Goal: Task Accomplishment & Management: Manage account settings

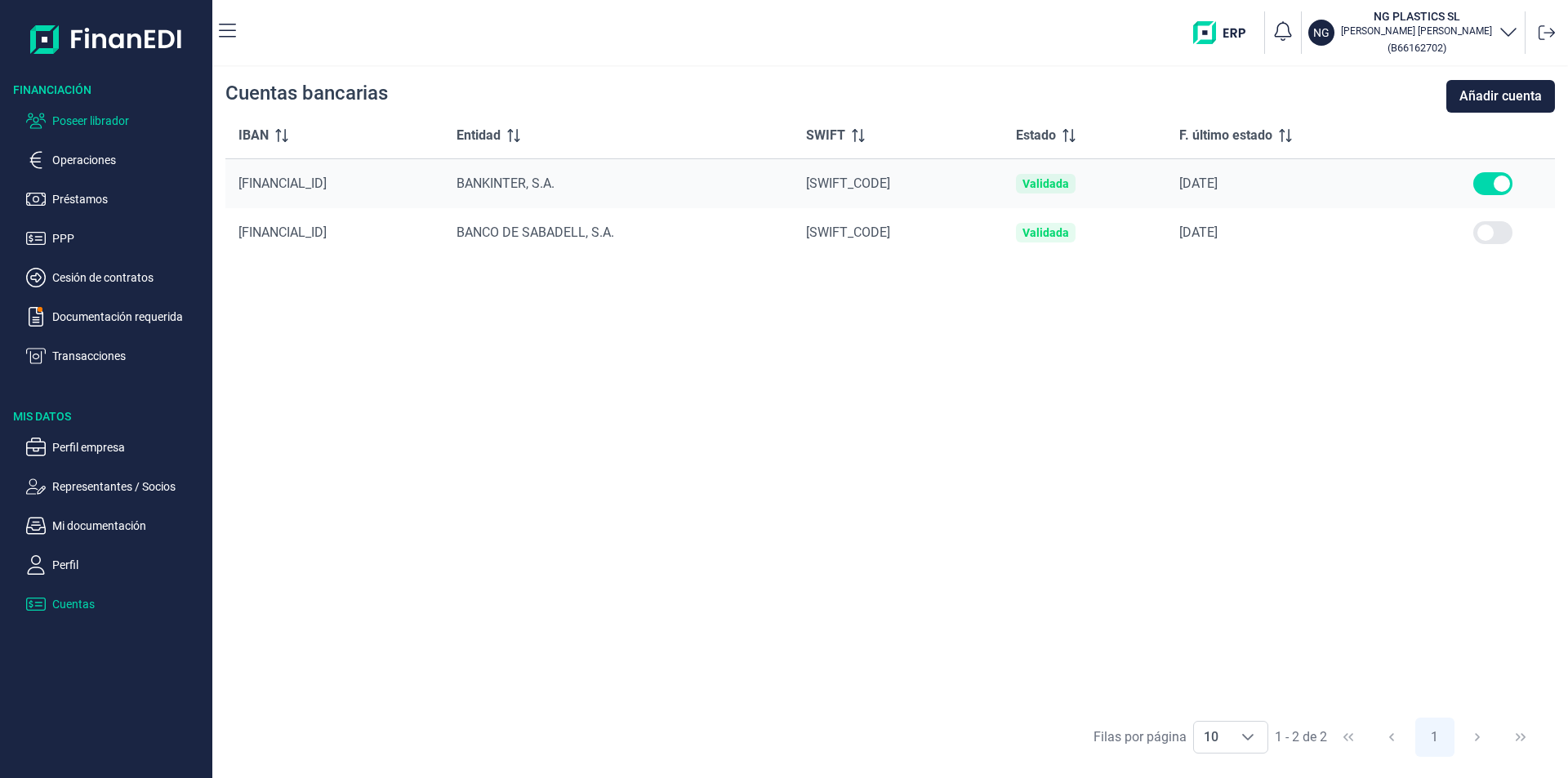
click at [70, 112] on p "Poseer librador" at bounding box center [129, 120] width 154 height 20
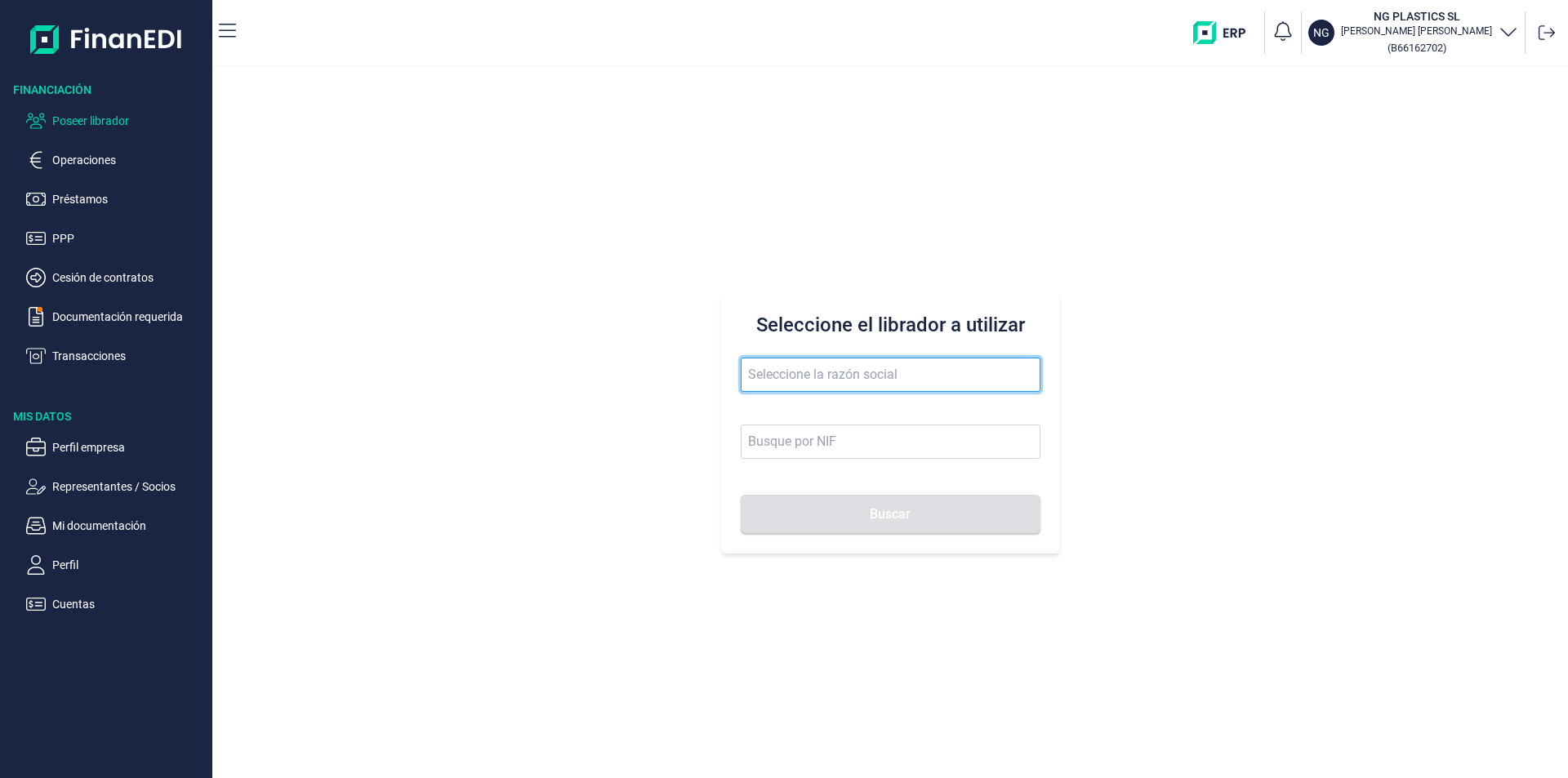
click at [809, 368] on input "text" at bounding box center [891, 375] width 300 height 34
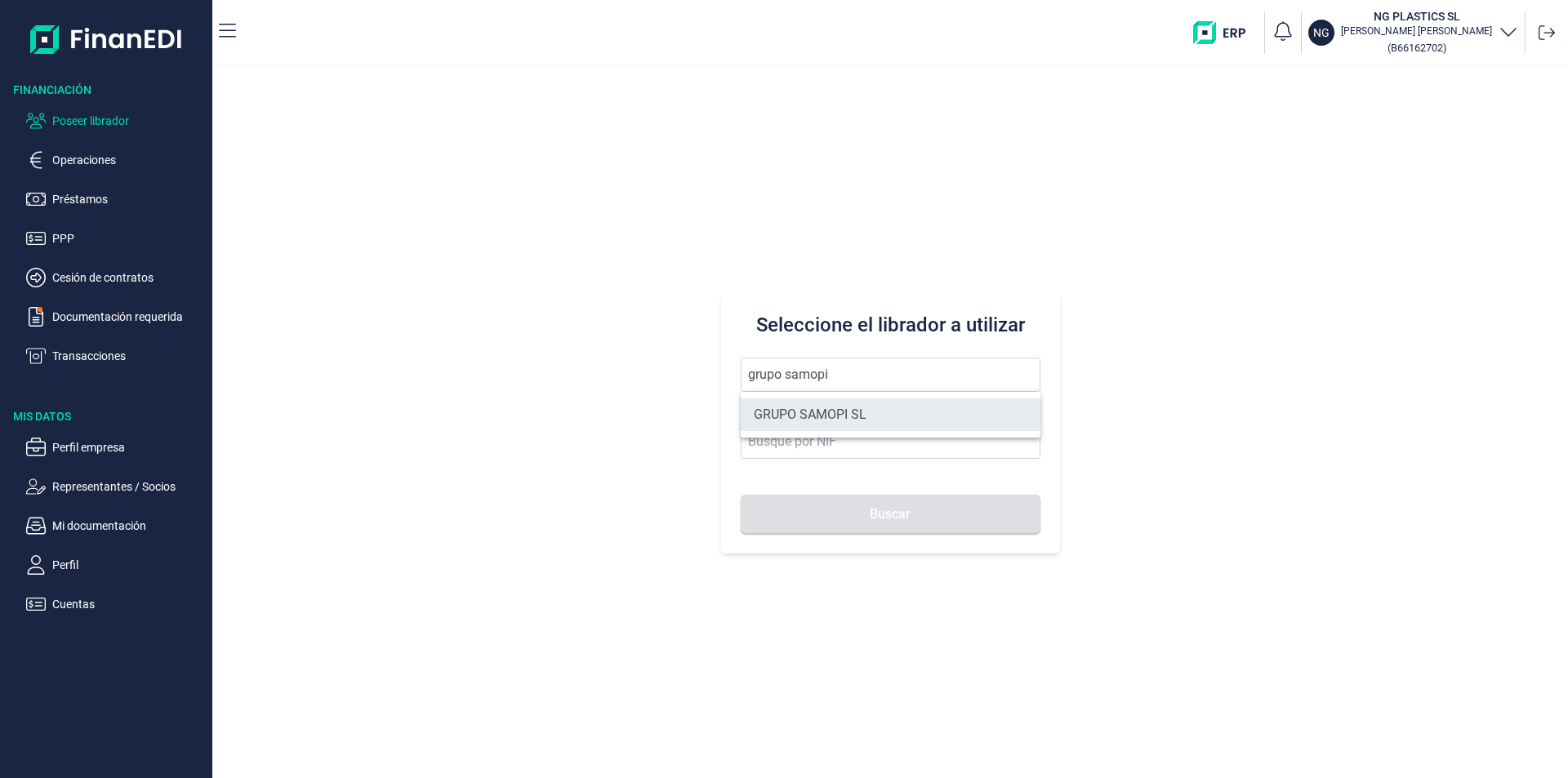
click at [832, 407] on li "GRUPO SAMOPI SL" at bounding box center [891, 415] width 300 height 32
type input "GRUPO SAMOPI SL"
type input "B31598162"
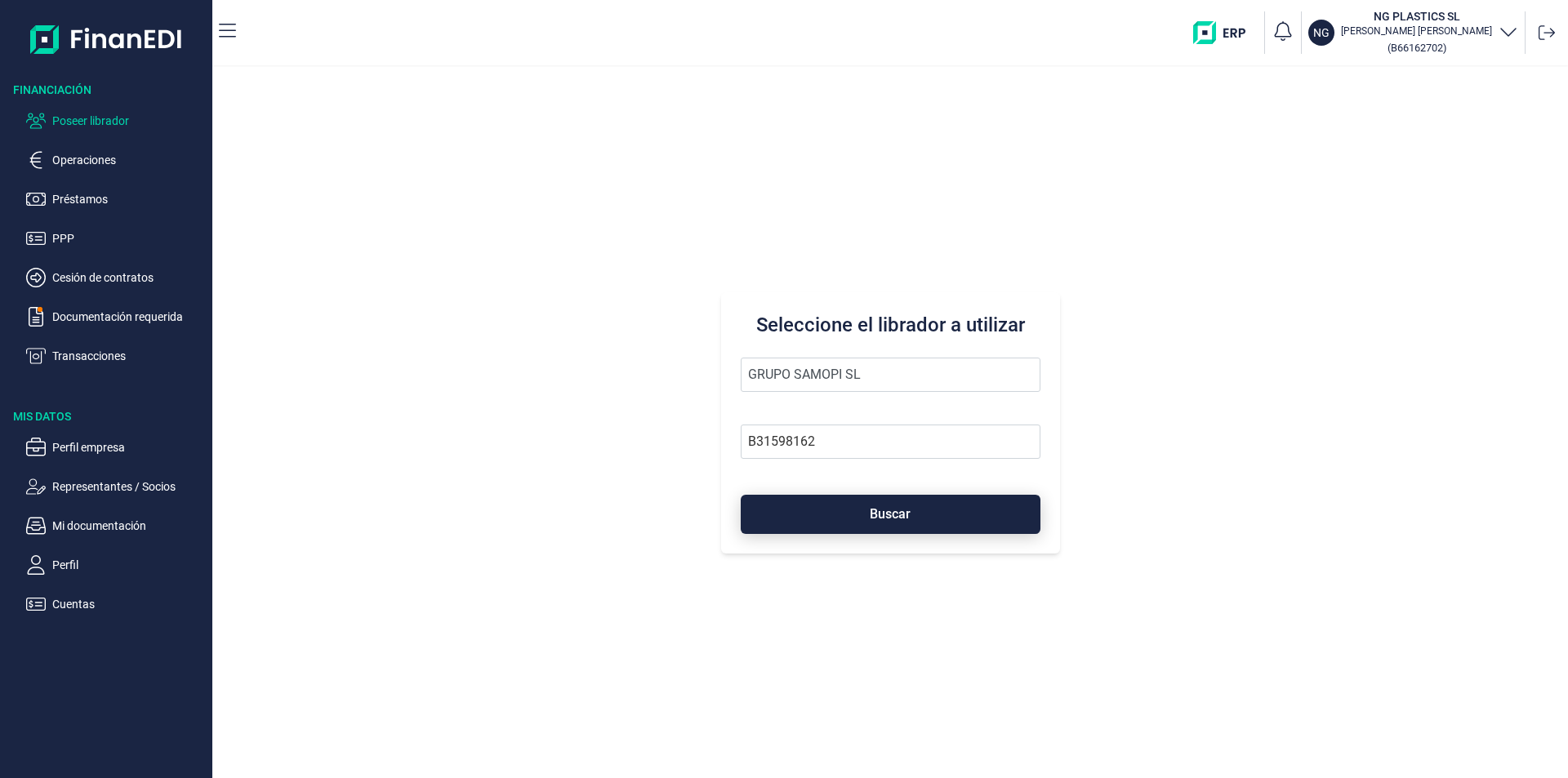
click at [858, 509] on button "Buscar" at bounding box center [891, 514] width 300 height 39
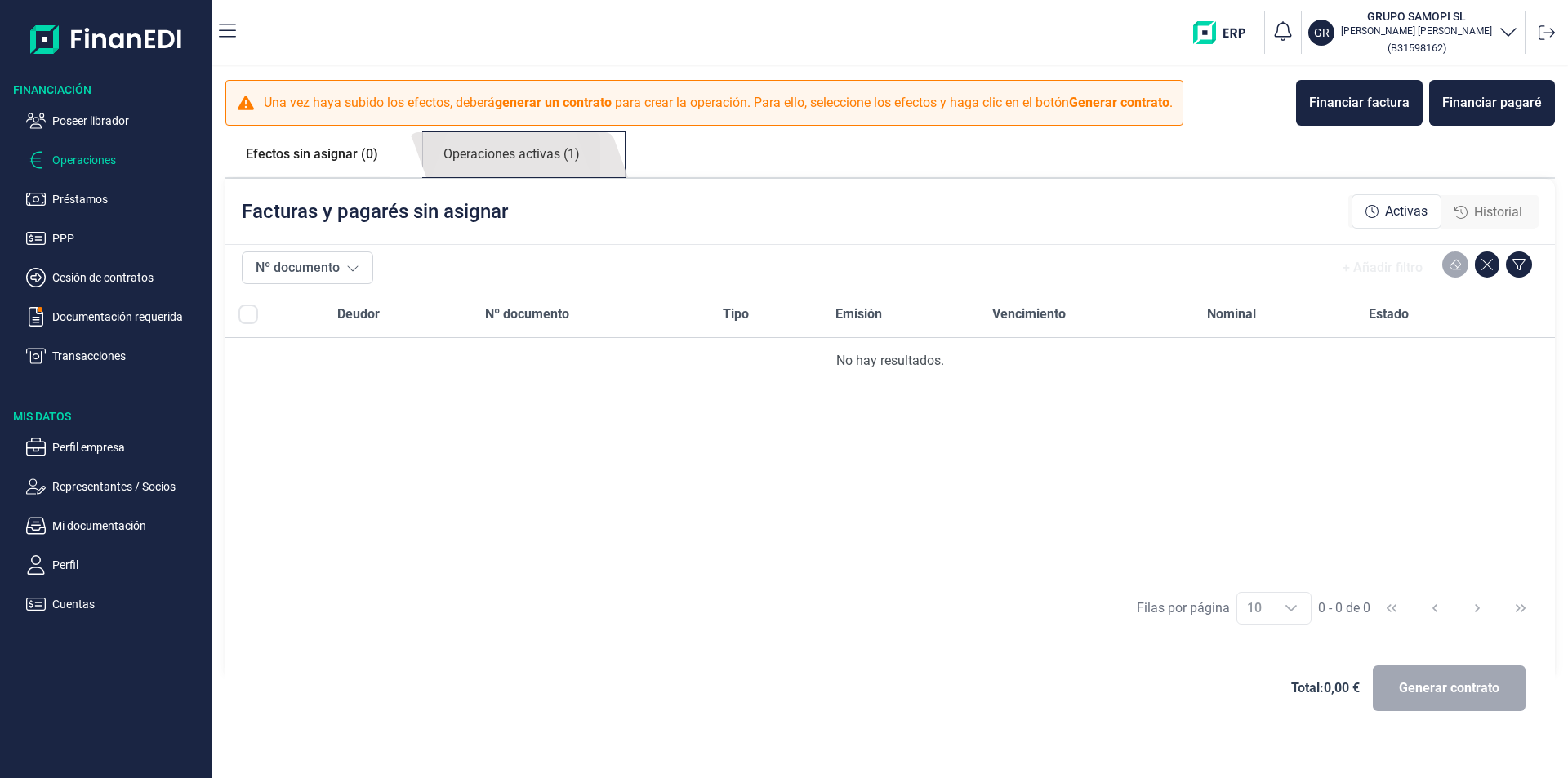
click at [498, 154] on link "Operaciones activas (1)" at bounding box center [512, 154] width 177 height 45
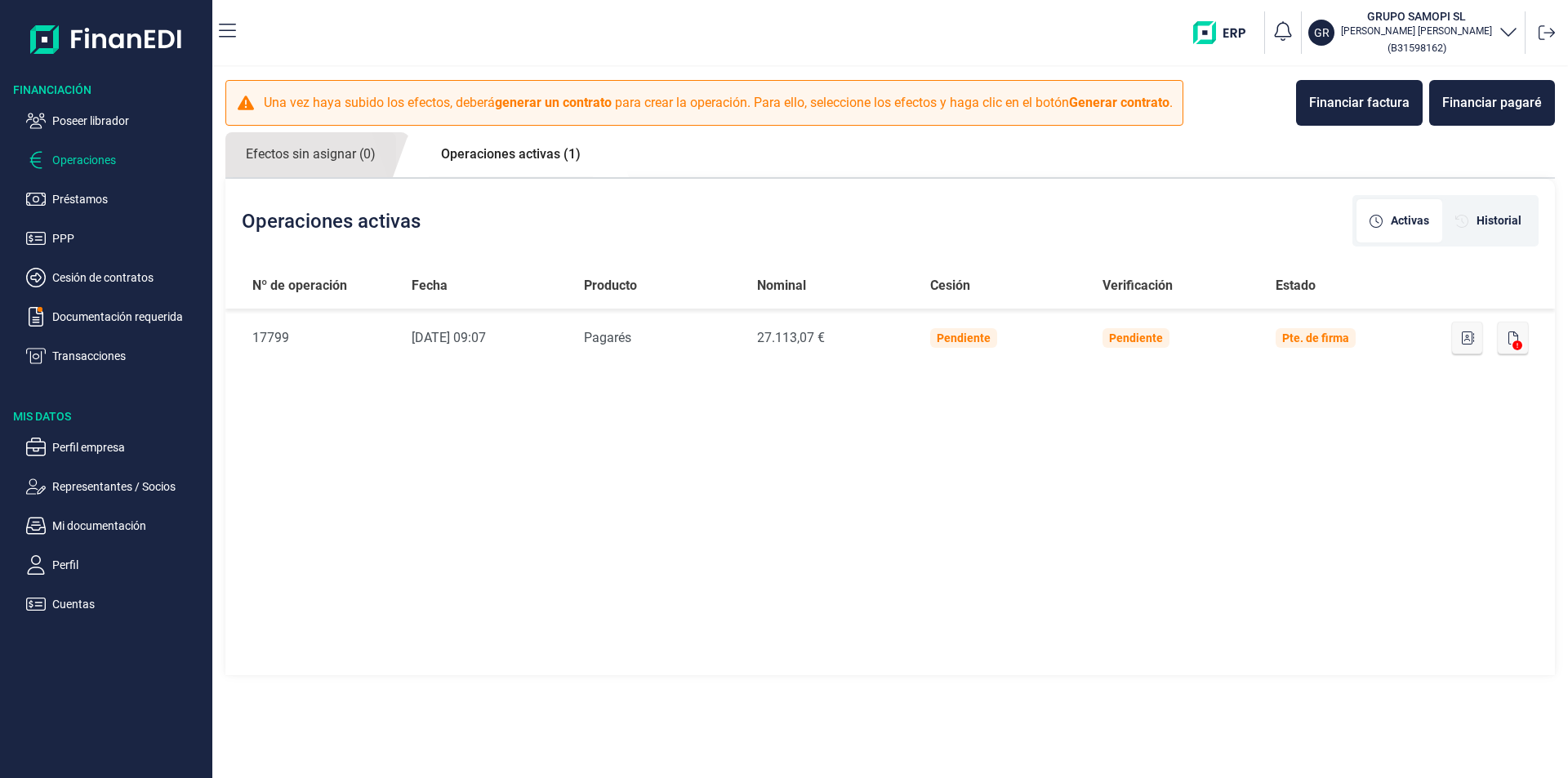
click at [549, 156] on link "Operaciones activas (1)" at bounding box center [511, 154] width 181 height 44
click at [1495, 216] on span "Historial" at bounding box center [1499, 221] width 45 height 17
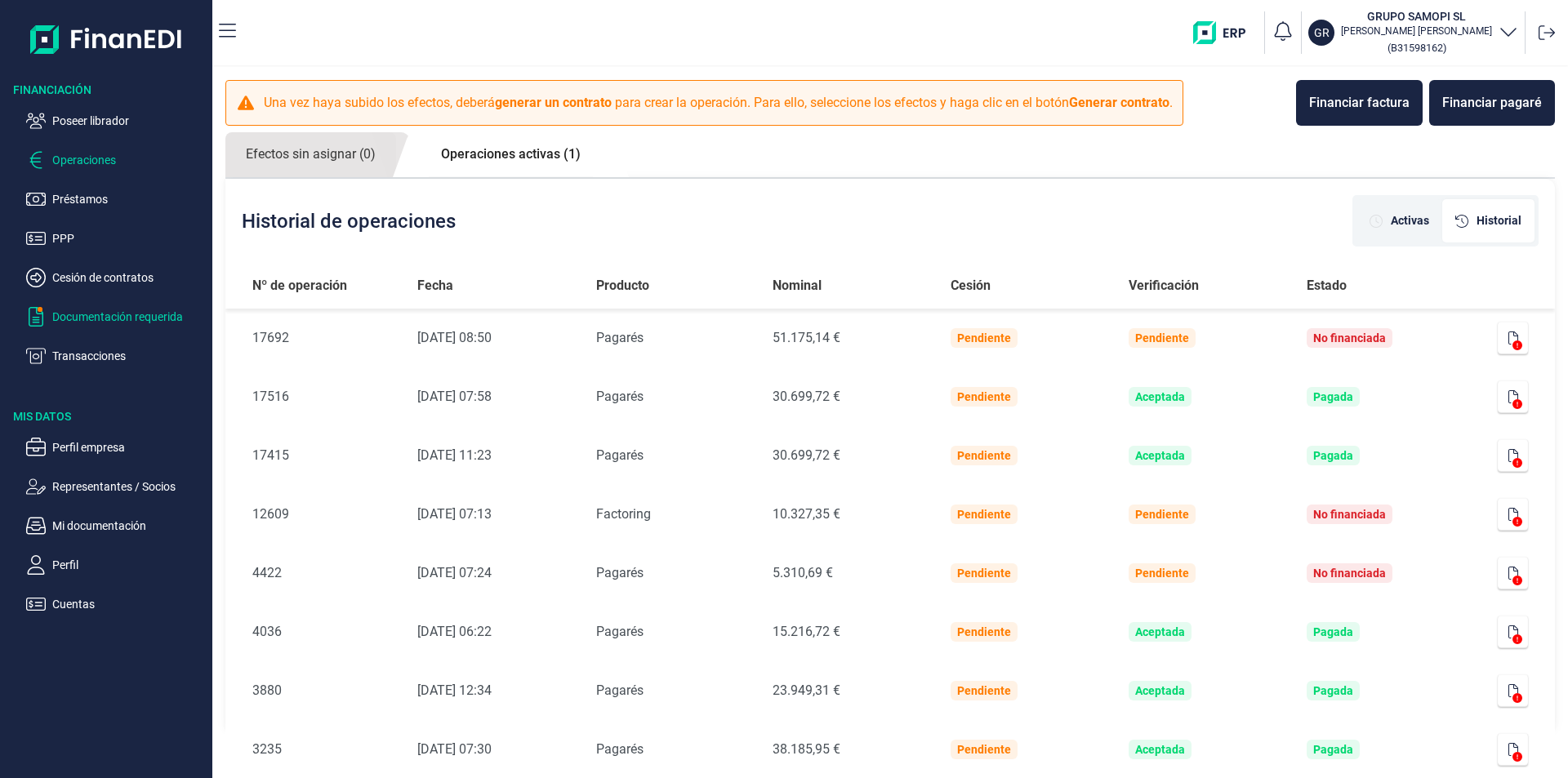
click at [122, 315] on p "Documentación requerida" at bounding box center [129, 316] width 154 height 20
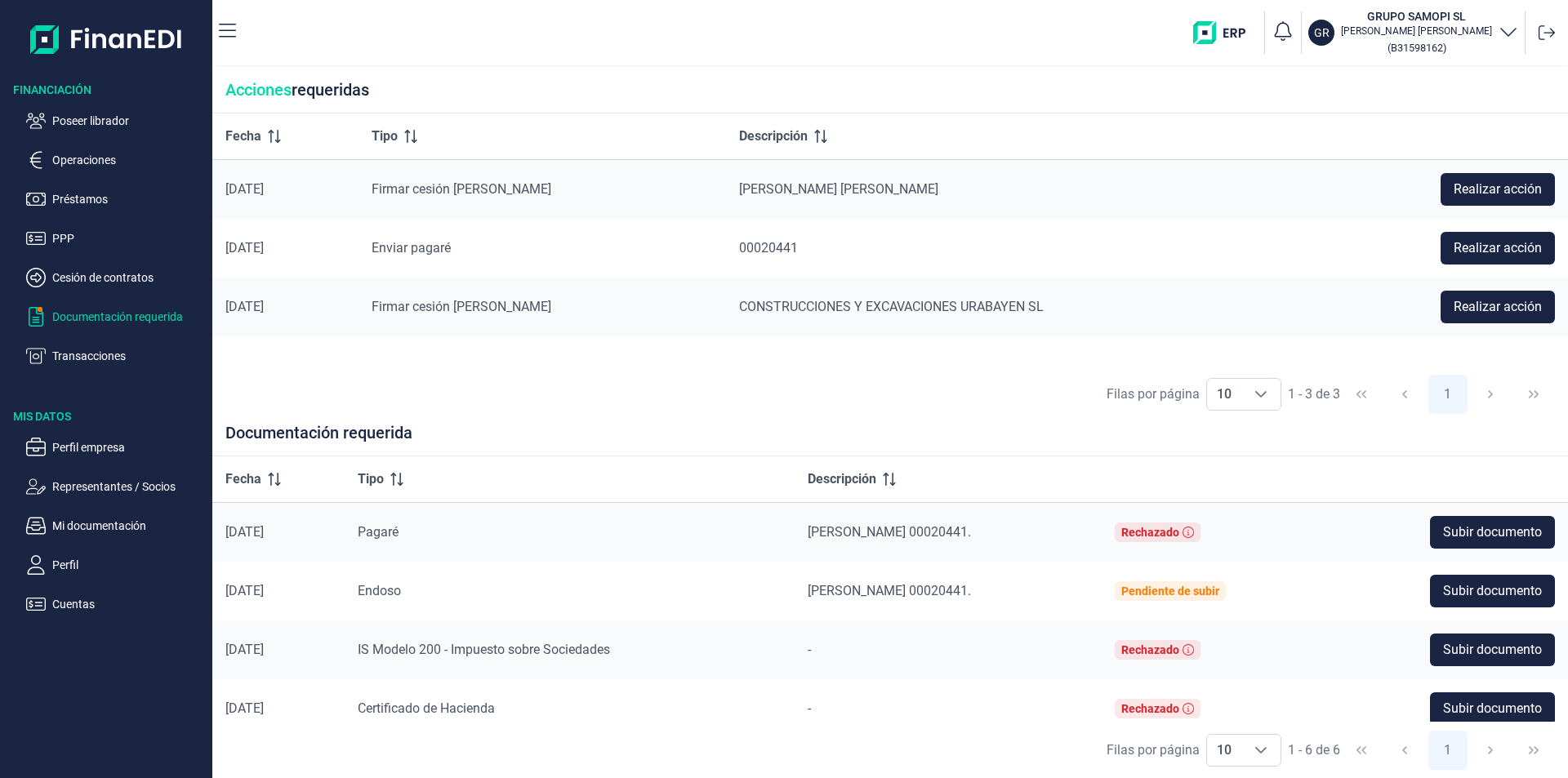
click at [112, 314] on p "Documentación requerida" at bounding box center [129, 316] width 154 height 20
click at [1492, 239] on span "Realizar acción" at bounding box center [1498, 248] width 88 height 20
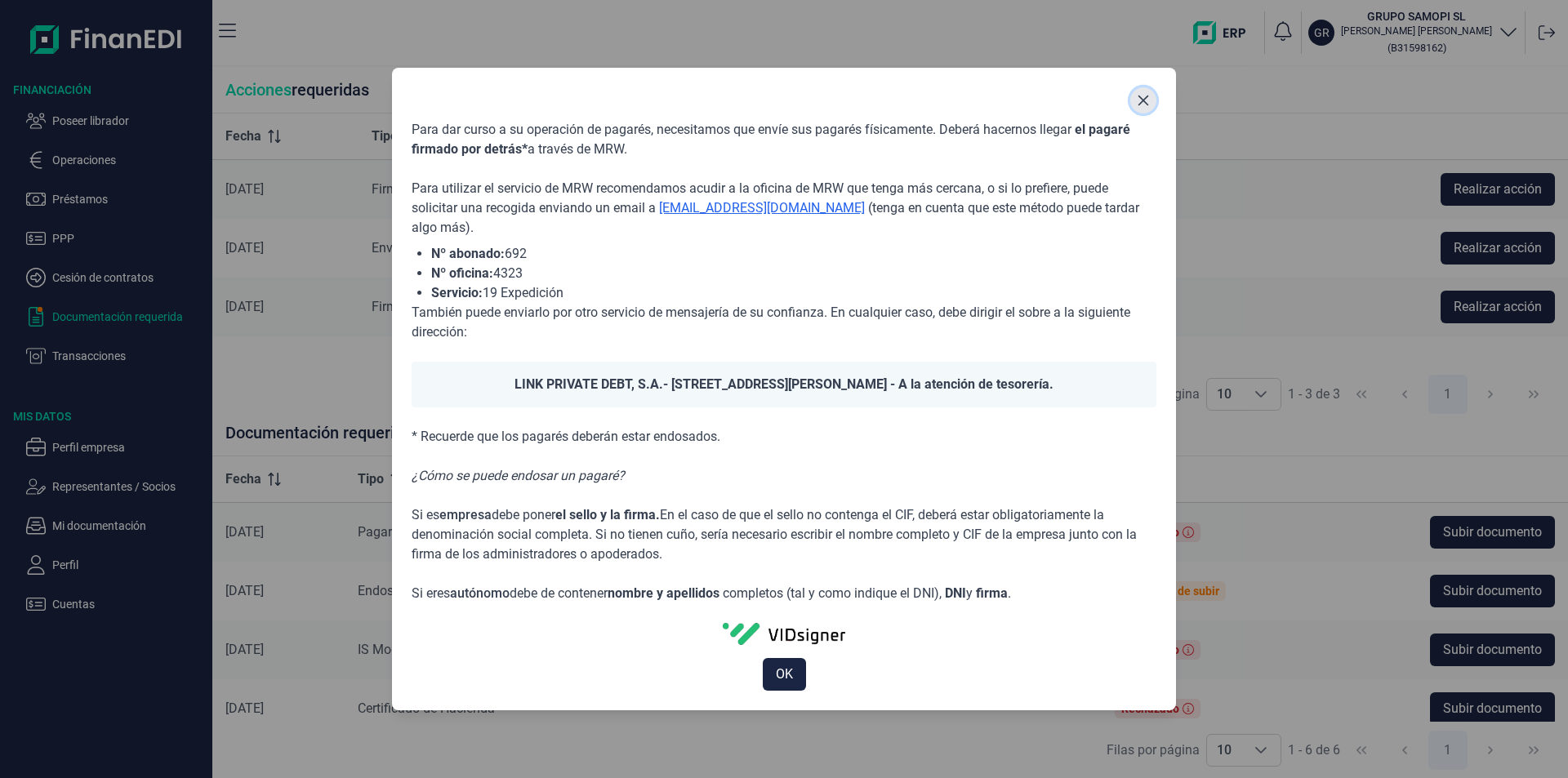
click at [1144, 96] on icon "Close" at bounding box center [1143, 100] width 13 height 13
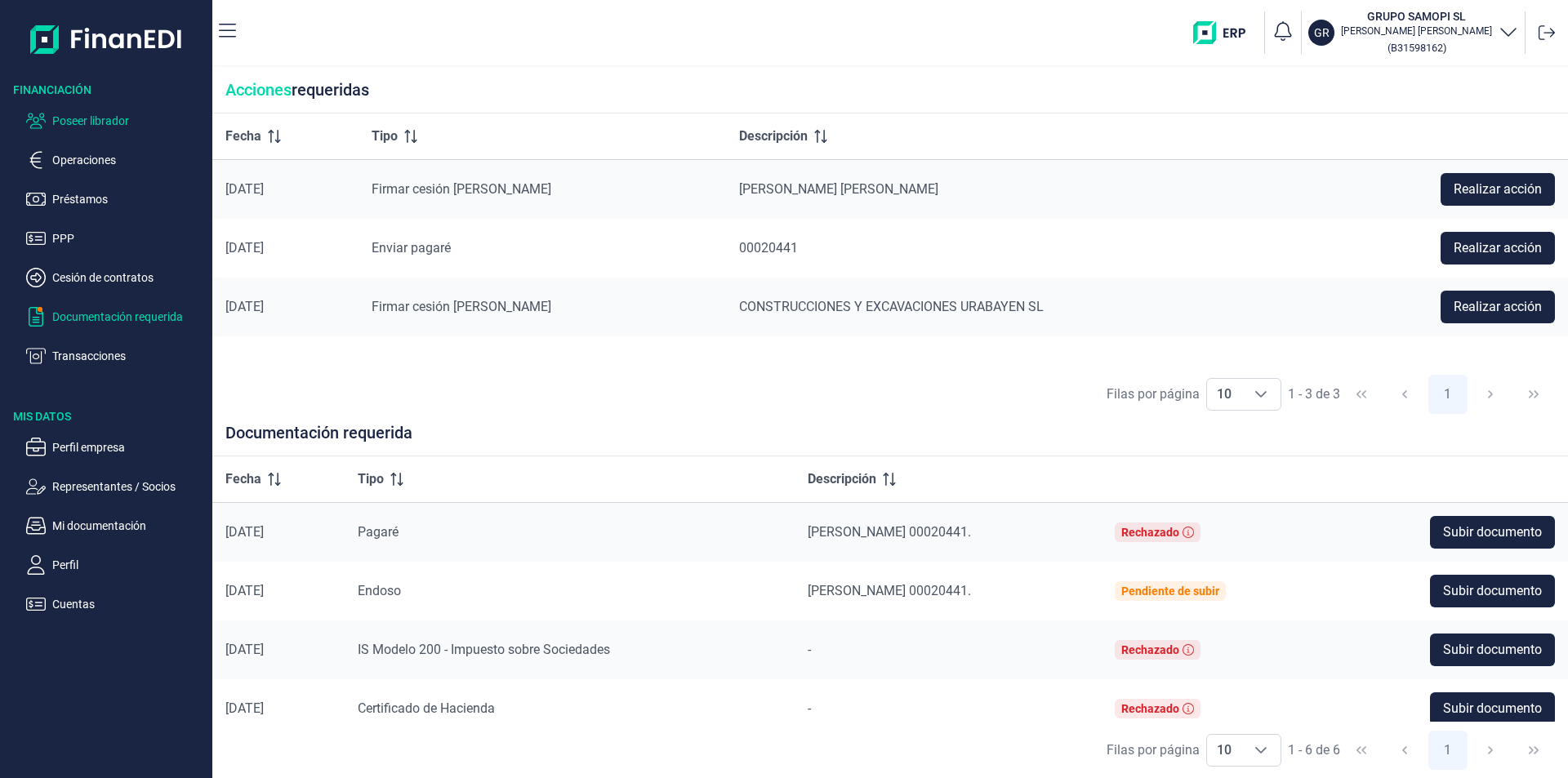
click at [96, 119] on p "Poseer librador" at bounding box center [129, 120] width 154 height 20
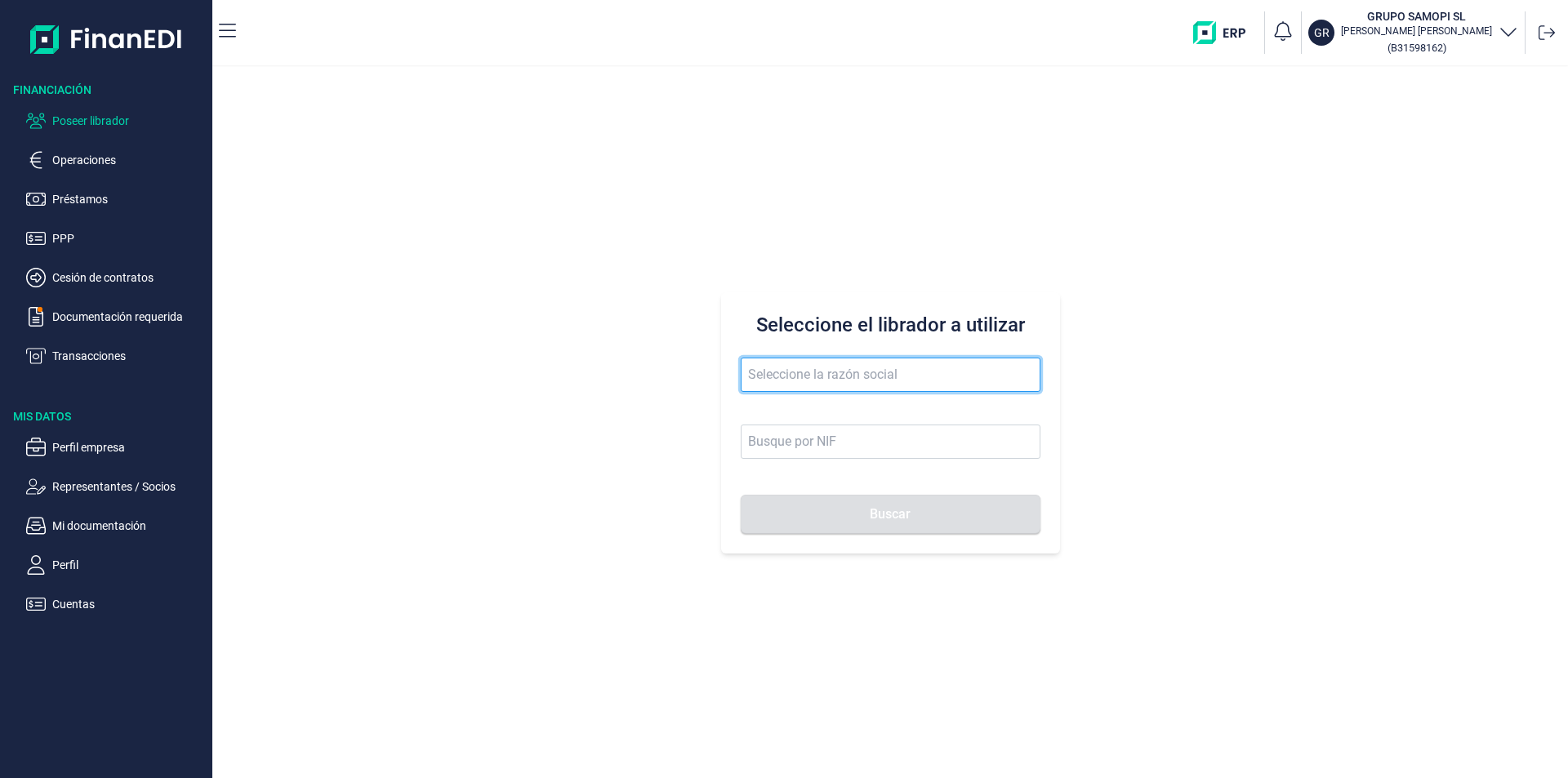
click at [776, 373] on input "text" at bounding box center [891, 375] width 300 height 34
type input "anesbatrans"
drag, startPoint x: 838, startPoint y: 378, endPoint x: 723, endPoint y: 378, distance: 115.0
click at [723, 378] on div "Seleccione el librador a utilizar anesbatrans Buscar" at bounding box center [890, 422] width 339 height 261
click at [104, 122] on p "Poseer librador" at bounding box center [129, 120] width 154 height 20
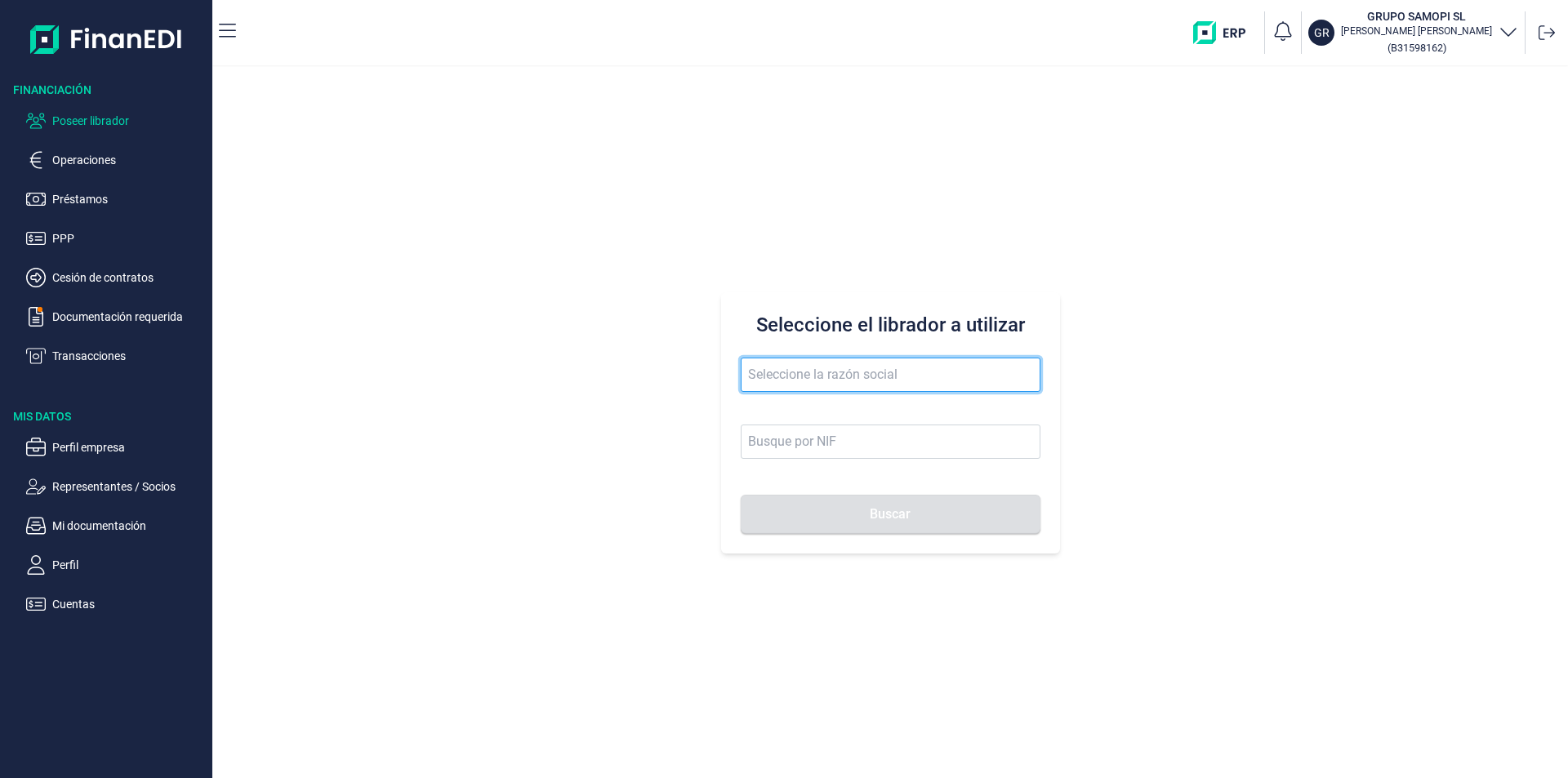
click at [763, 372] on input "text" at bounding box center [891, 375] width 300 height 34
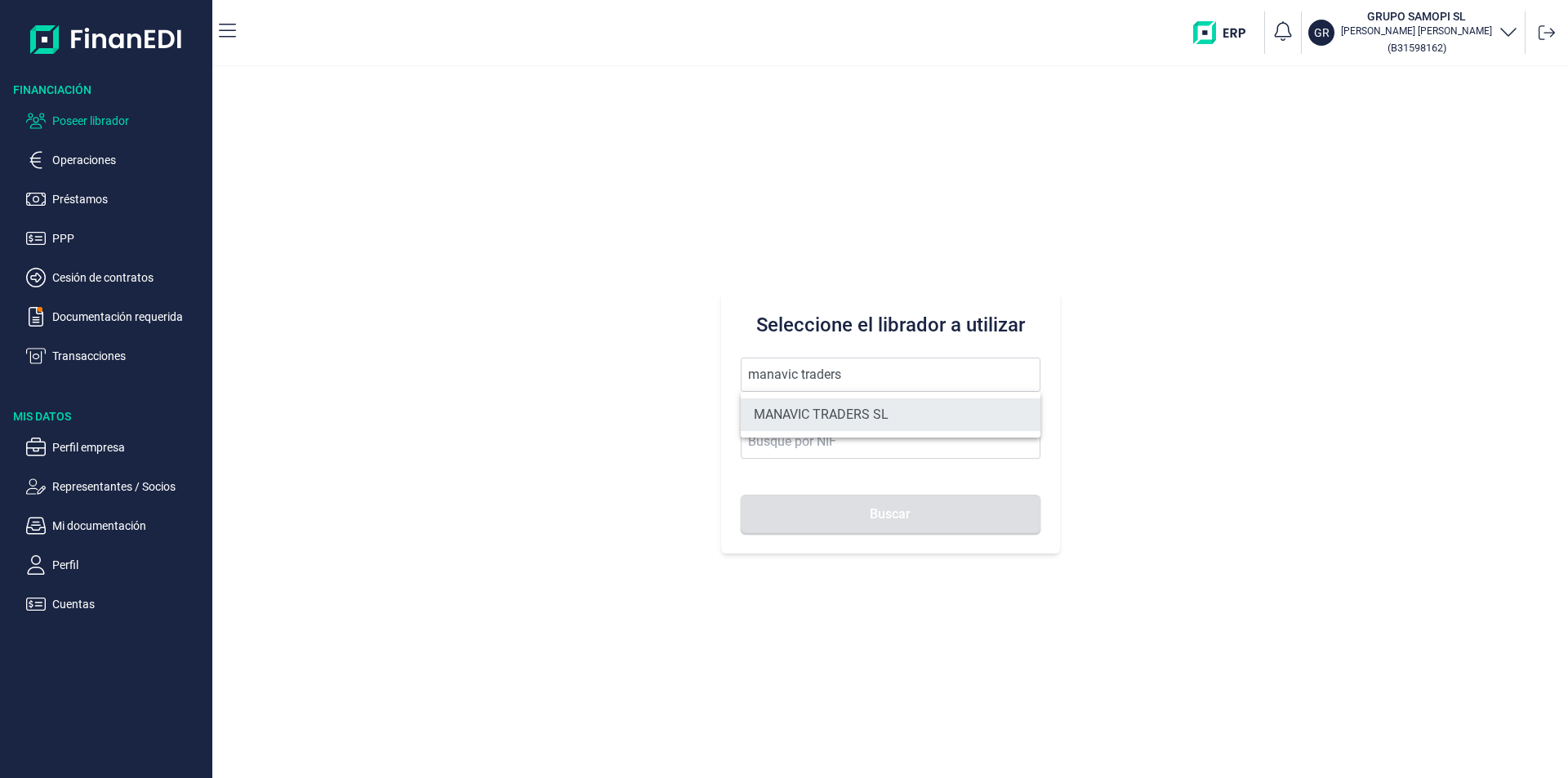
click at [853, 418] on li "MANAVIC TRADERS SL" at bounding box center [891, 415] width 300 height 32
type input "MANAVIC TRADERS SL"
type input "B42640540"
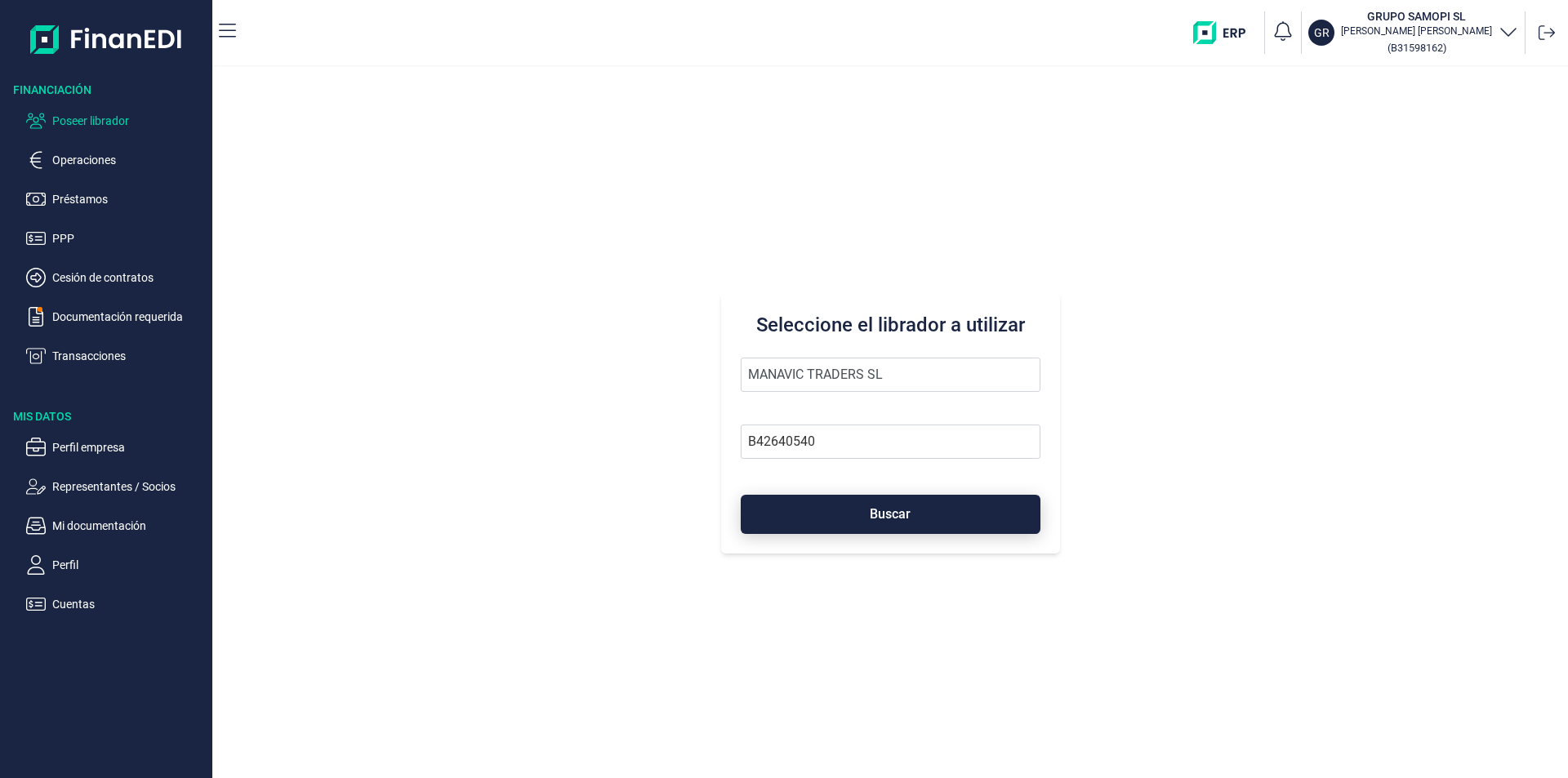
click at [872, 508] on span "Buscar" at bounding box center [890, 513] width 41 height 12
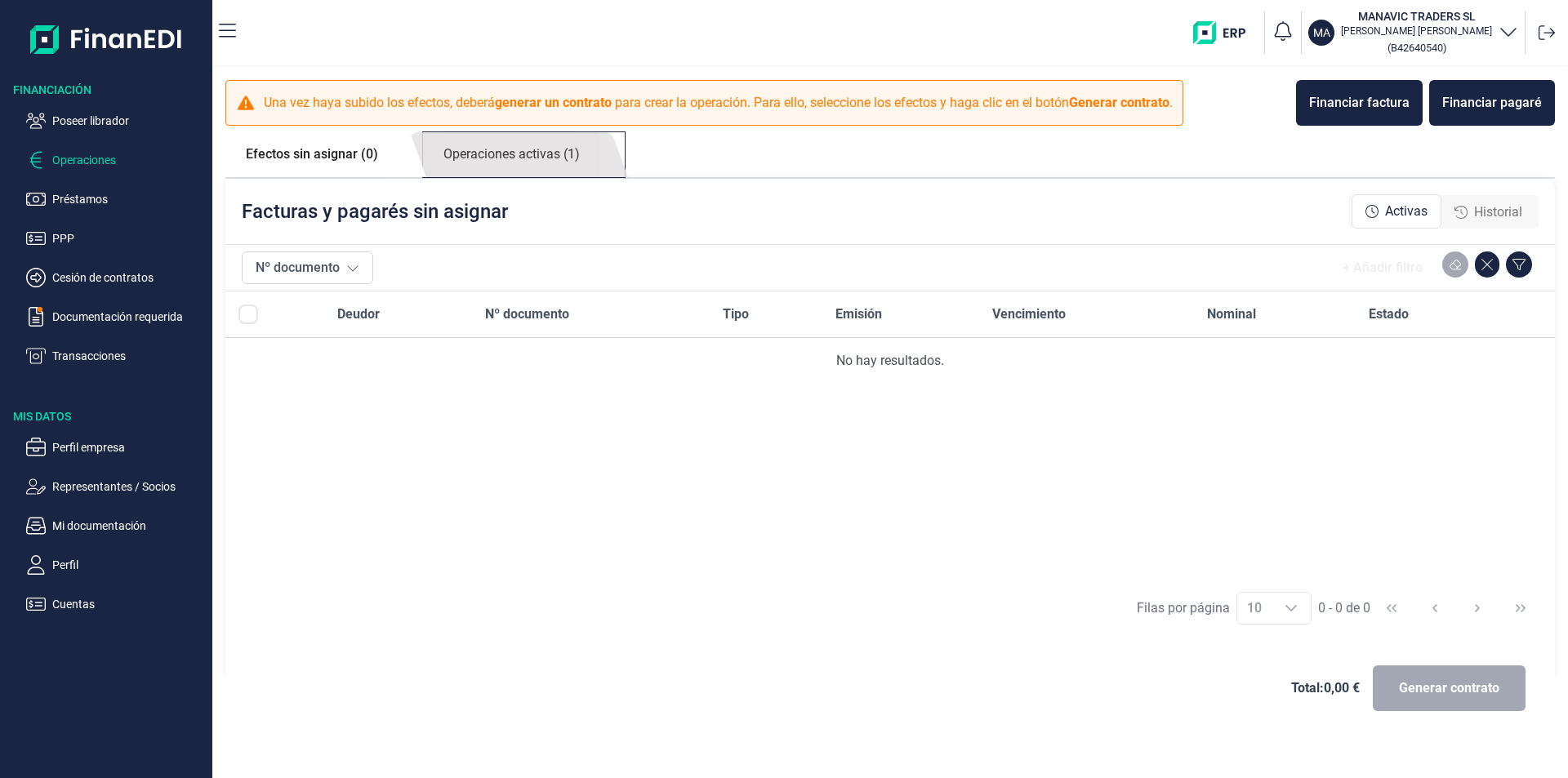
click at [551, 155] on link "Operaciones activas (1)" at bounding box center [512, 154] width 177 height 45
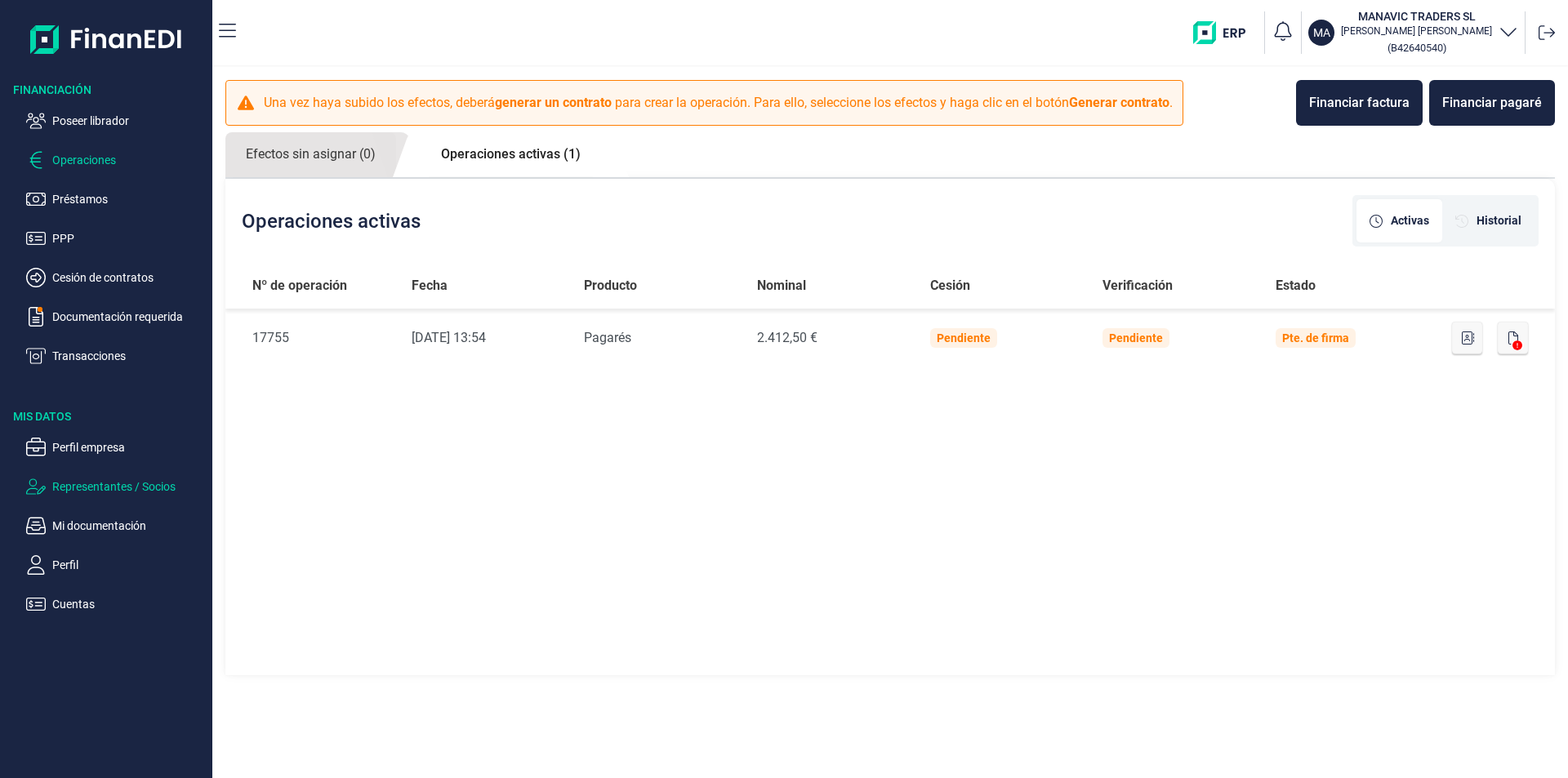
click at [143, 485] on p "Representantes / Socios" at bounding box center [129, 486] width 154 height 20
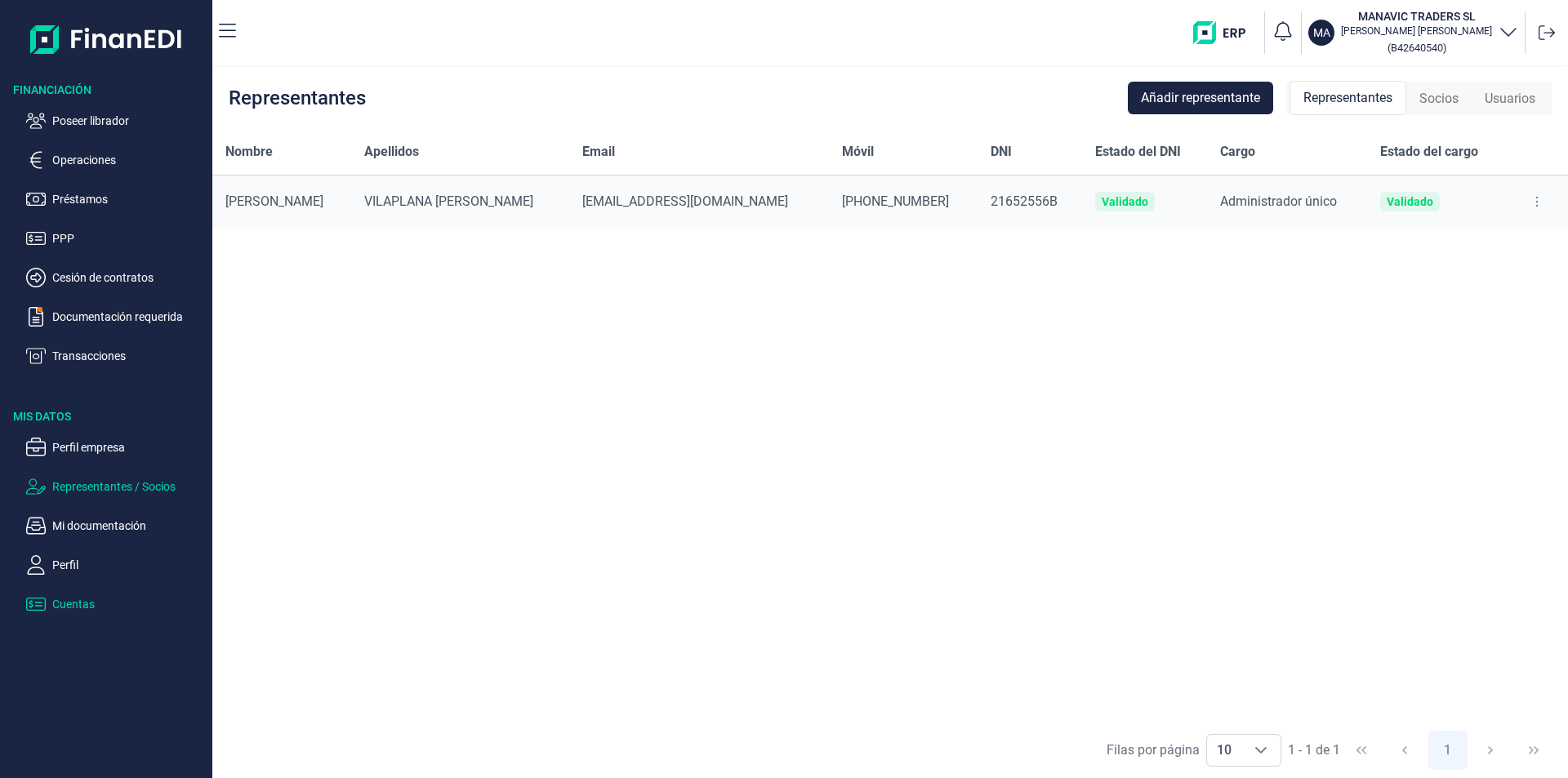
click at [75, 602] on p "Cuentas" at bounding box center [129, 604] width 154 height 20
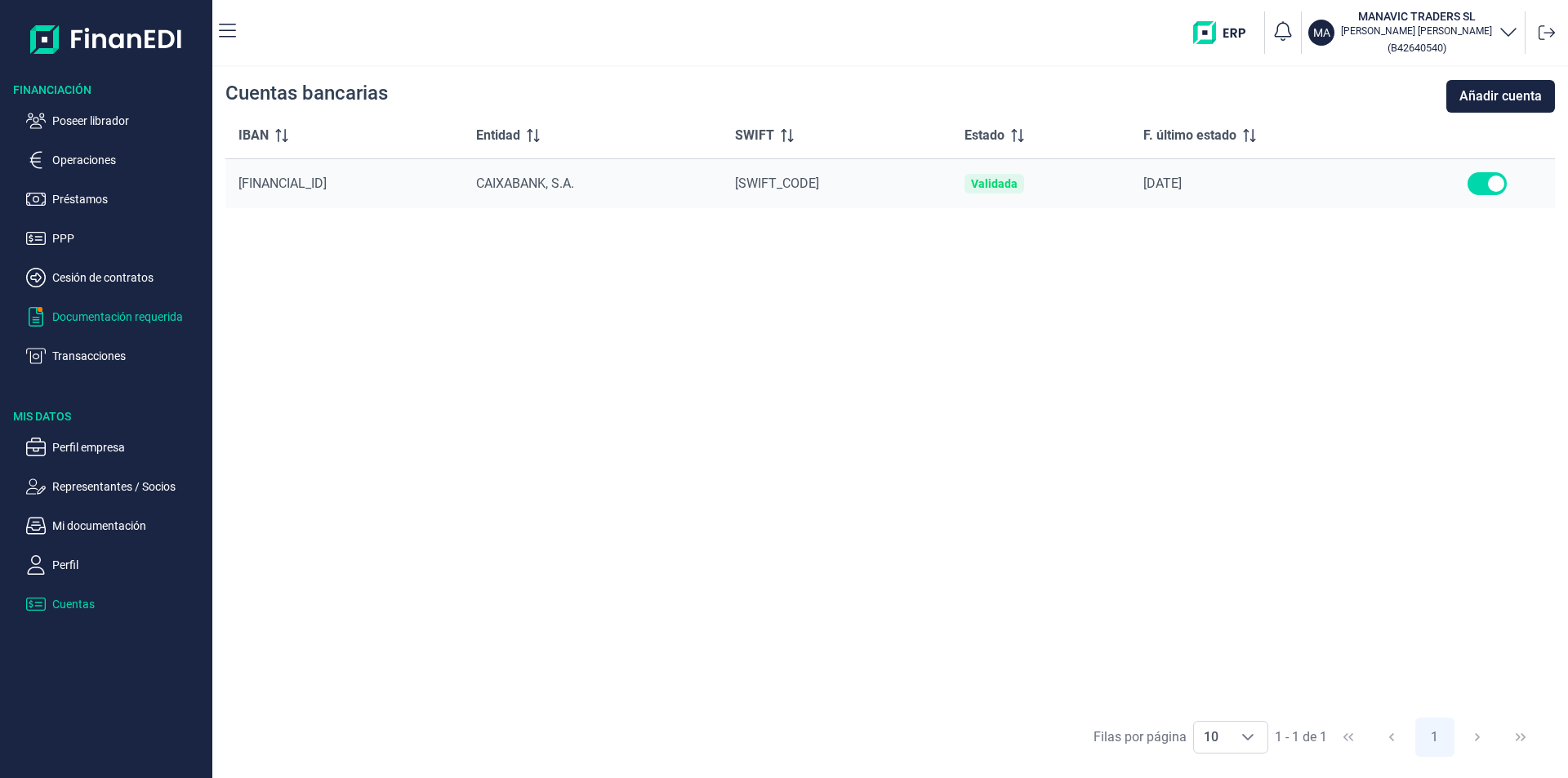
click at [109, 317] on p "Documentación requerida" at bounding box center [129, 316] width 154 height 20
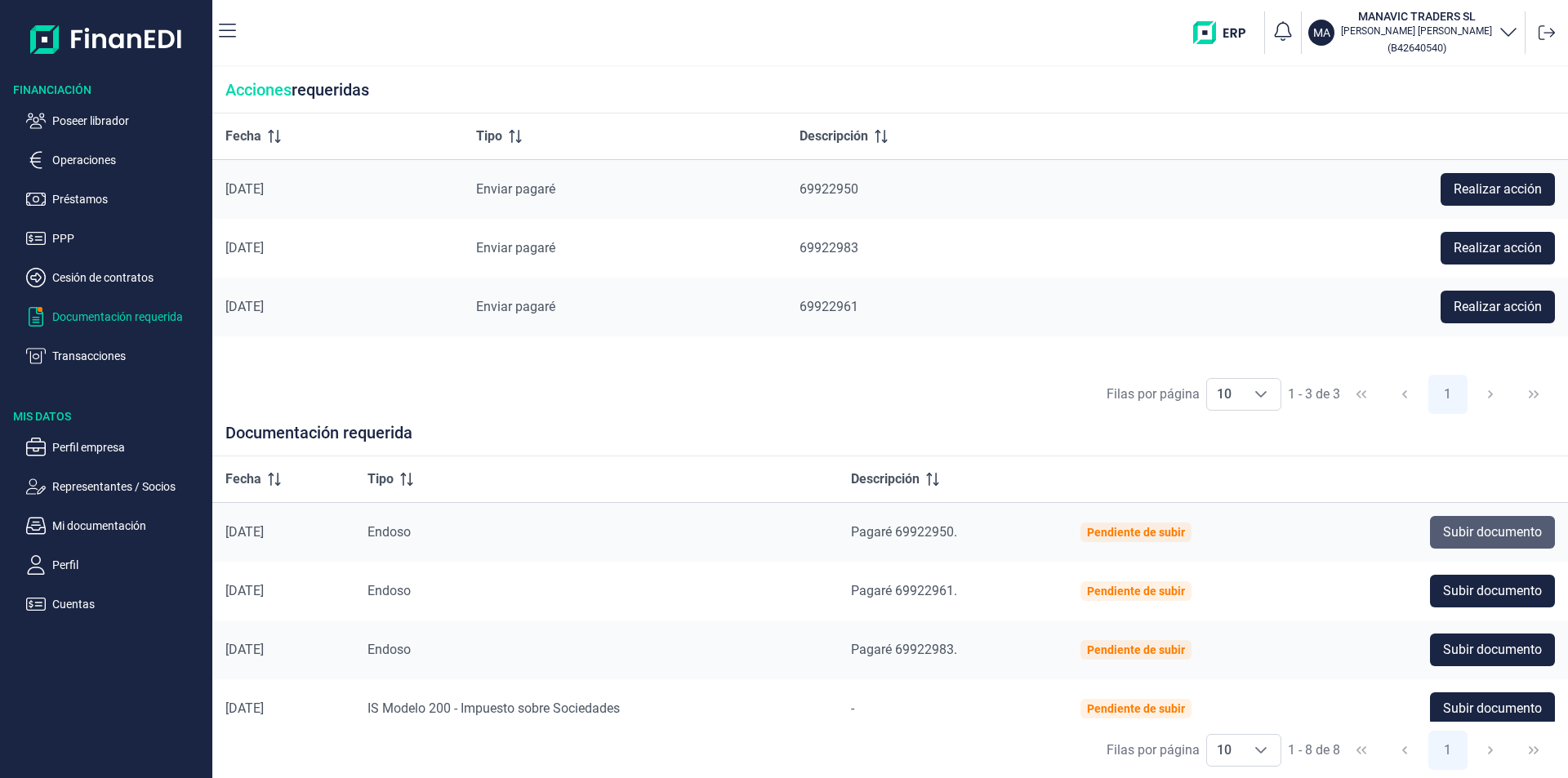
click at [1467, 534] on span "Subir documento" at bounding box center [1492, 532] width 98 height 20
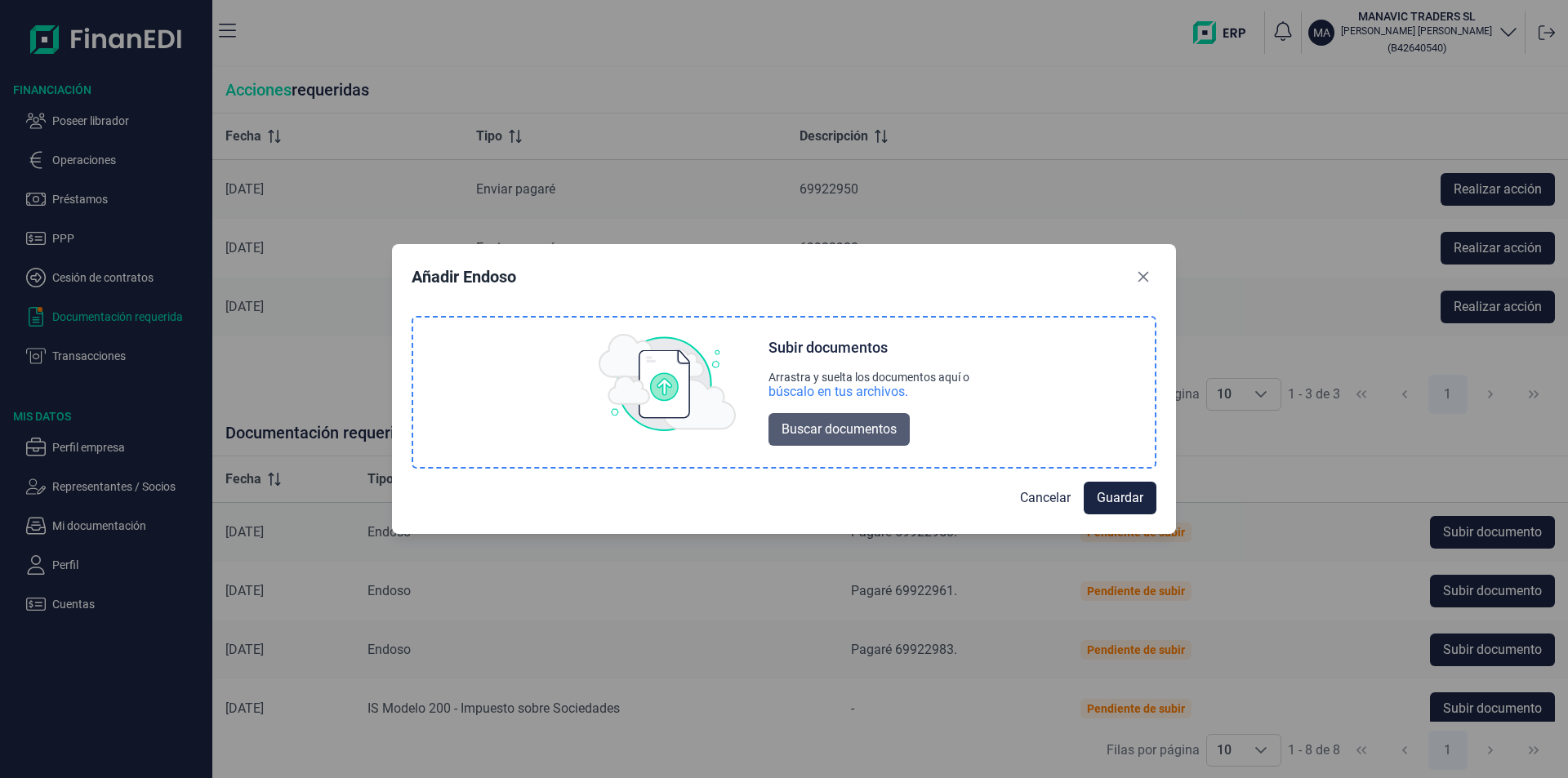
click at [822, 429] on span "Buscar documentos" at bounding box center [839, 429] width 115 height 20
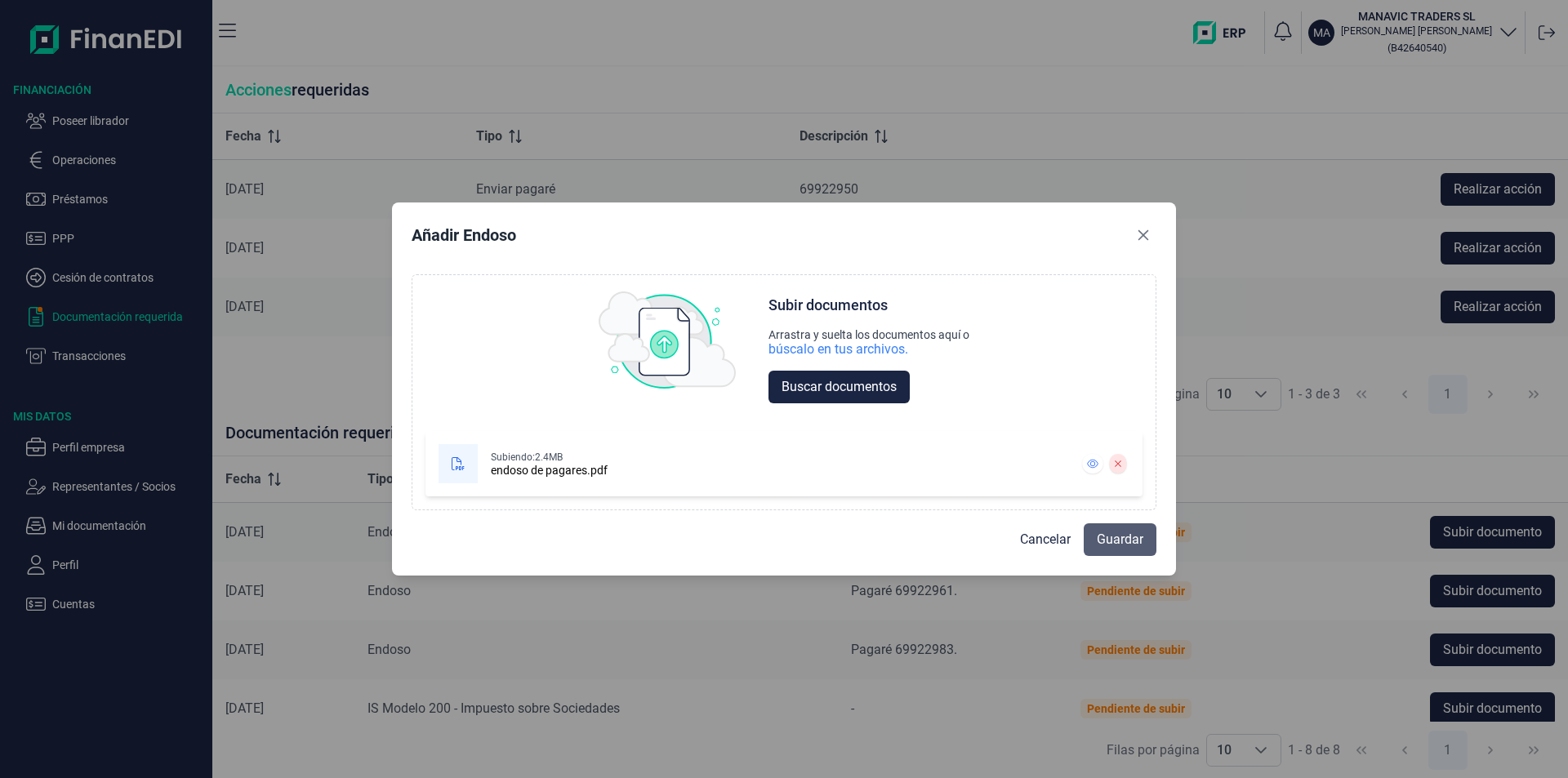
click at [1117, 536] on span "Guardar" at bounding box center [1120, 539] width 47 height 20
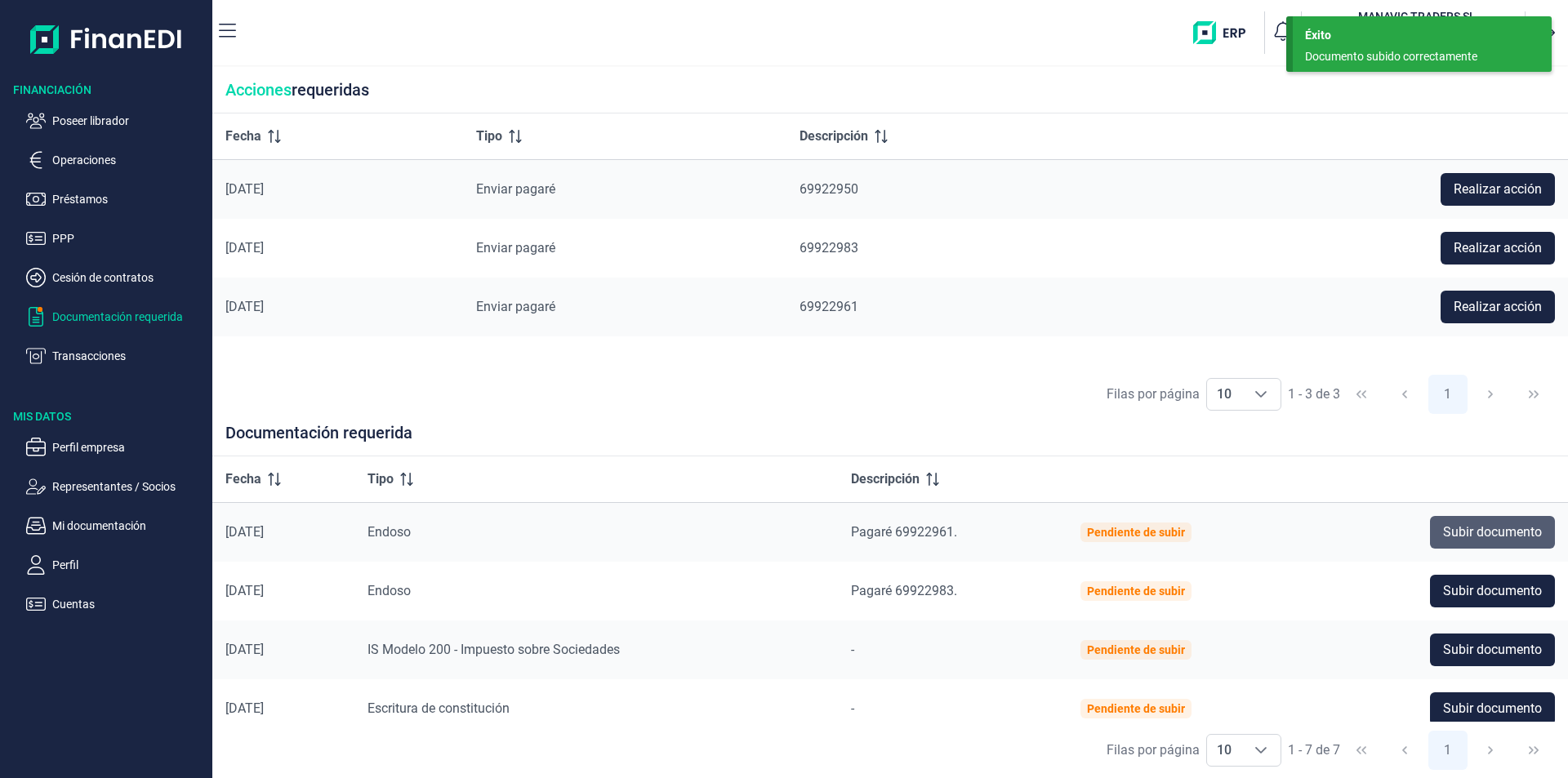
click at [1472, 534] on span "Subir documento" at bounding box center [1492, 532] width 98 height 20
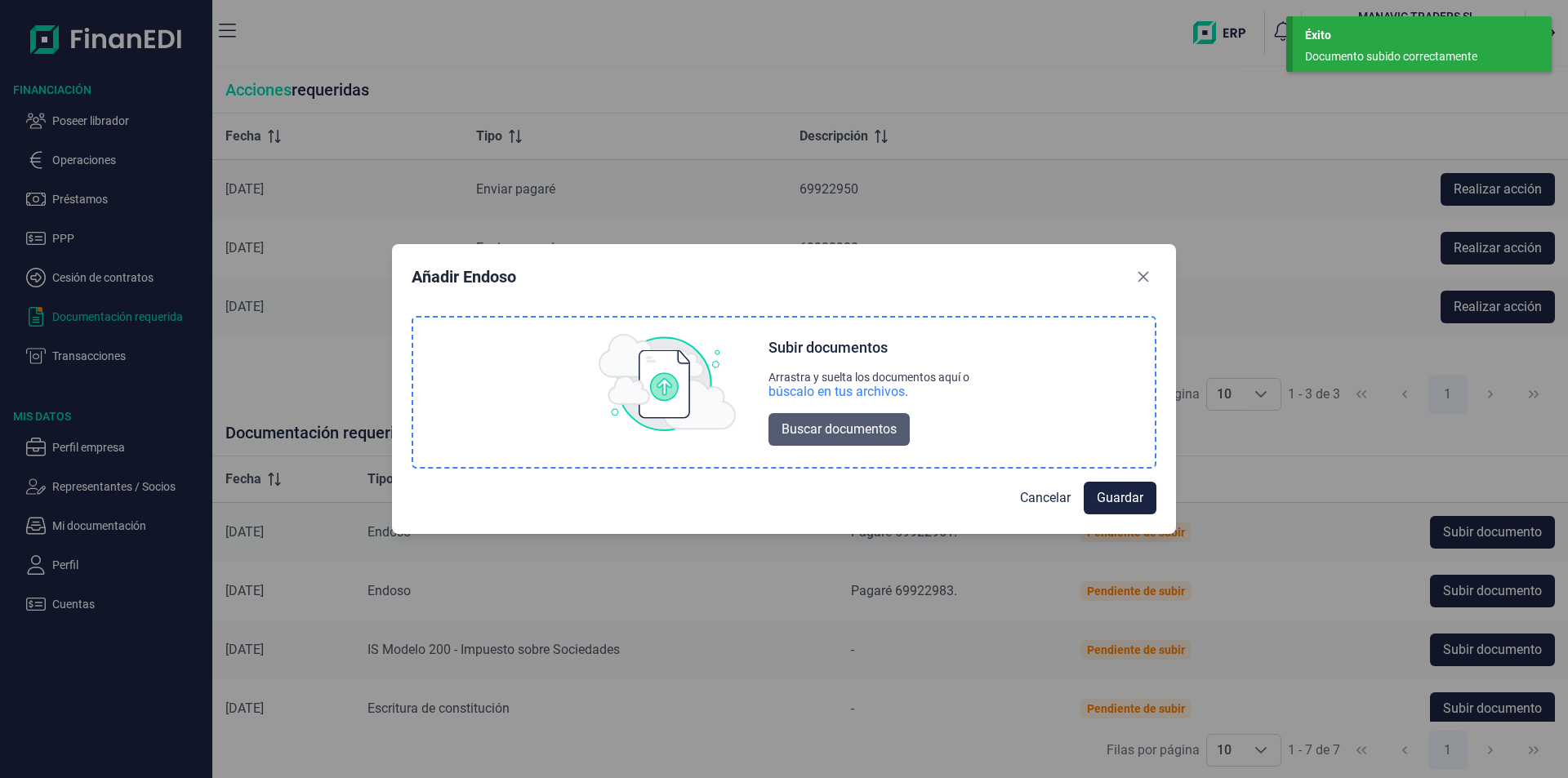
click at [838, 429] on span "Buscar documentos" at bounding box center [839, 429] width 115 height 20
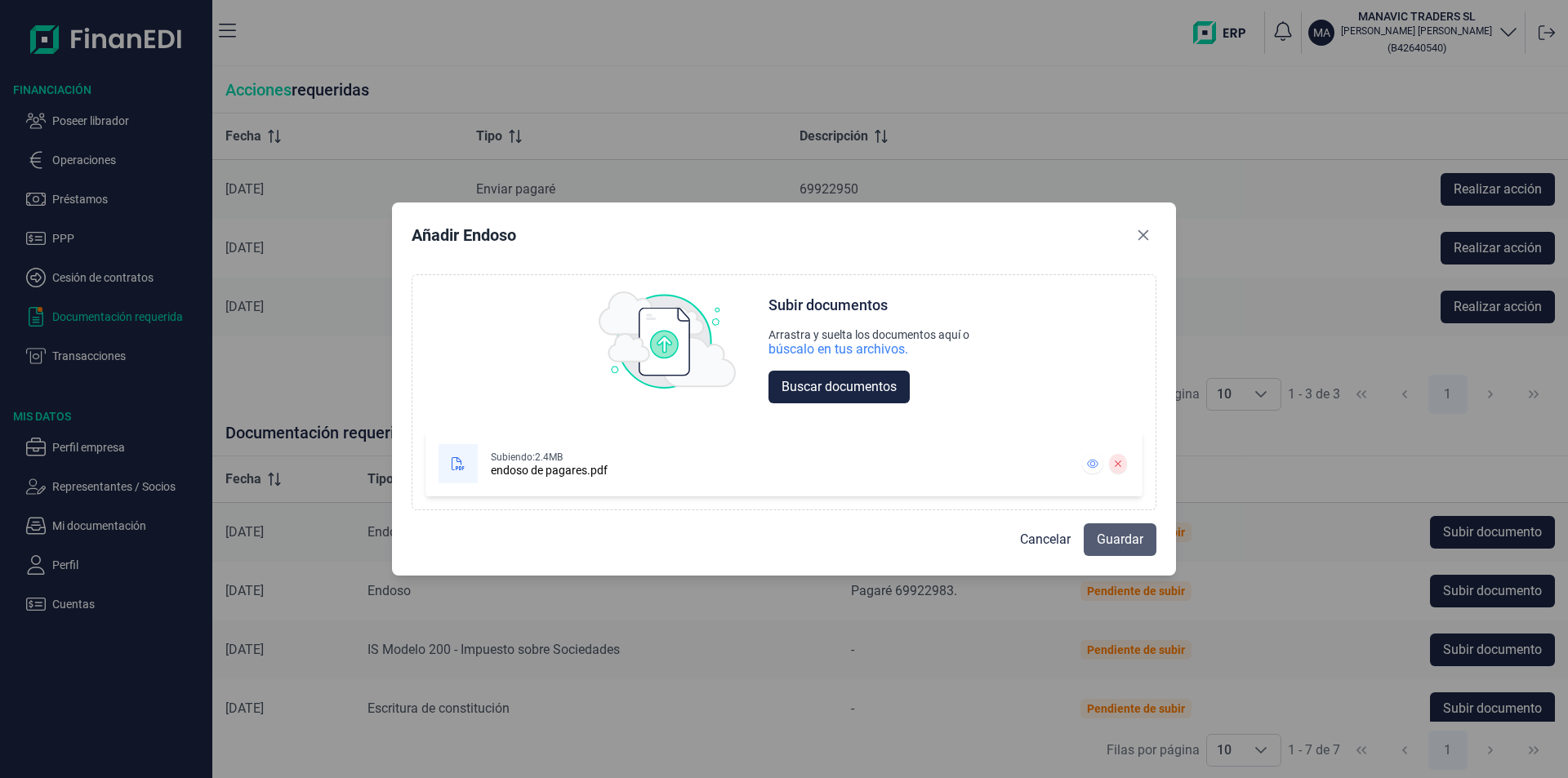
click at [1112, 547] on span "Guardar" at bounding box center [1120, 539] width 47 height 20
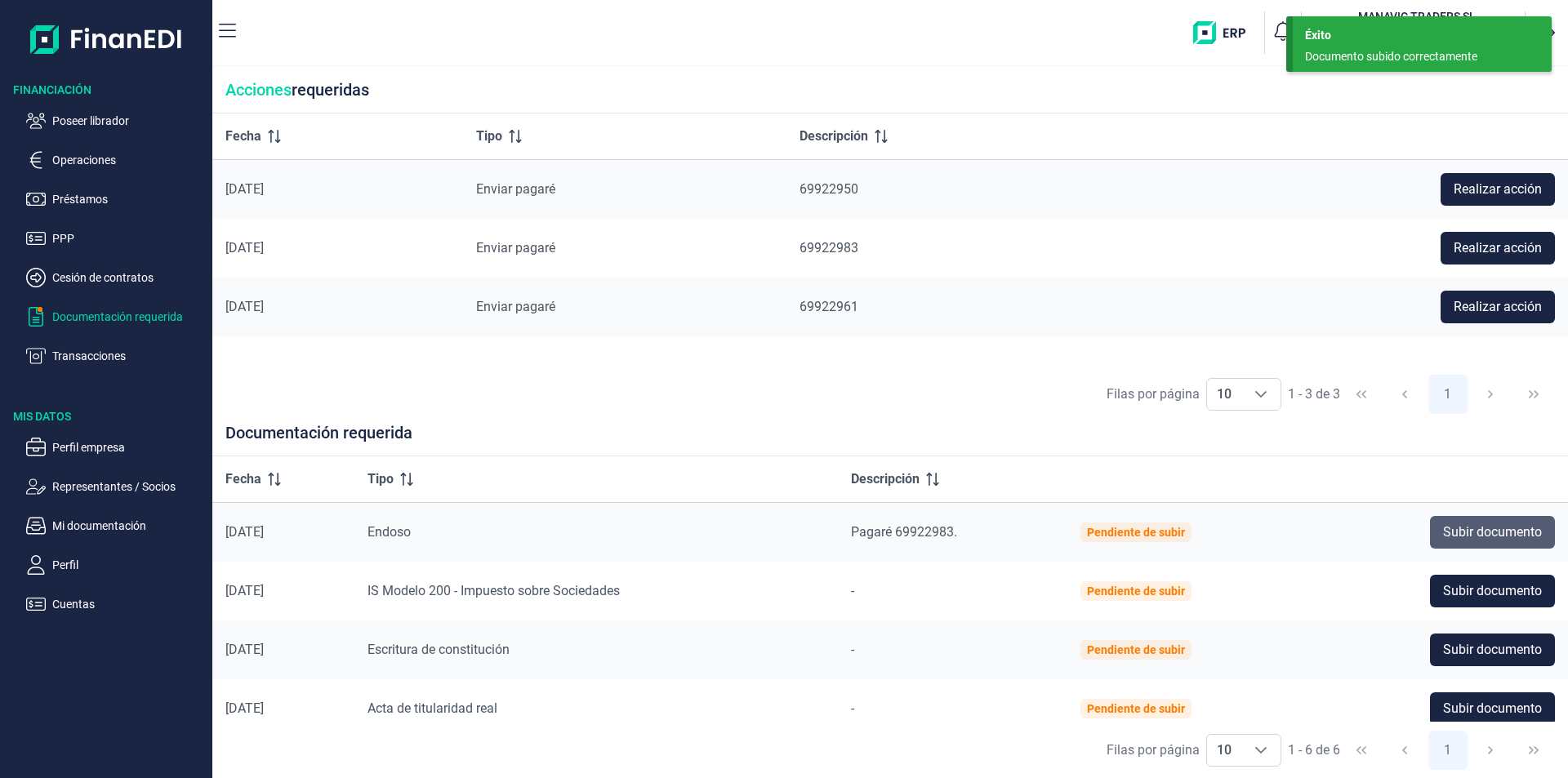
click at [1465, 529] on span "Subir documento" at bounding box center [1492, 532] width 98 height 20
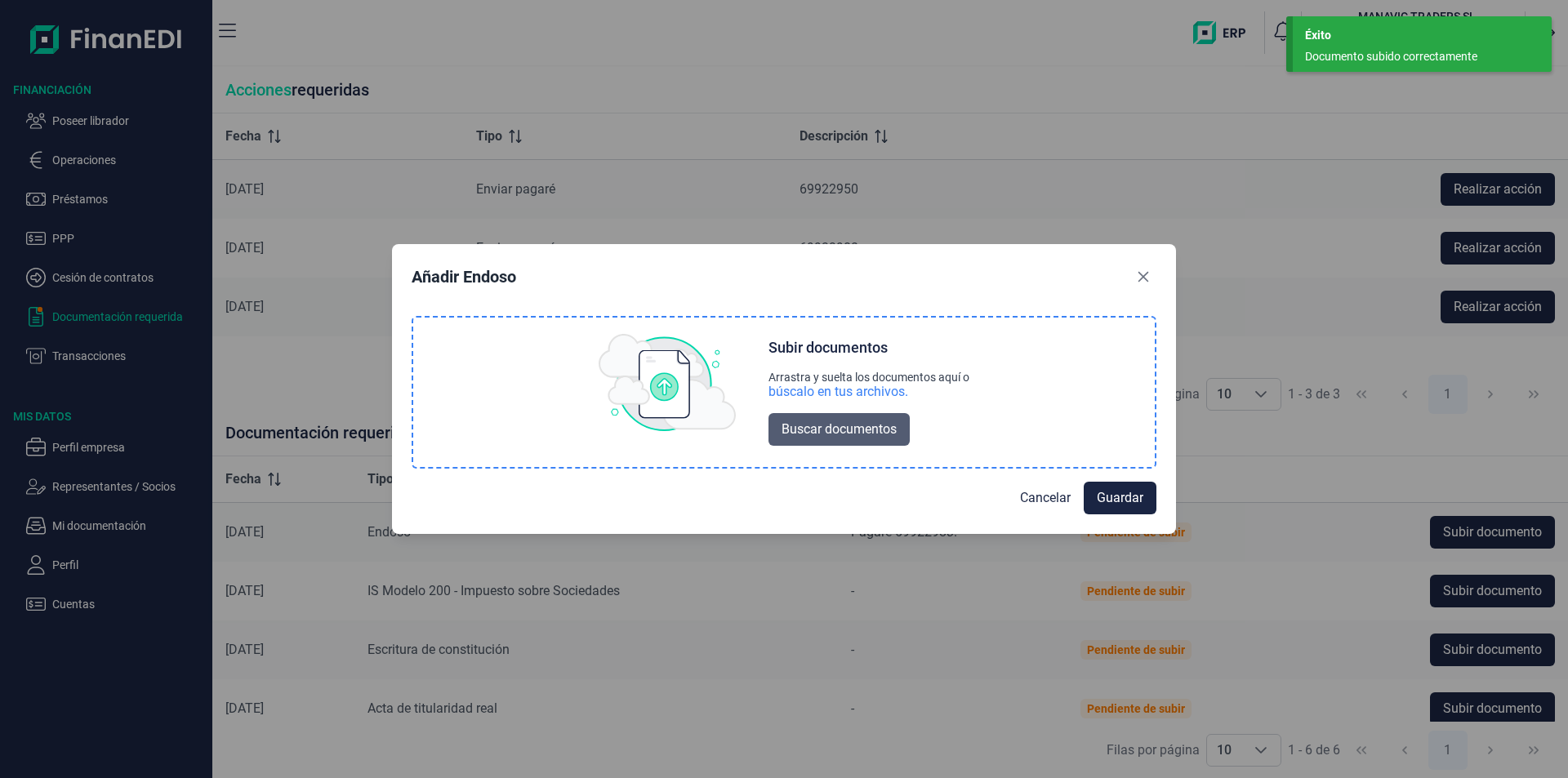
click at [811, 429] on span "Buscar documentos" at bounding box center [839, 429] width 115 height 20
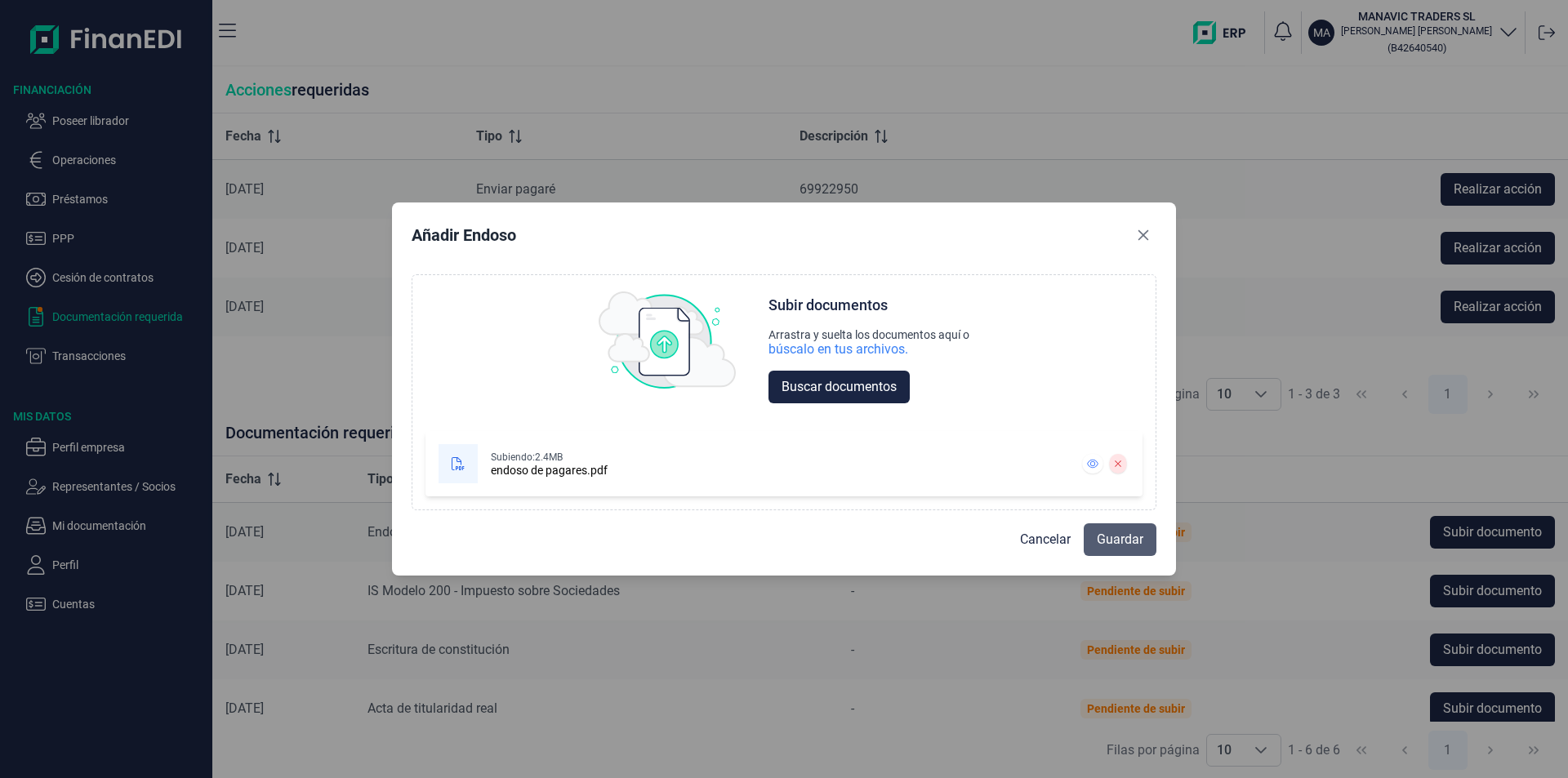
click at [1121, 539] on span "Guardar" at bounding box center [1120, 539] width 47 height 20
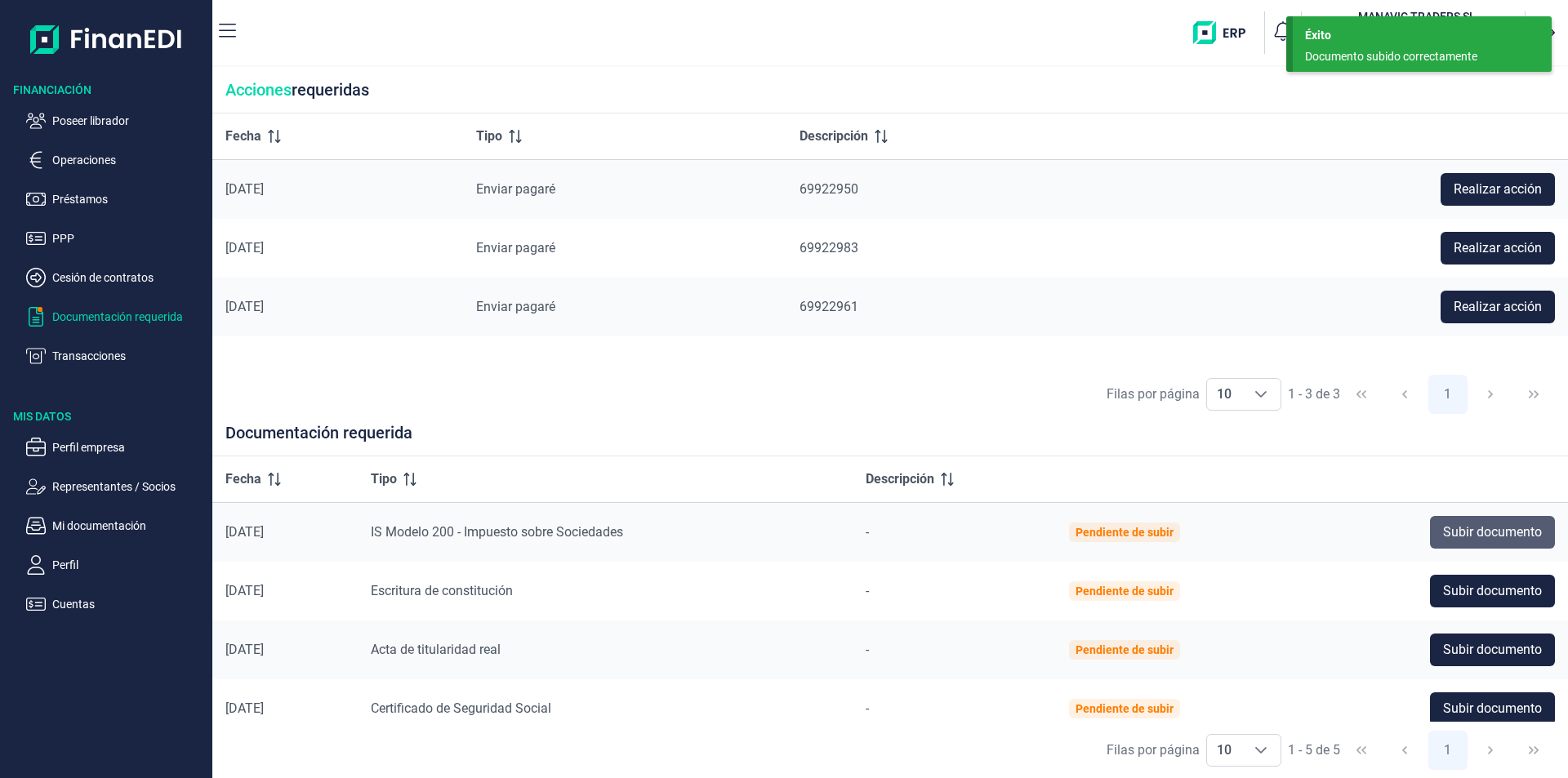
click at [1475, 528] on span "Subir documento" at bounding box center [1492, 532] width 98 height 20
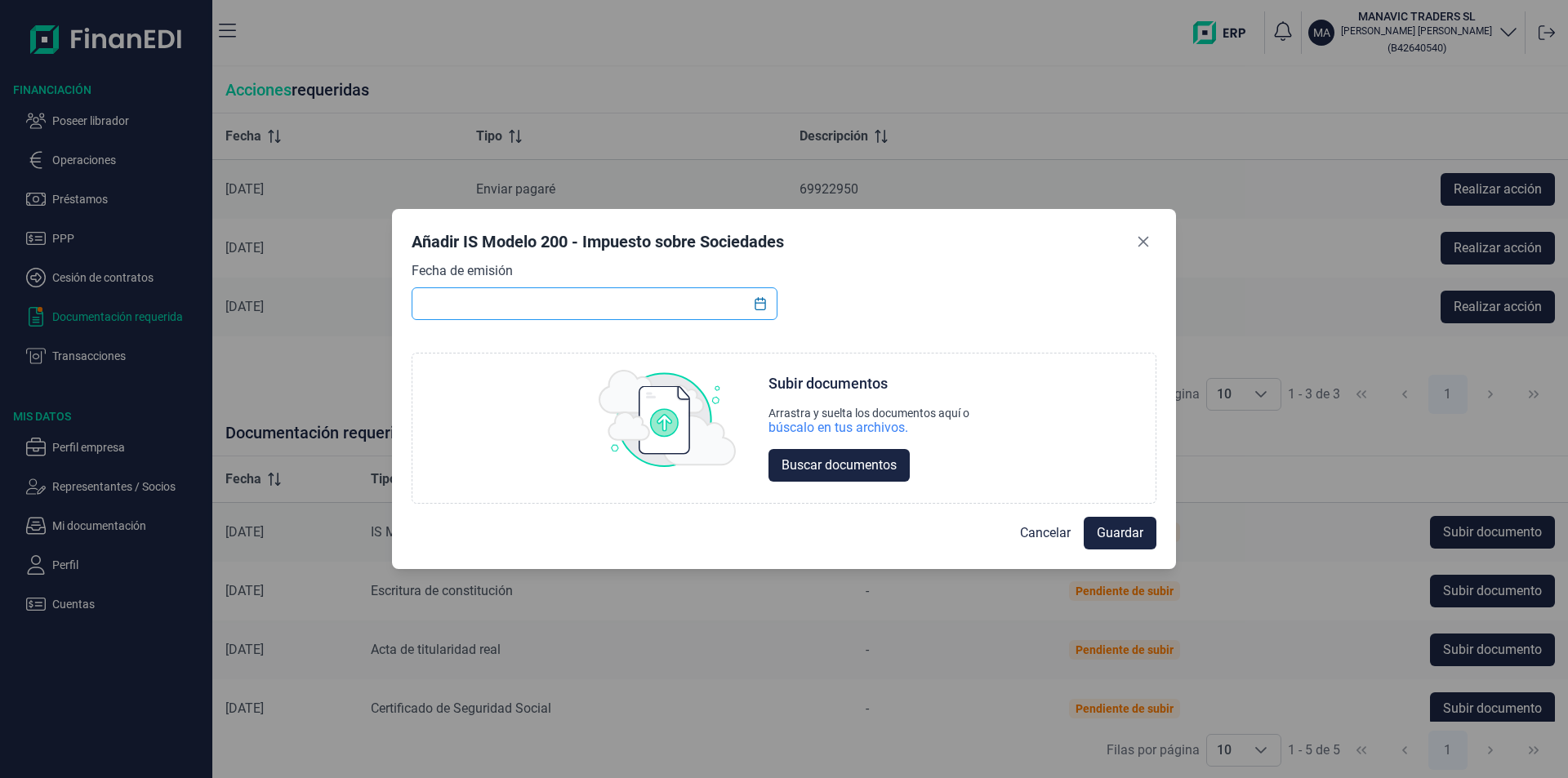
click at [472, 303] on input "text" at bounding box center [595, 304] width 366 height 32
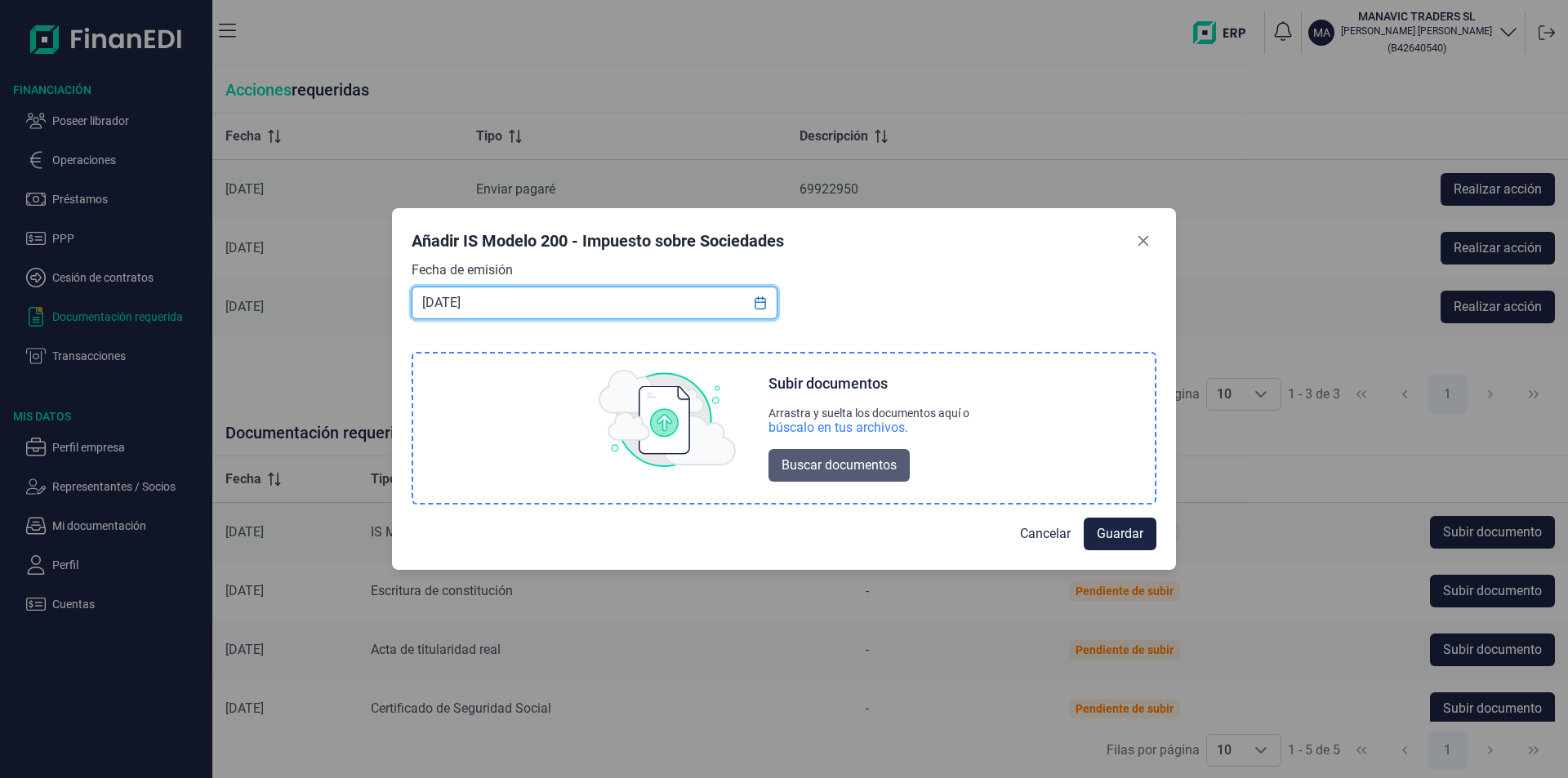
type input "[DATE]"
click at [868, 465] on span "Buscar documentos" at bounding box center [839, 465] width 115 height 20
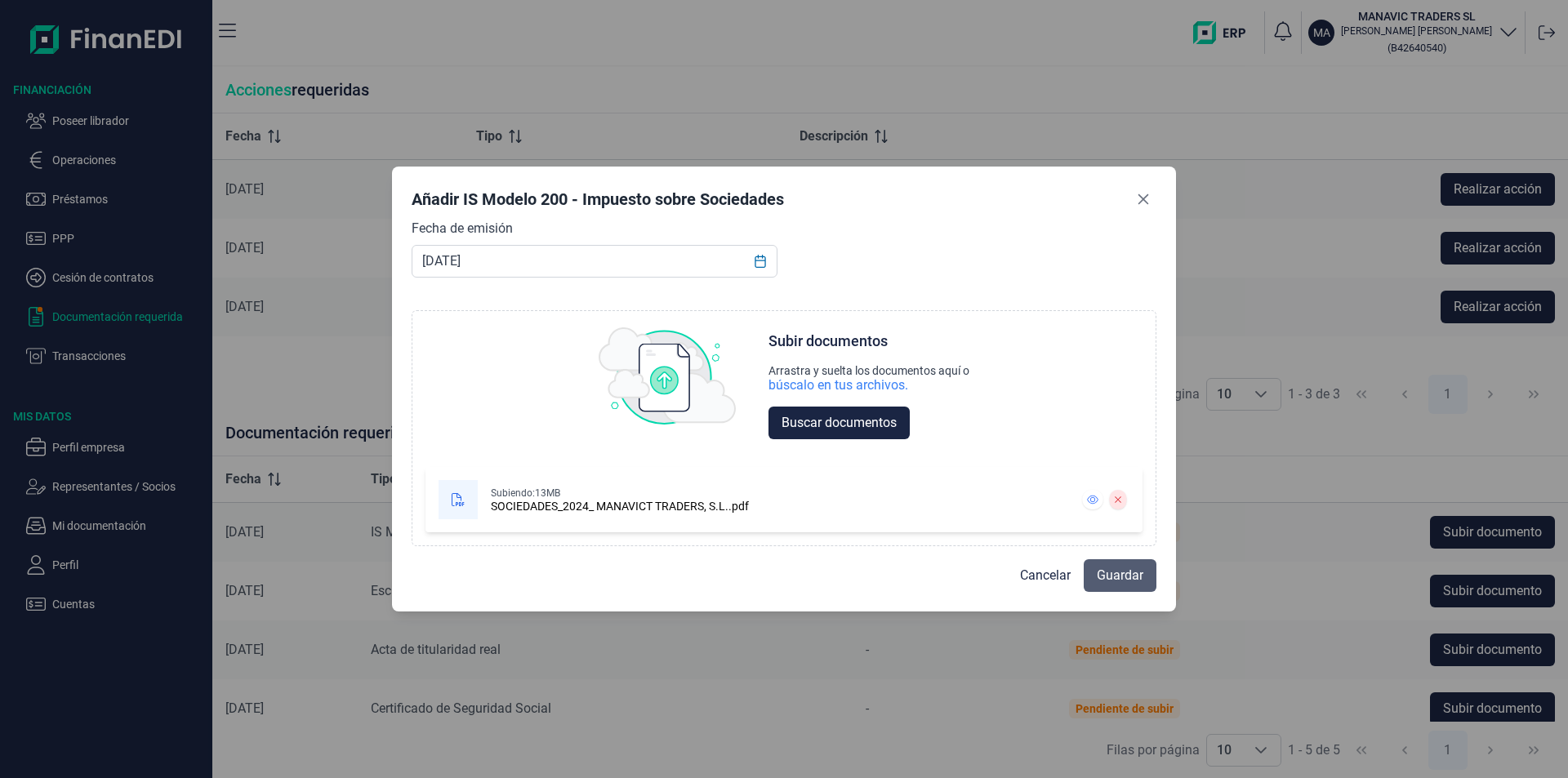
click at [1104, 578] on span "Guardar" at bounding box center [1120, 575] width 47 height 20
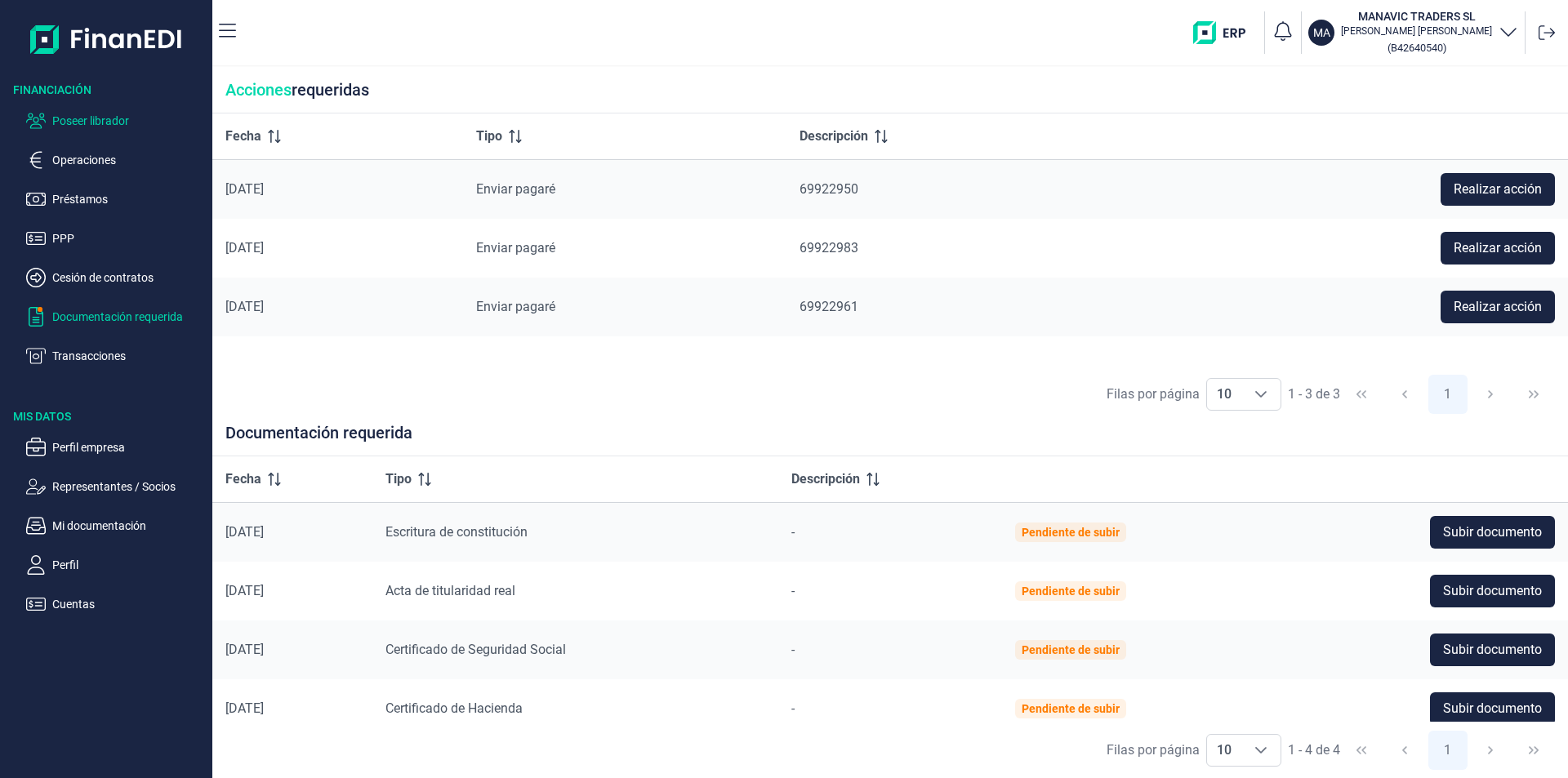
click at [113, 123] on p "Poseer librador" at bounding box center [129, 120] width 154 height 20
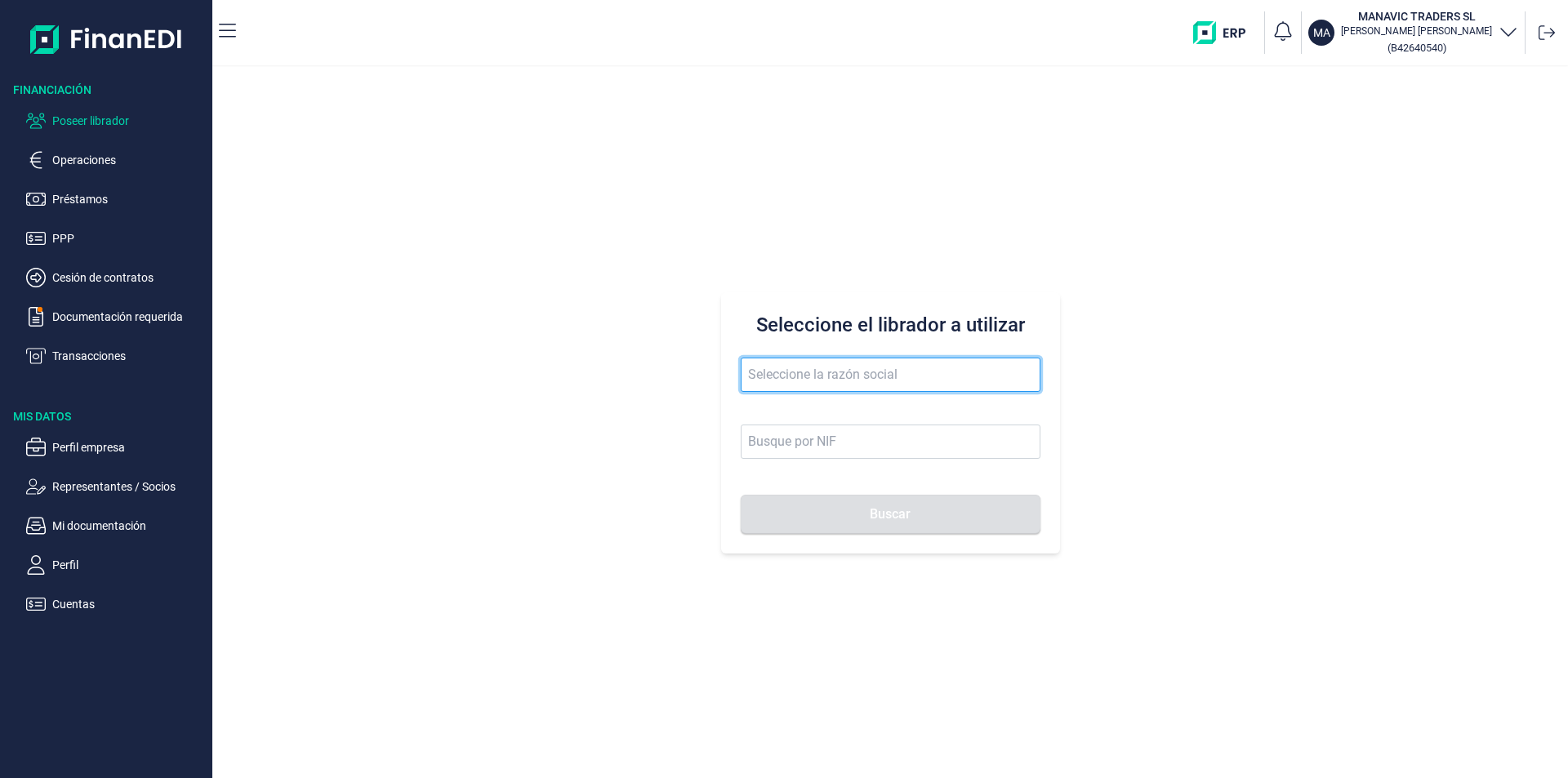
click at [777, 367] on input "text" at bounding box center [891, 375] width 300 height 34
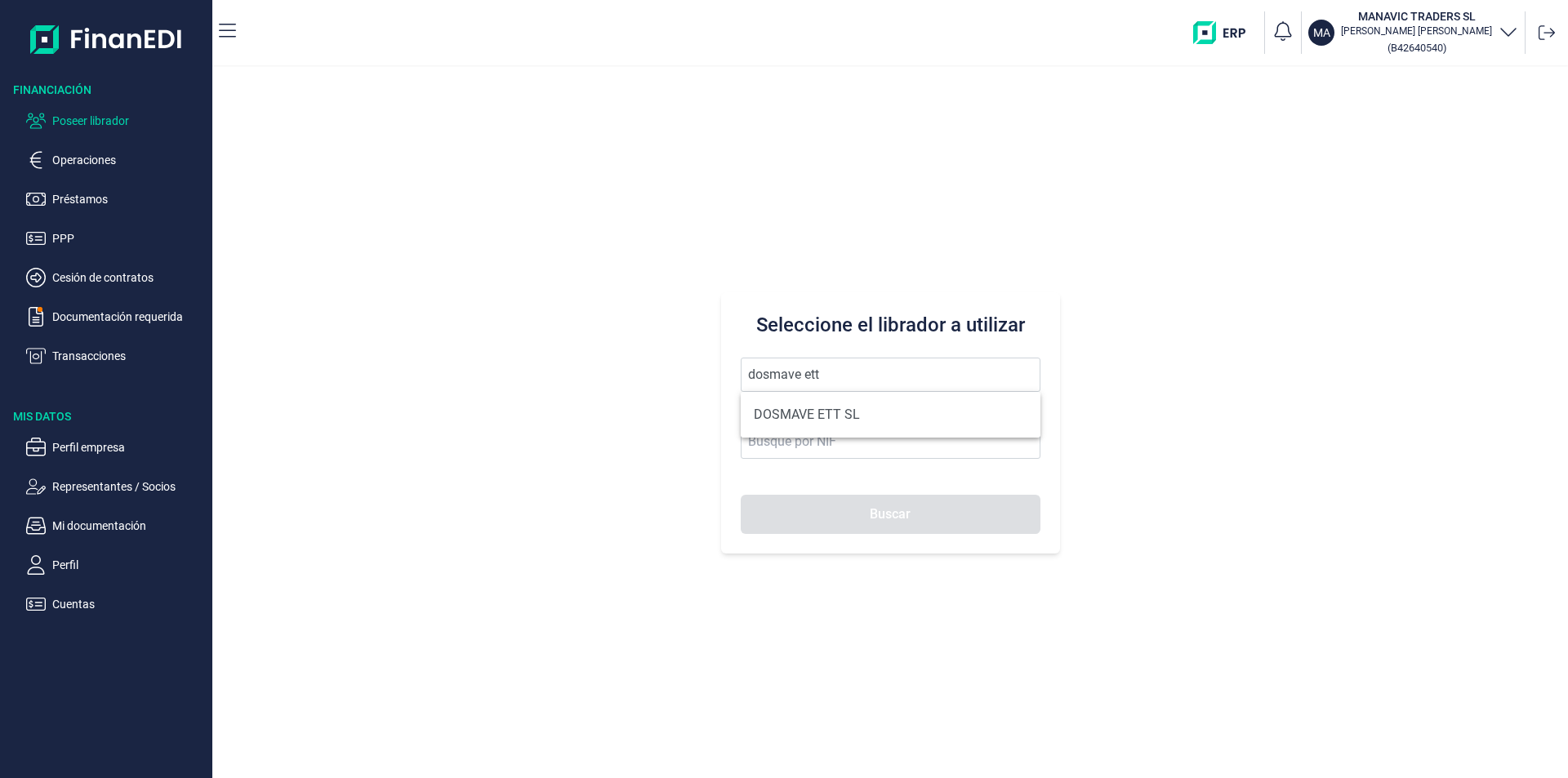
drag, startPoint x: 821, startPoint y: 409, endPoint x: 838, endPoint y: 515, distance: 107.4
click at [821, 410] on li "DOSMAVE ETT SL" at bounding box center [891, 415] width 300 height 32
type input "DOSMAVE ETT SL"
type input "B10820793"
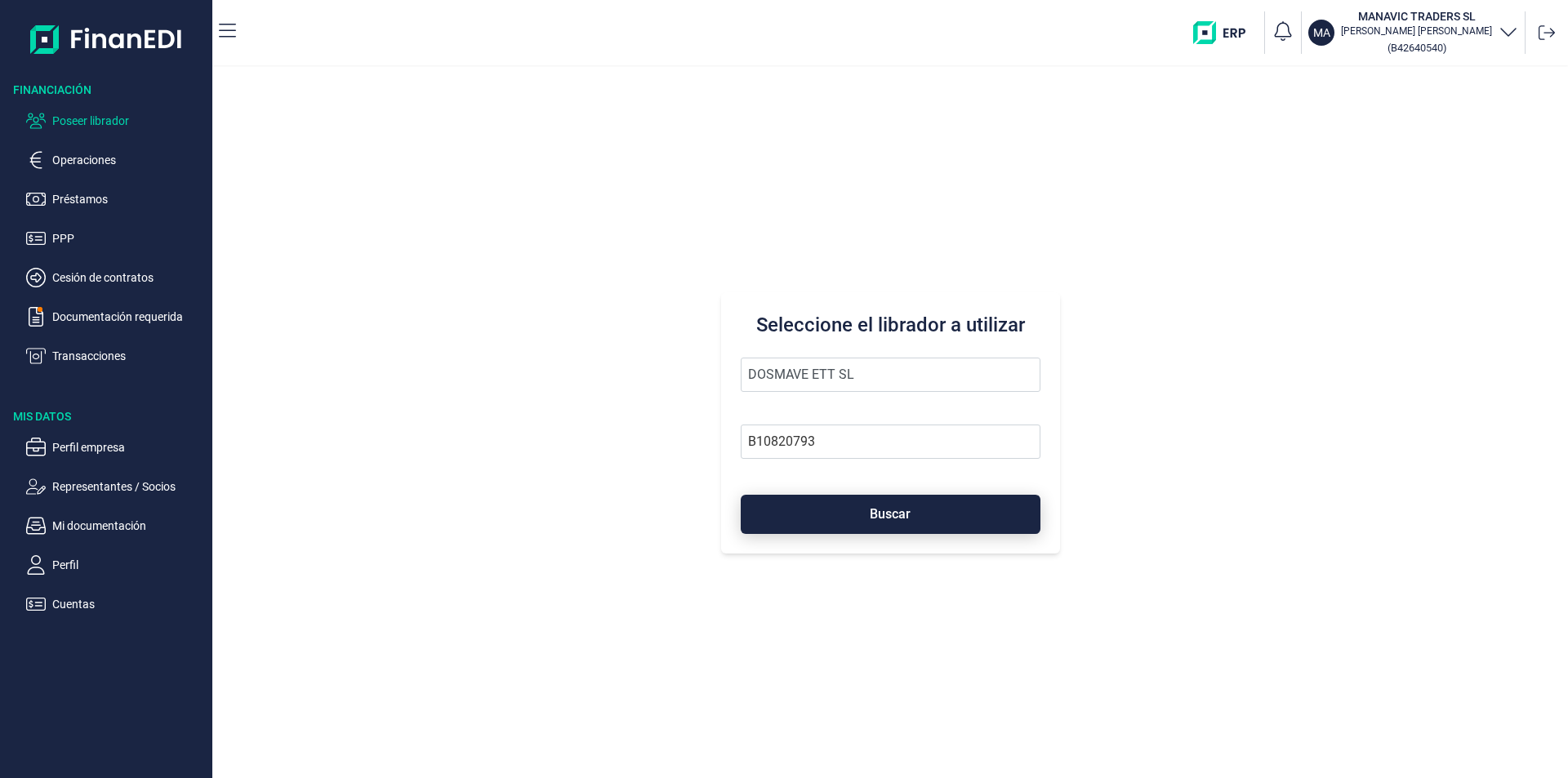
click at [840, 529] on button "Buscar" at bounding box center [891, 514] width 300 height 39
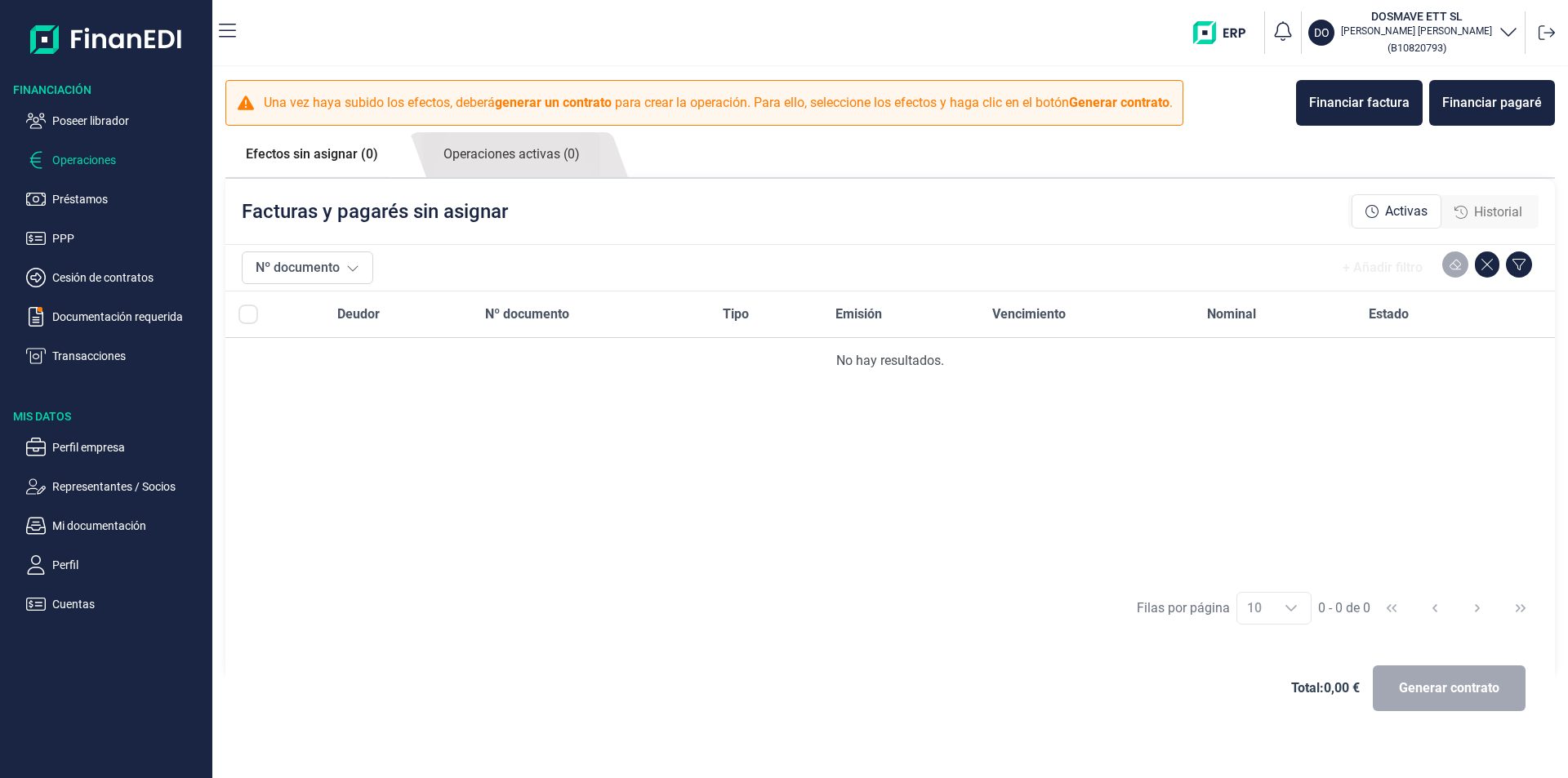
click at [1490, 210] on span "Historial" at bounding box center [1498, 212] width 48 height 20
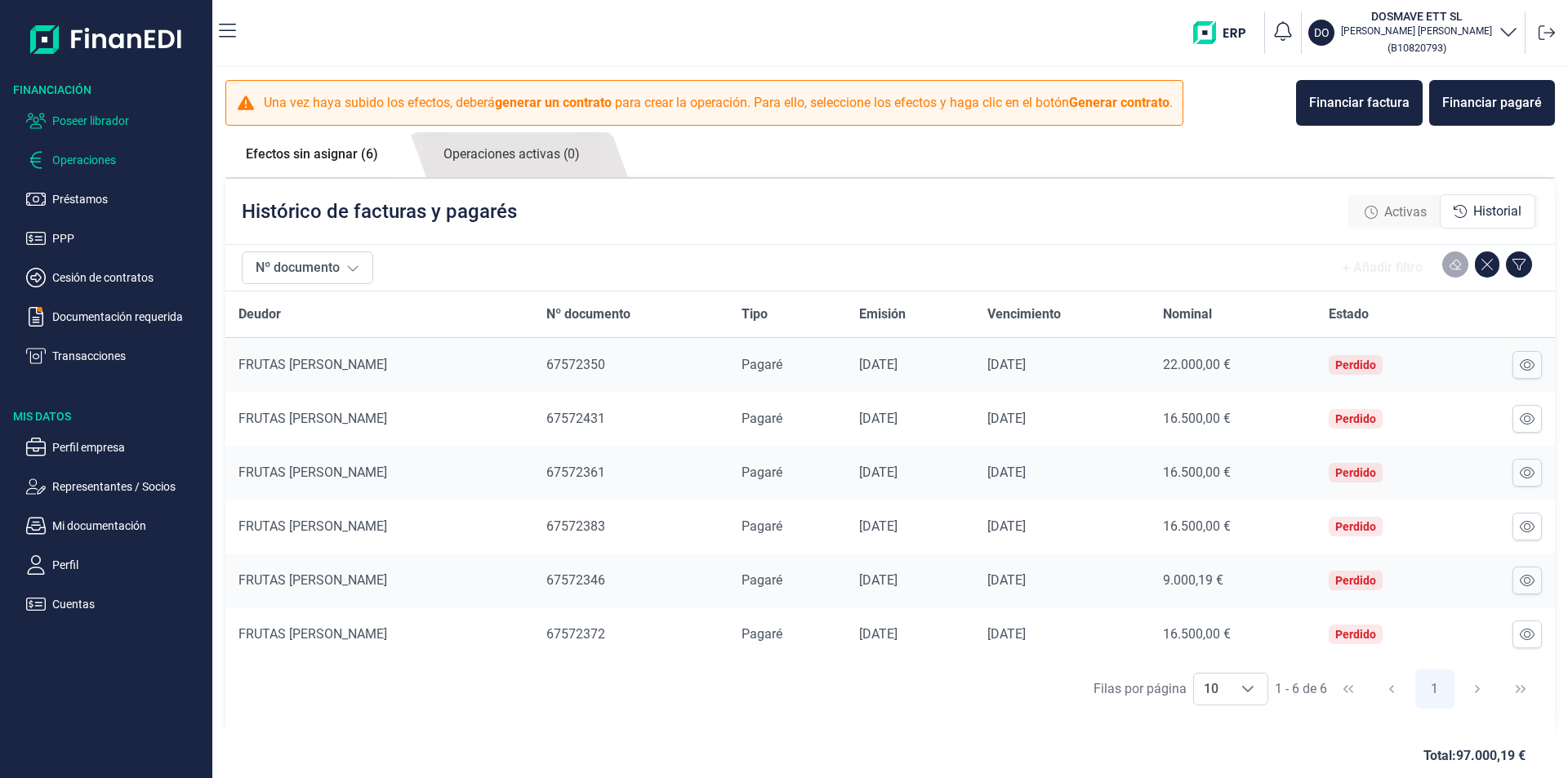
click at [101, 114] on p "Poseer librador" at bounding box center [129, 120] width 154 height 20
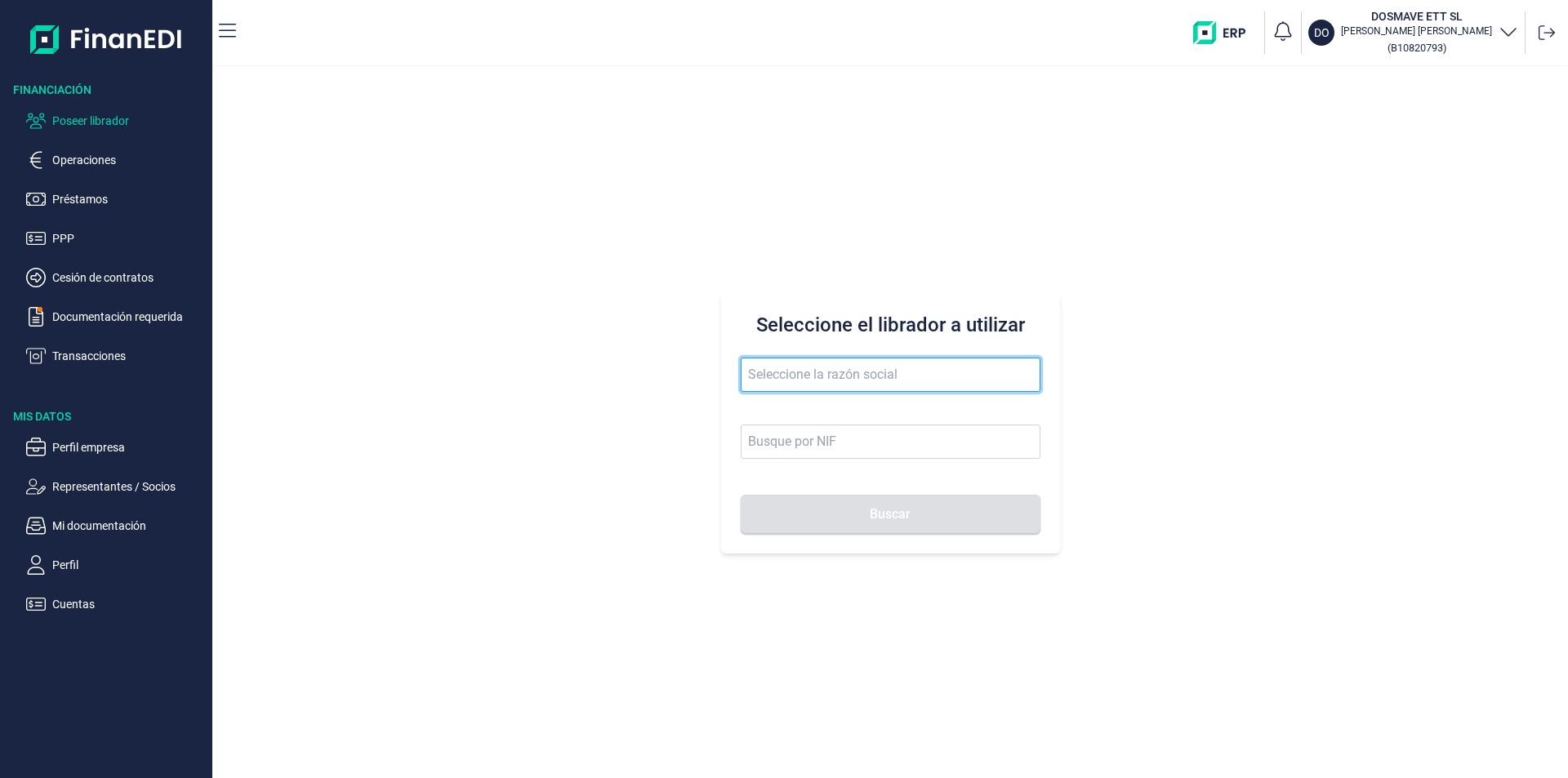
click at [760, 377] on input "text" at bounding box center [891, 375] width 300 height 34
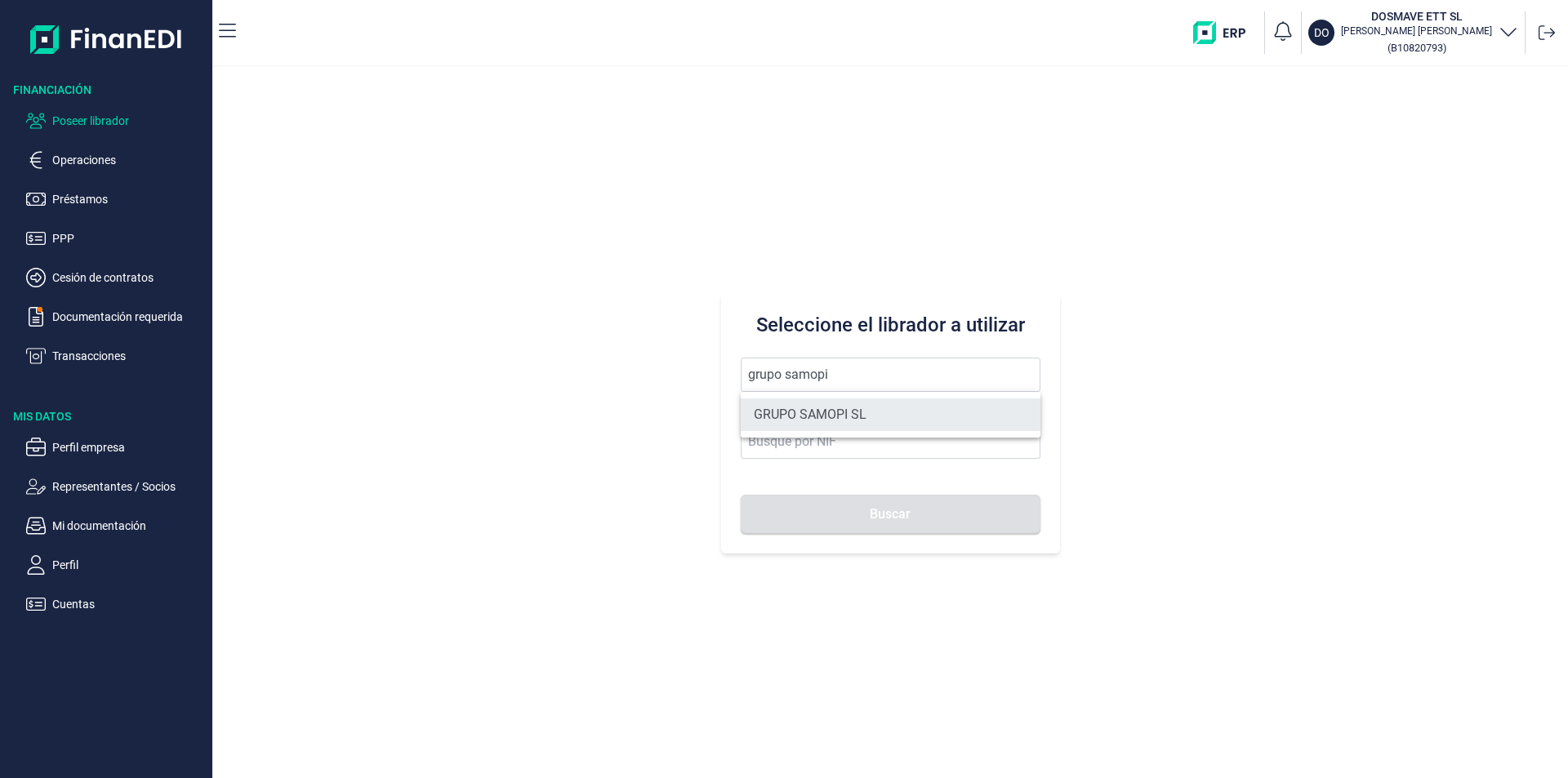
click at [810, 408] on li "GRUPO SAMOPI SL" at bounding box center [891, 415] width 300 height 32
type input "GRUPO SAMOPI SL"
type input "B31598162"
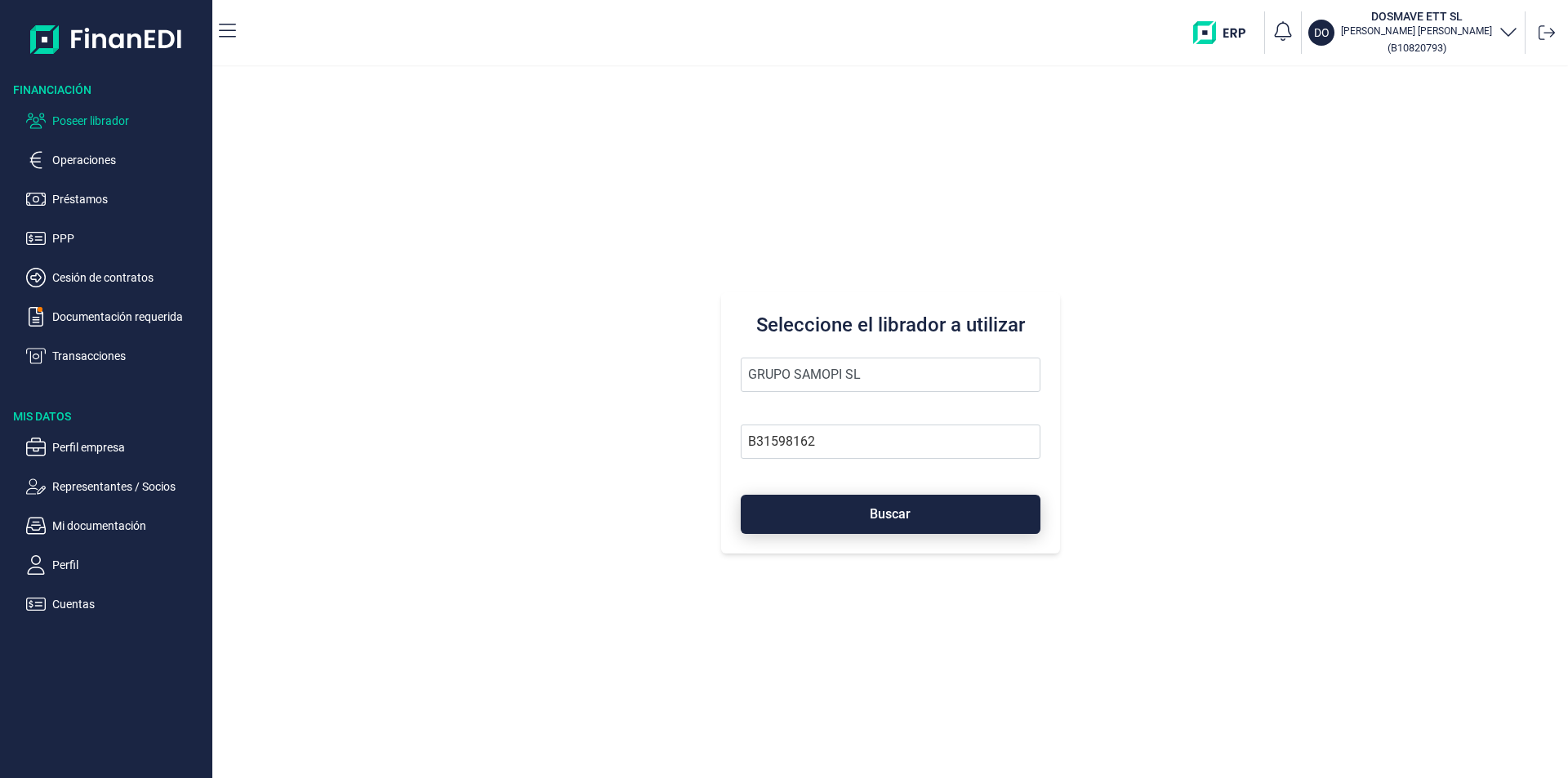
click at [826, 519] on button "Buscar" at bounding box center [891, 514] width 300 height 39
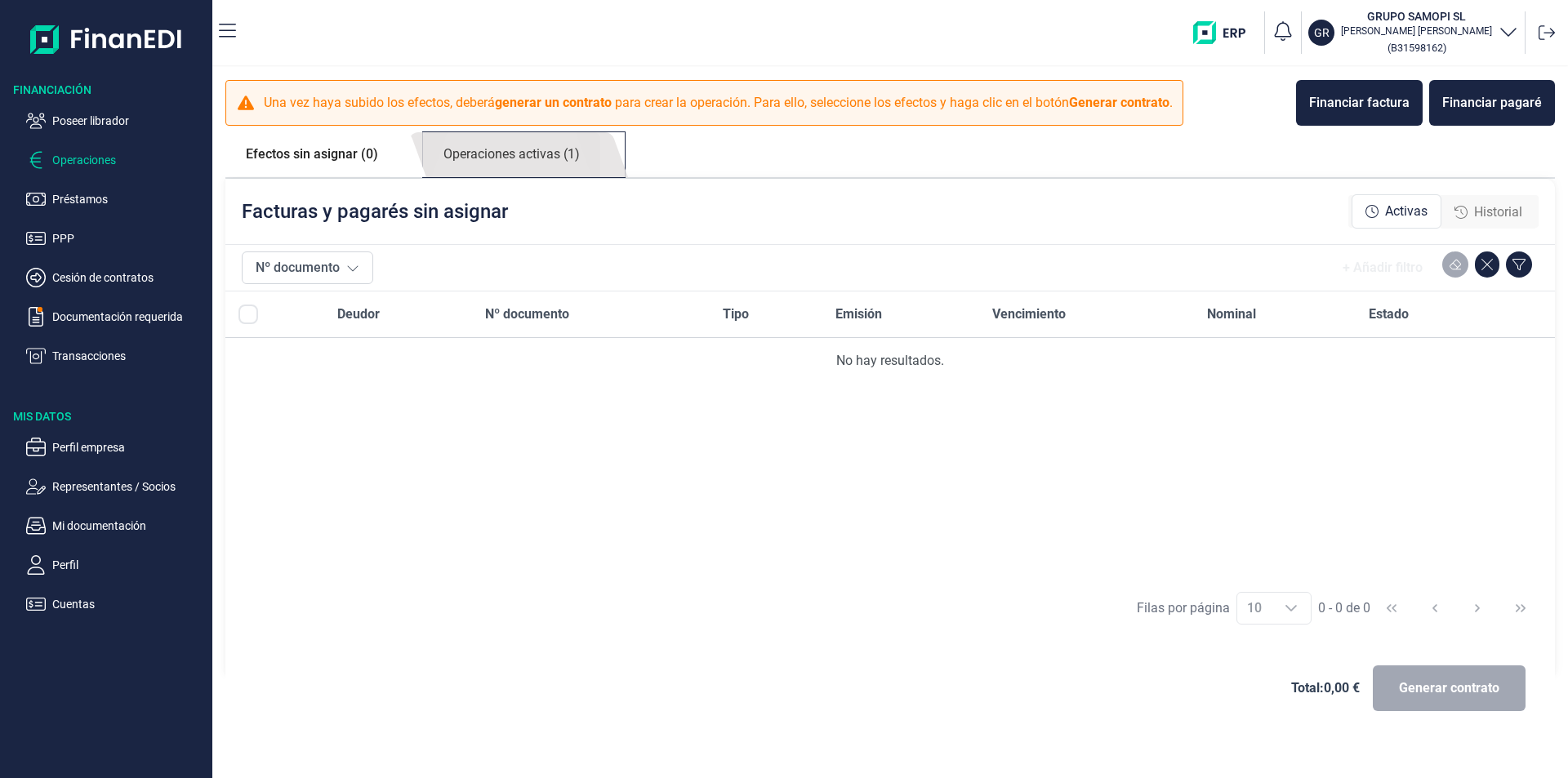
click at [555, 162] on link "Operaciones activas (1)" at bounding box center [512, 154] width 177 height 45
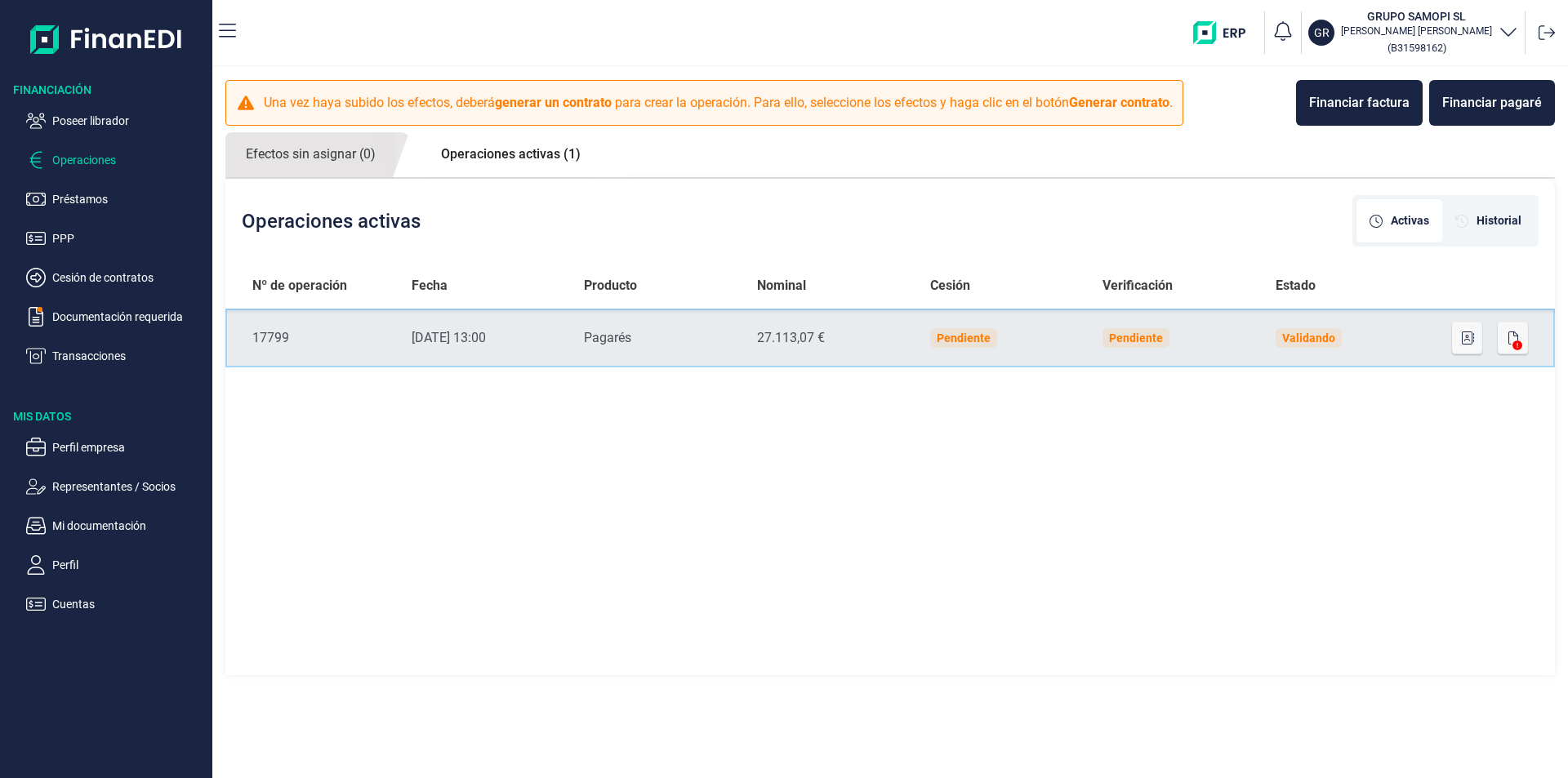
click at [1383, 331] on td "Validando" at bounding box center [1349, 338] width 173 height 59
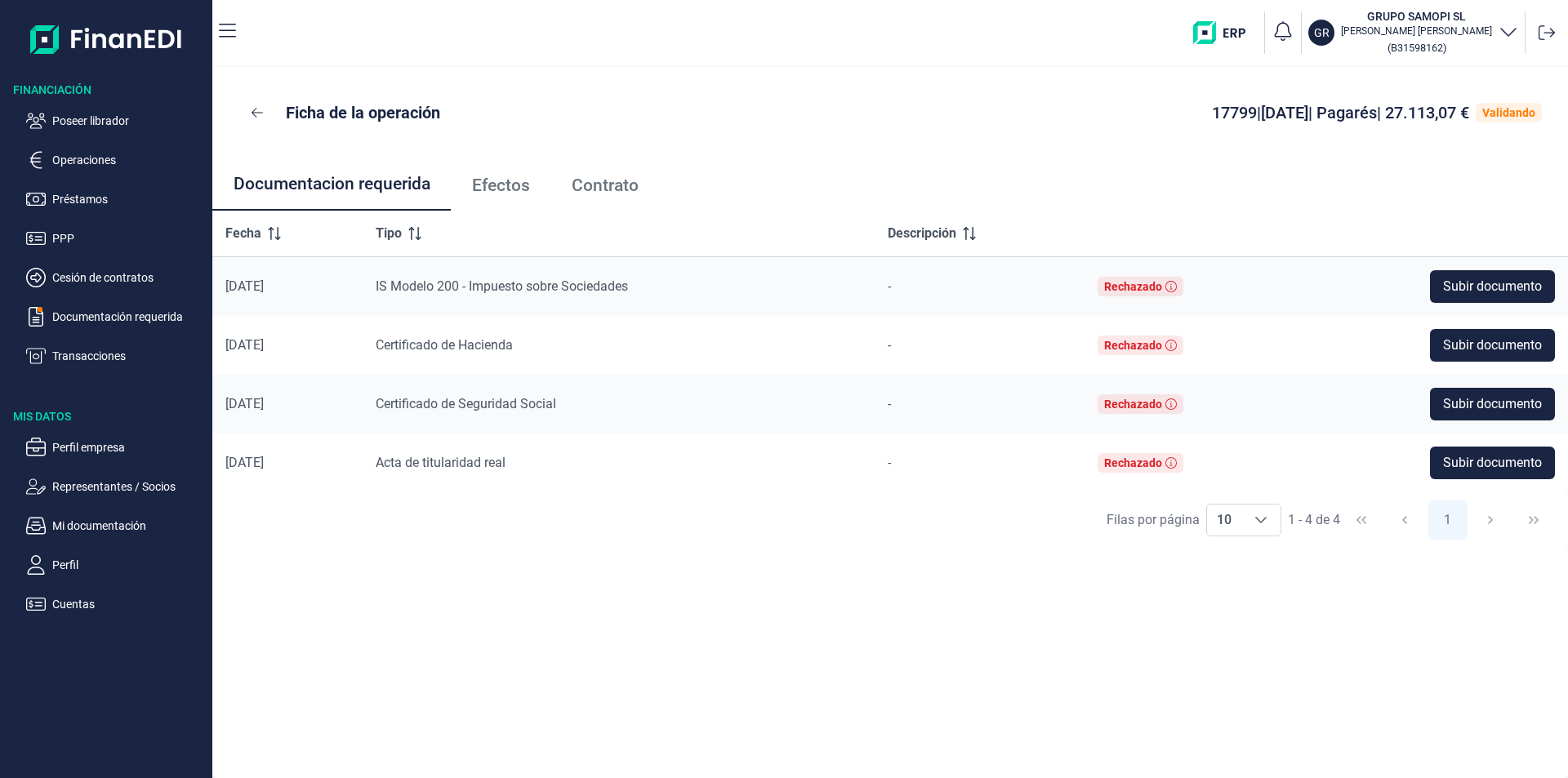
click at [525, 189] on span "Efectos" at bounding box center [501, 185] width 58 height 17
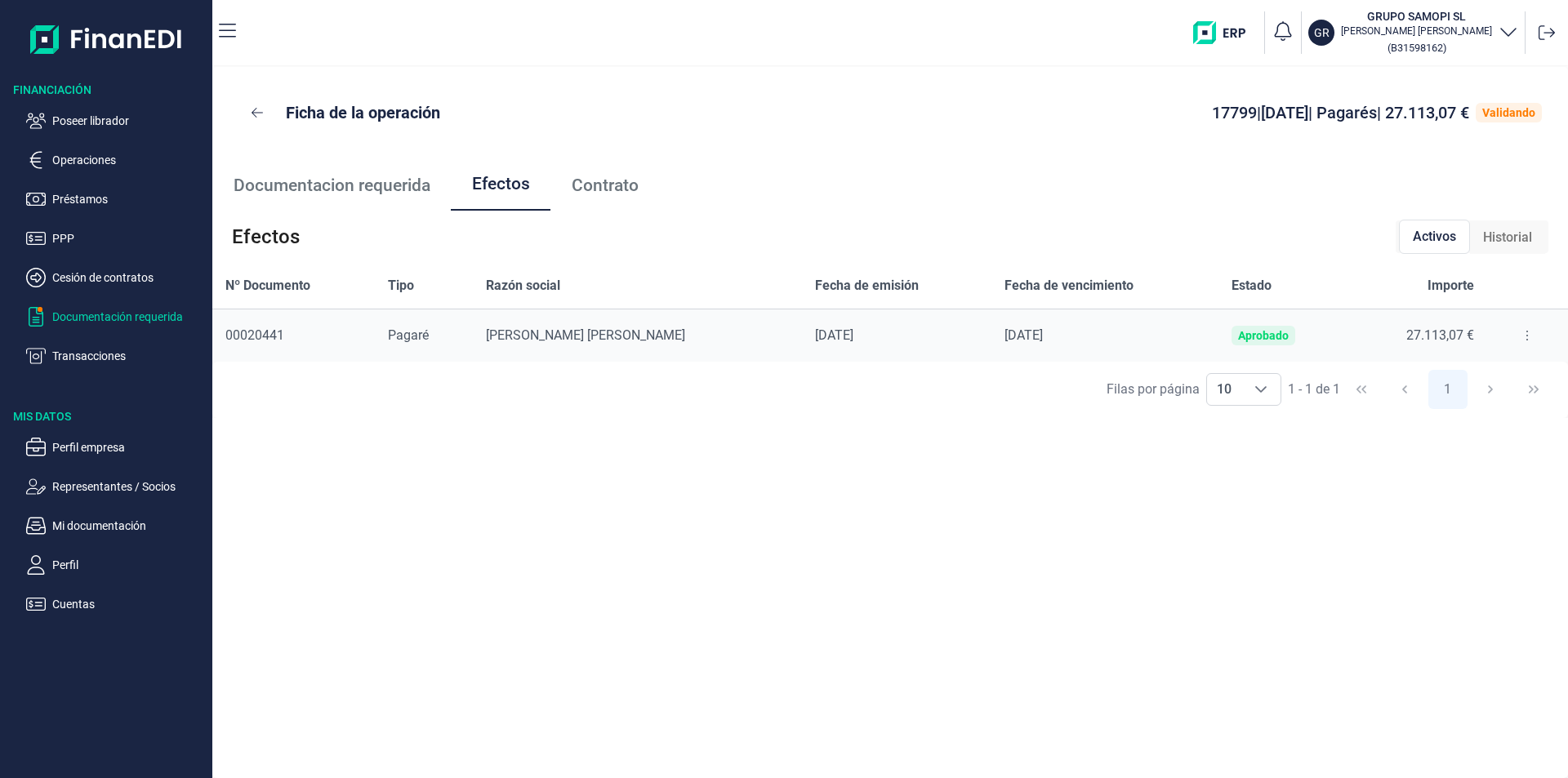
click at [156, 311] on p "Documentación requerida" at bounding box center [129, 316] width 154 height 20
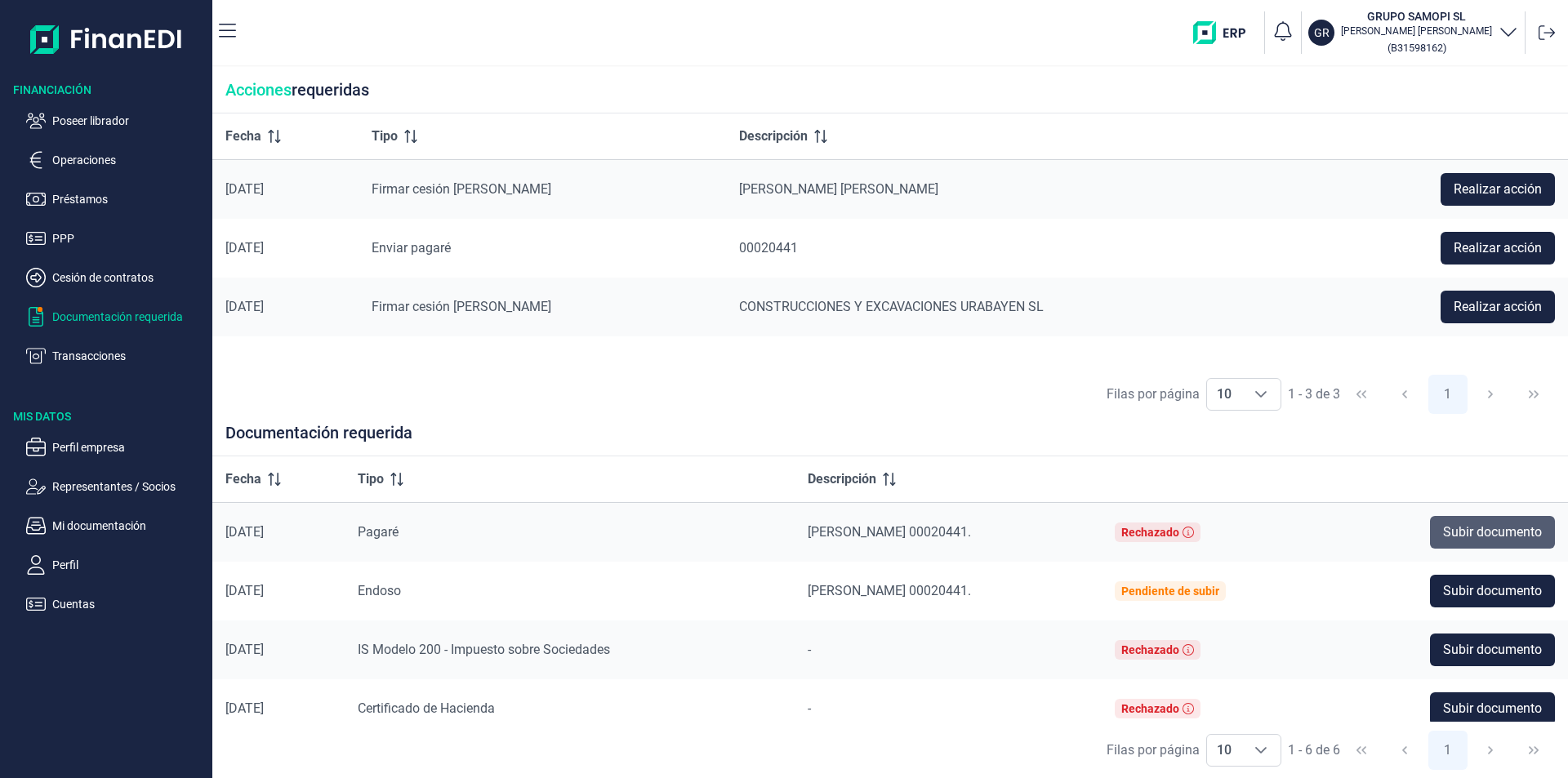
click at [1482, 533] on span "Subir documento" at bounding box center [1492, 532] width 98 height 20
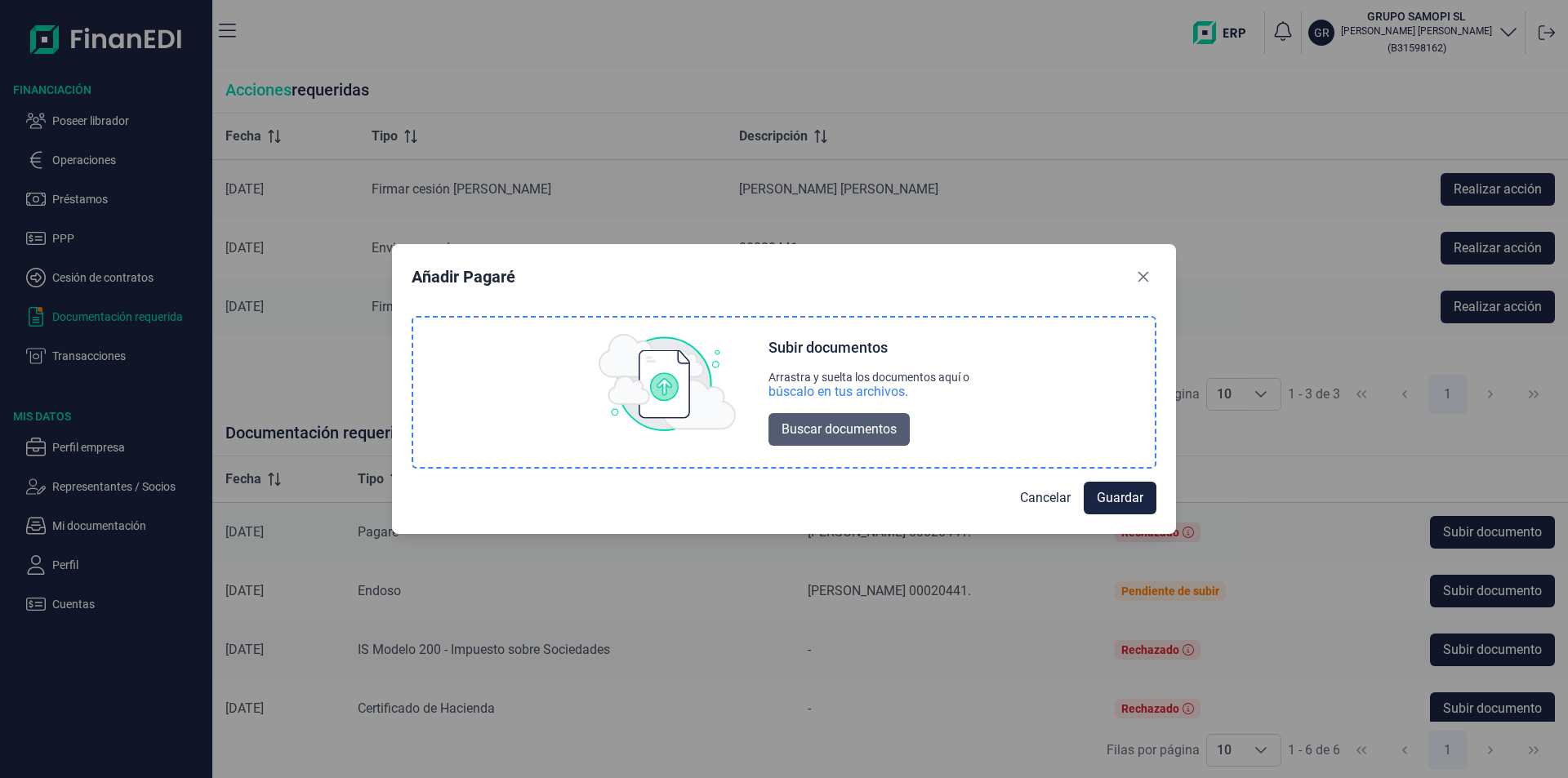
click at [863, 423] on span "Buscar documentos" at bounding box center [839, 429] width 115 height 20
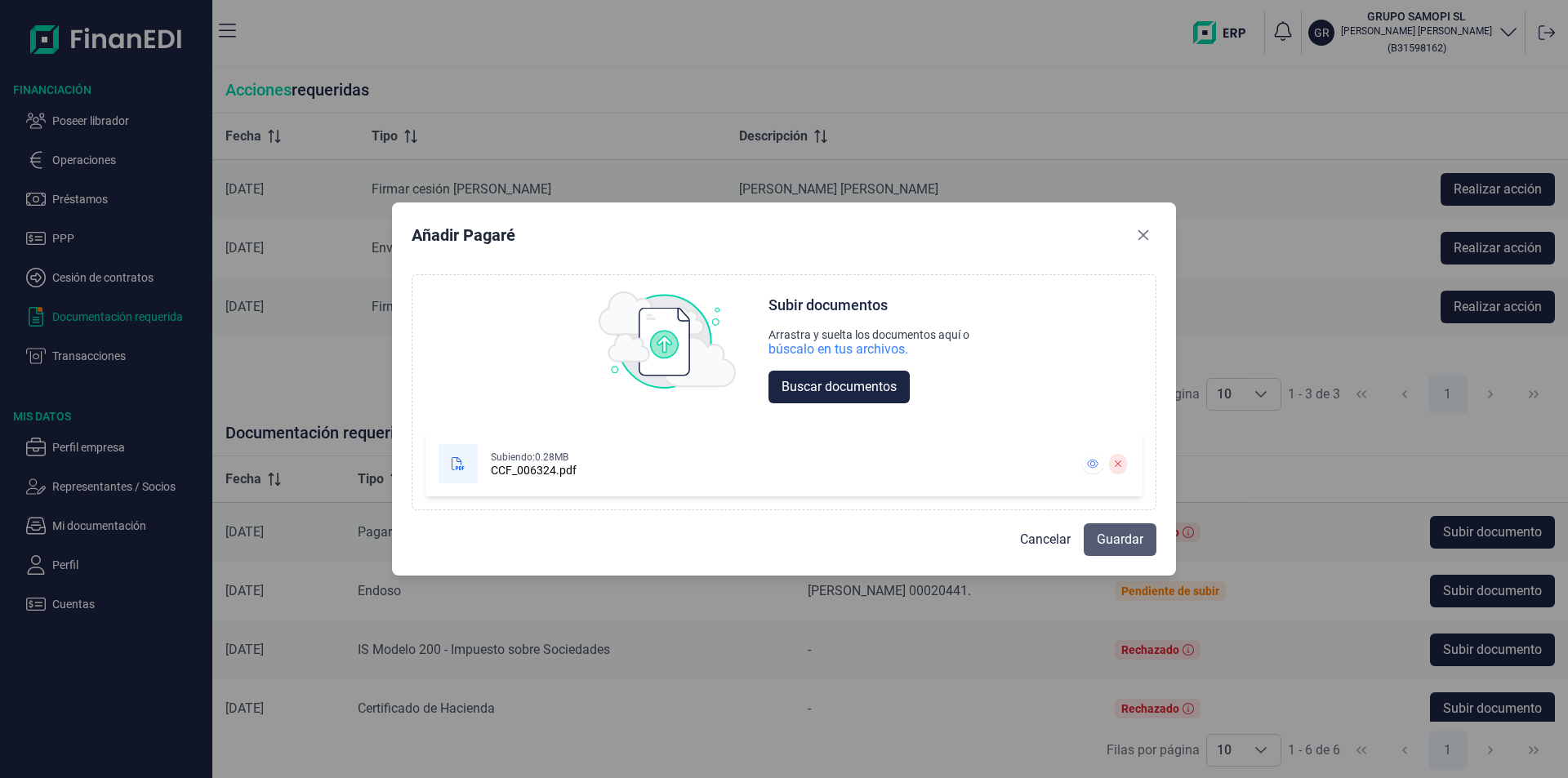
click at [1102, 535] on span "Guardar" at bounding box center [1120, 539] width 47 height 20
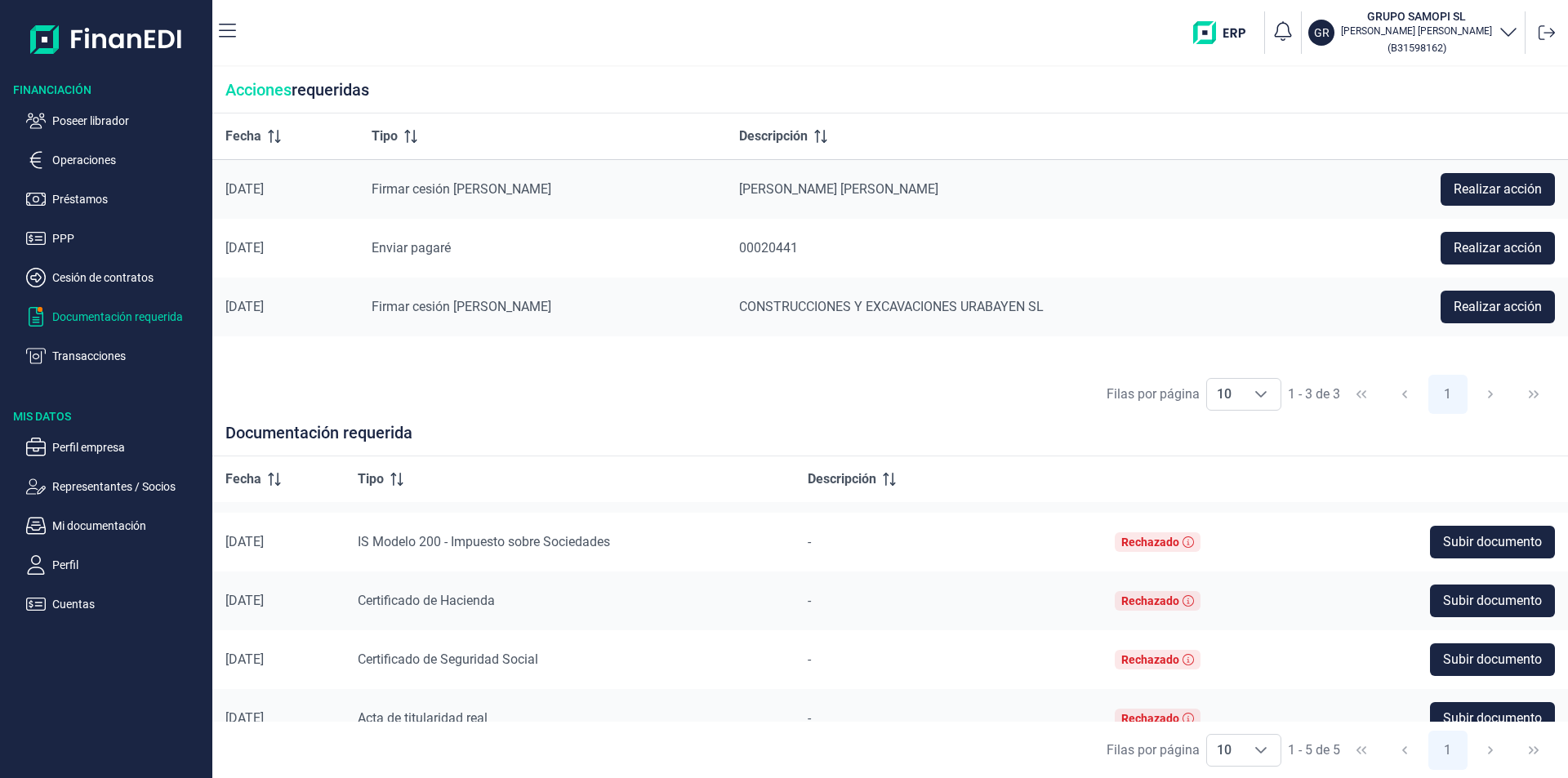
scroll to position [75, 0]
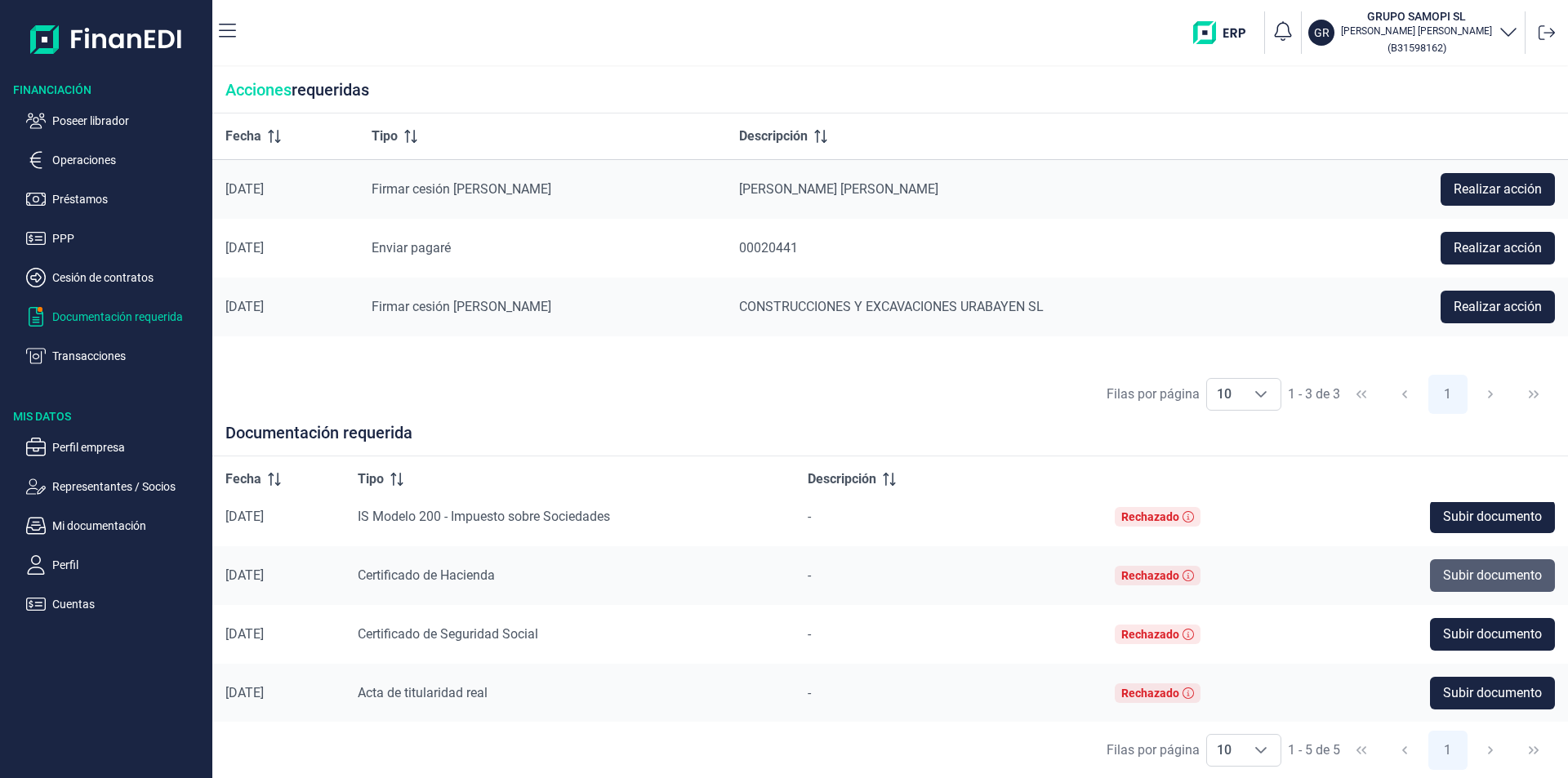
click at [1480, 572] on span "Subir documento" at bounding box center [1492, 575] width 98 height 20
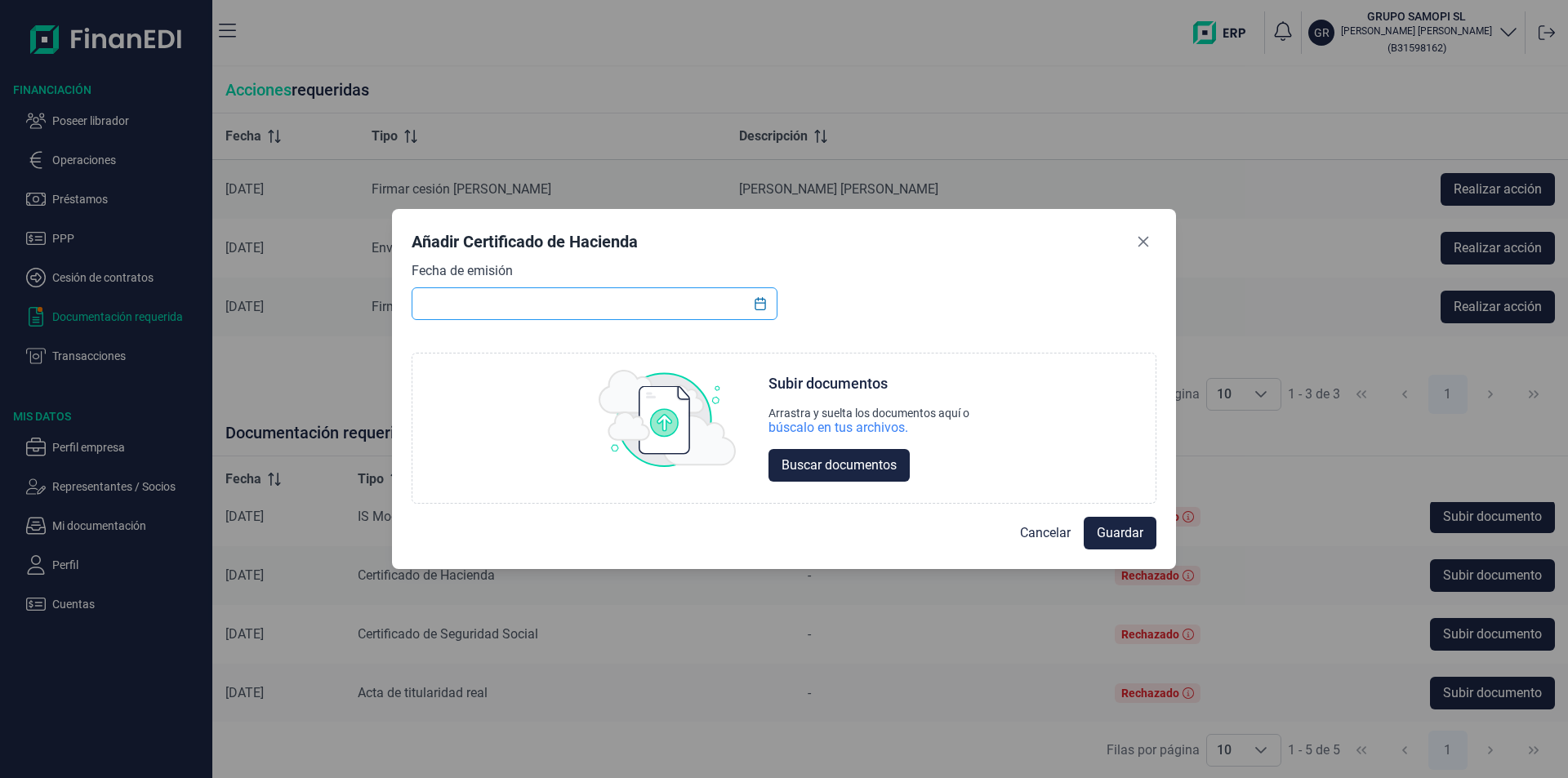
click at [501, 302] on input "text" at bounding box center [595, 304] width 366 height 32
click at [456, 308] on input "text" at bounding box center [595, 304] width 366 height 32
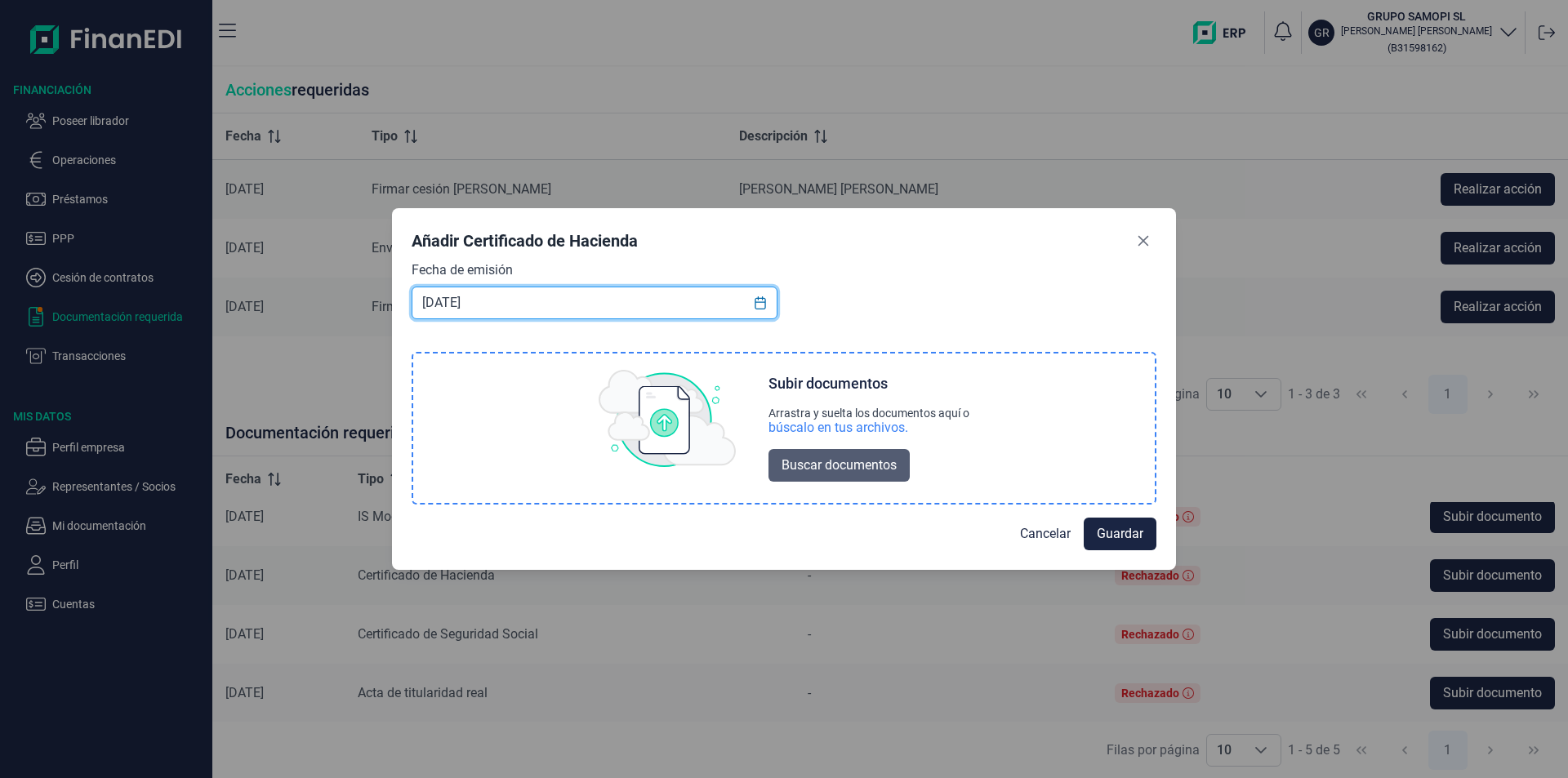
type input "[DATE]"
click at [867, 459] on span "Buscar documentos" at bounding box center [839, 465] width 115 height 20
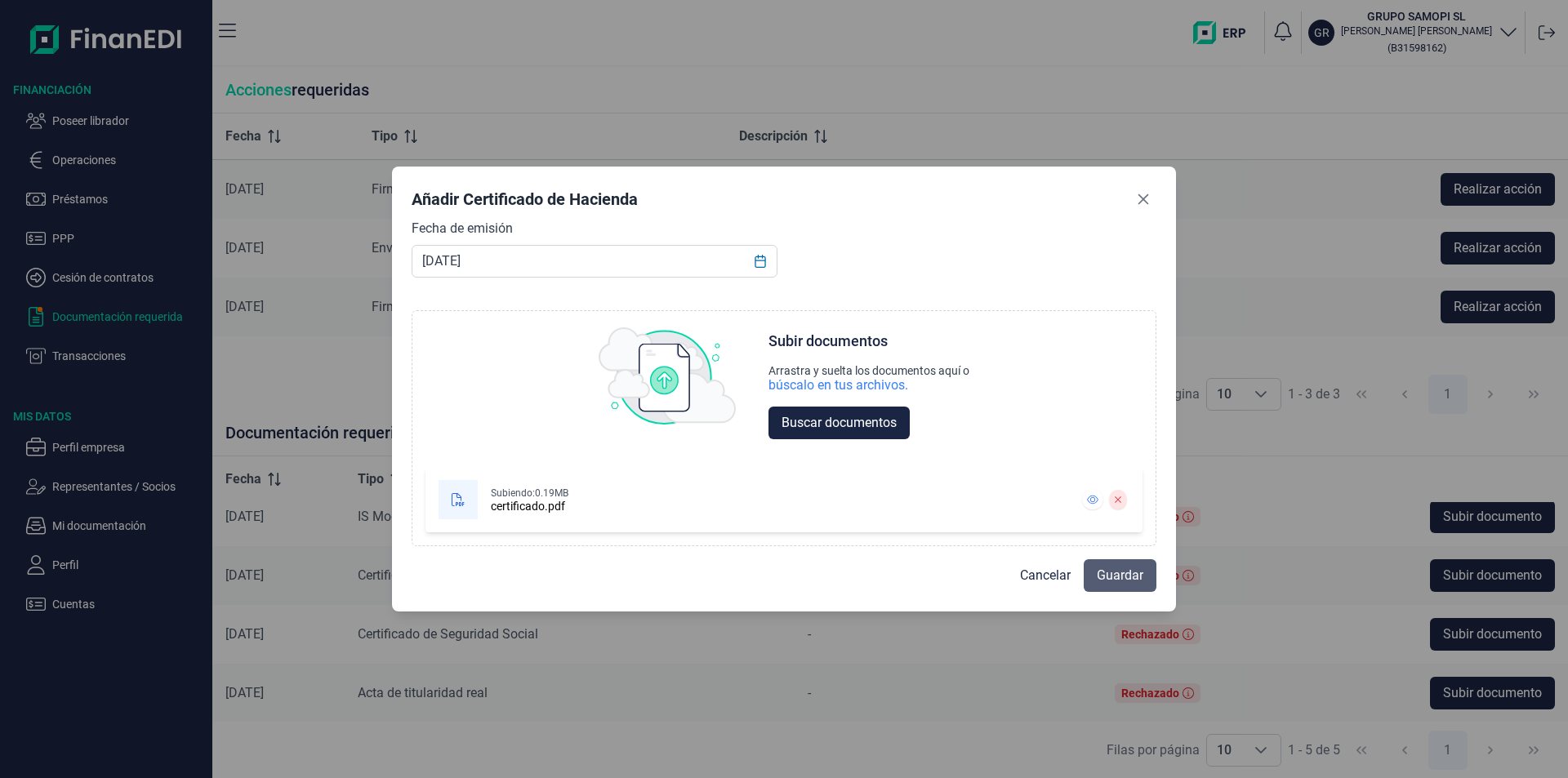
click at [1112, 574] on span "Guardar" at bounding box center [1120, 575] width 47 height 20
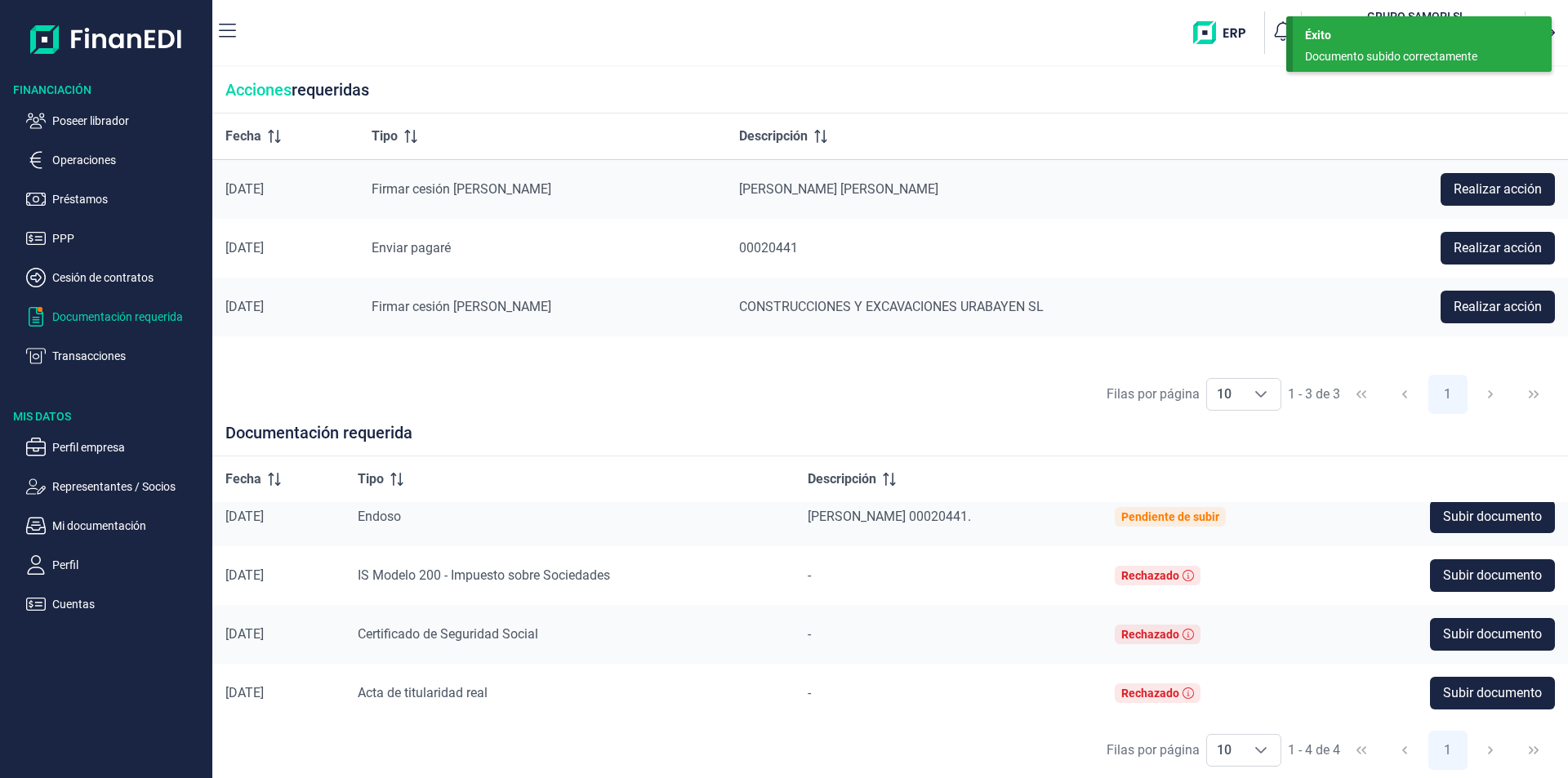
scroll to position [15, 0]
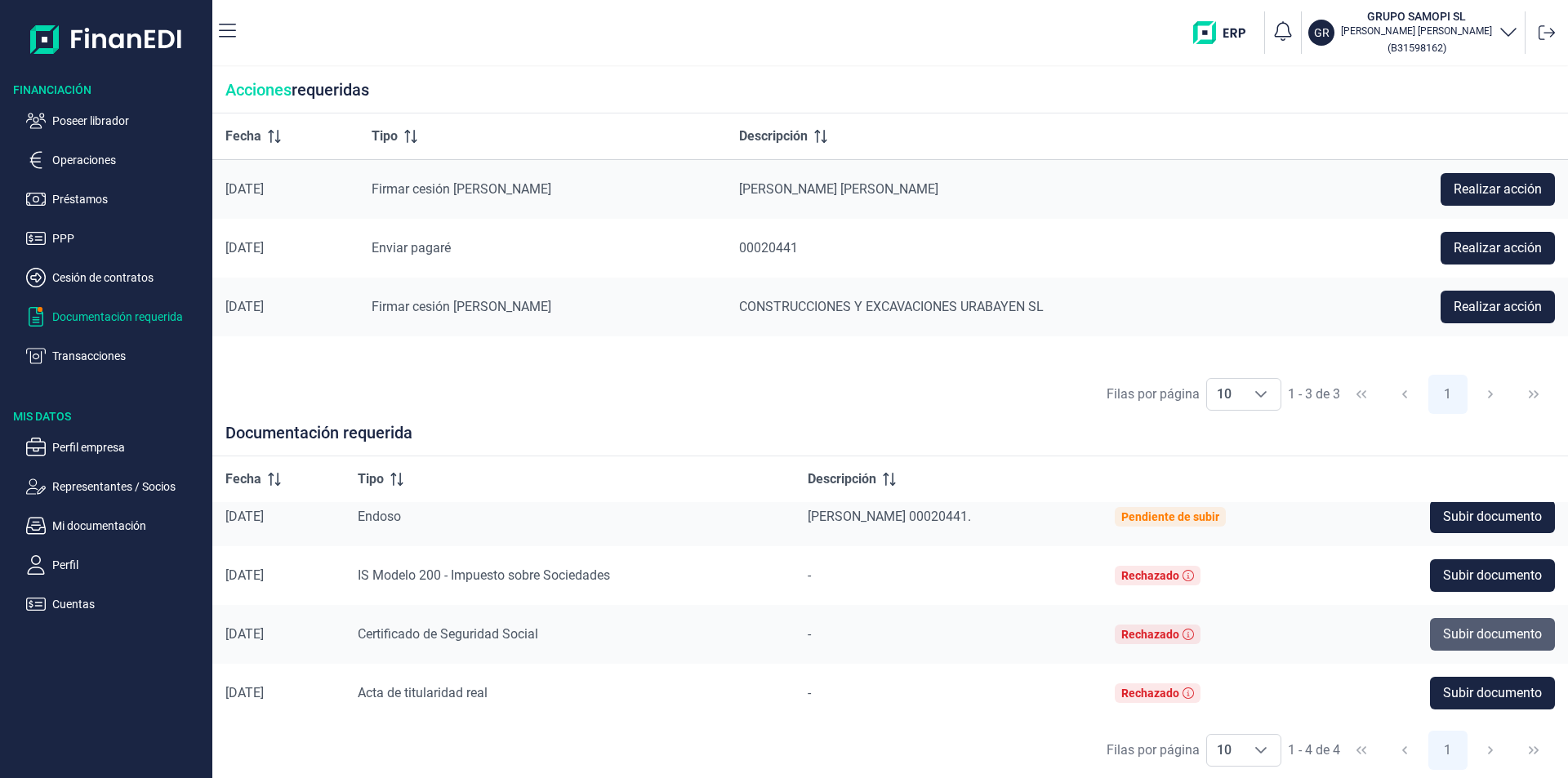
click at [1467, 625] on span "Subir documento" at bounding box center [1492, 635] width 98 height 20
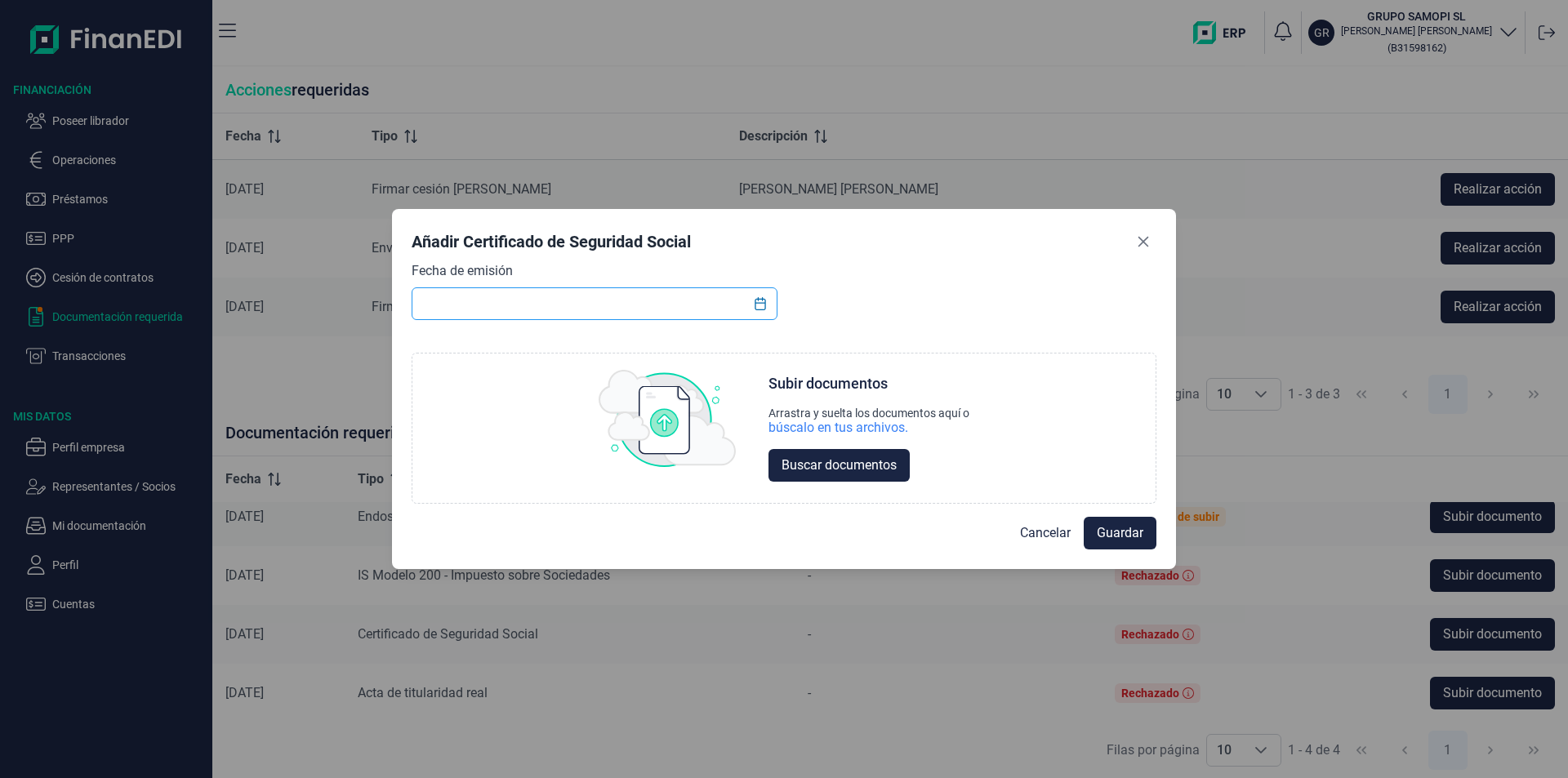
click at [486, 300] on input "text" at bounding box center [595, 304] width 366 height 32
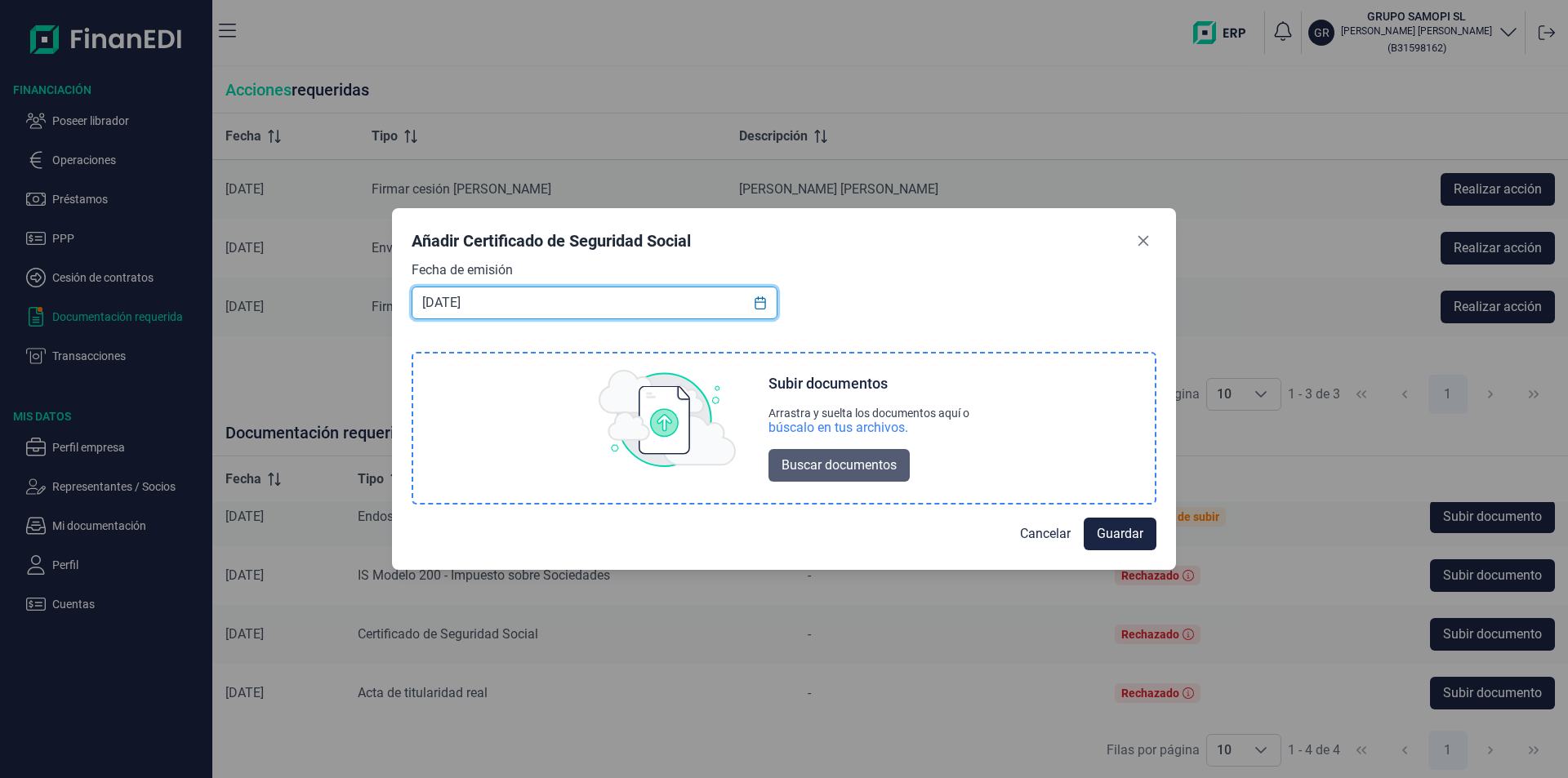
type input "[DATE]"
click at [882, 465] on span "Buscar documentos" at bounding box center [839, 465] width 115 height 20
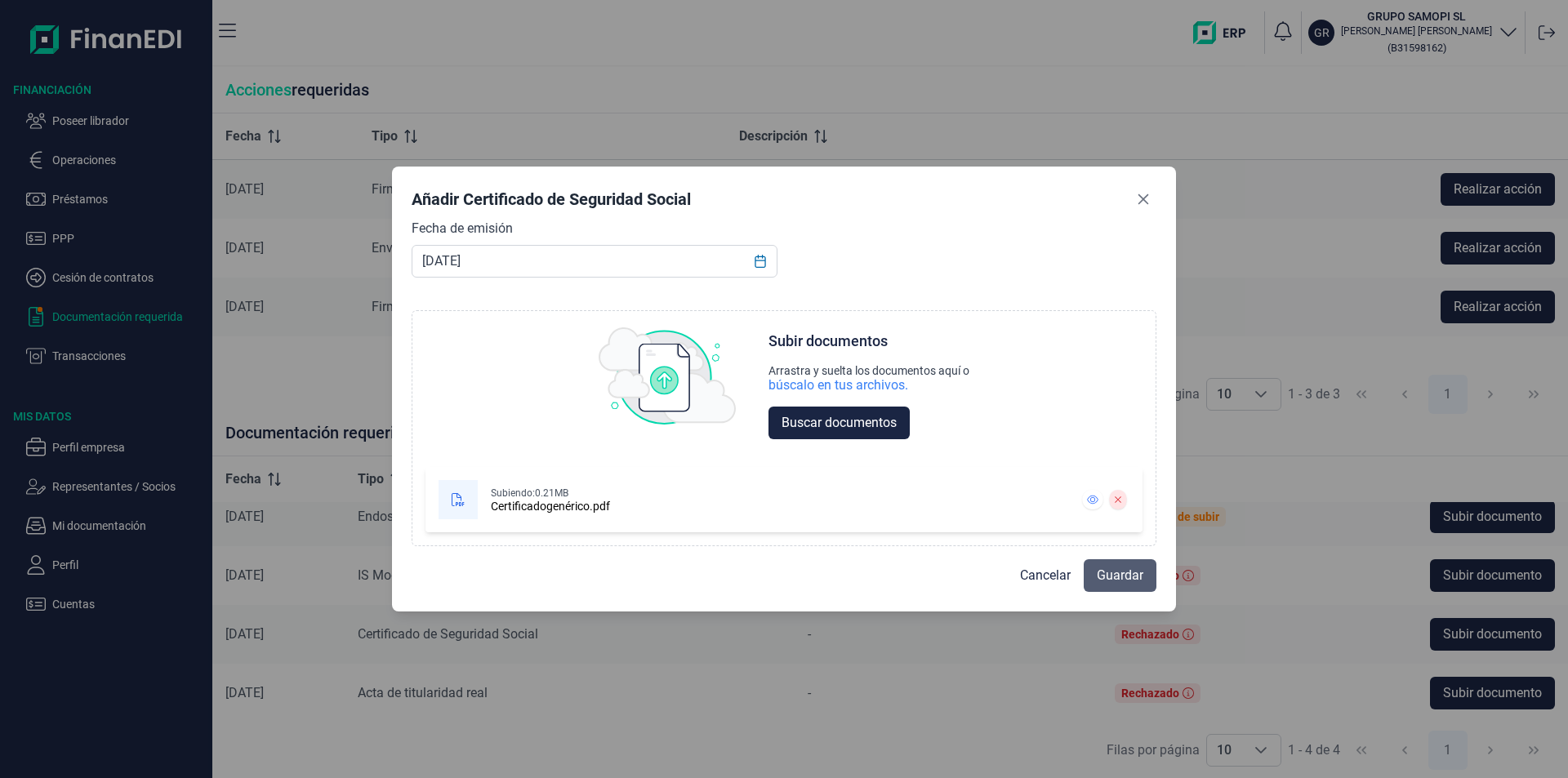
click at [1107, 576] on span "Guardar" at bounding box center [1120, 575] width 47 height 20
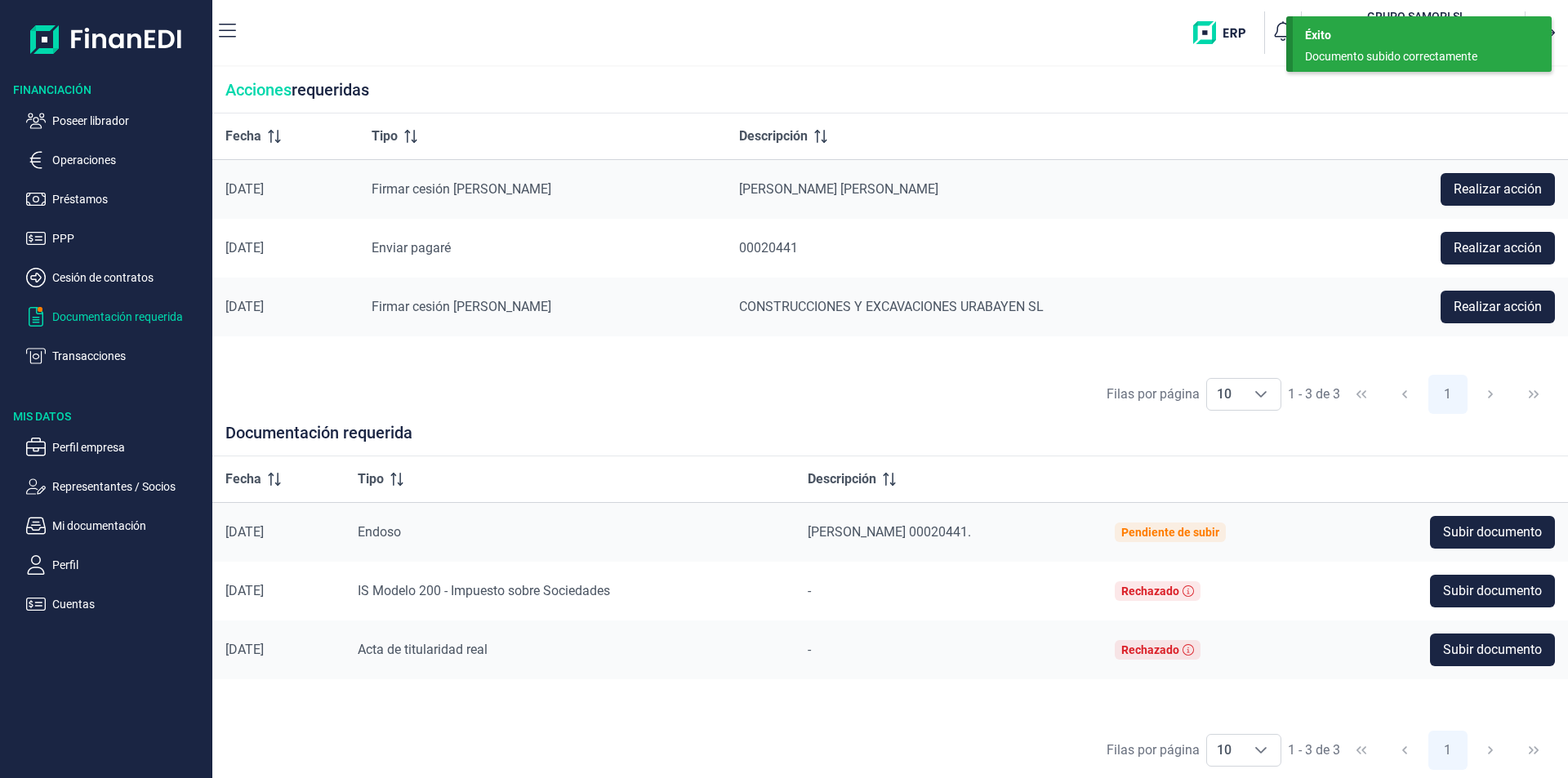
scroll to position [0, 0]
